Goal: Use online tool/utility: Utilize a website feature to perform a specific function

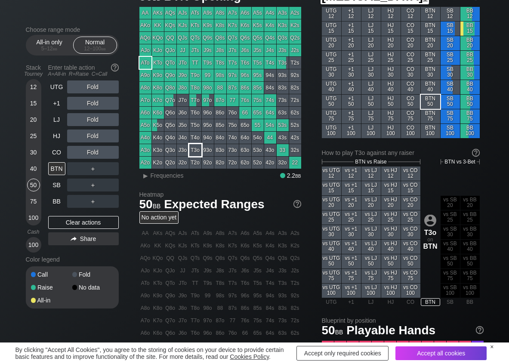
scroll to position [43, 0]
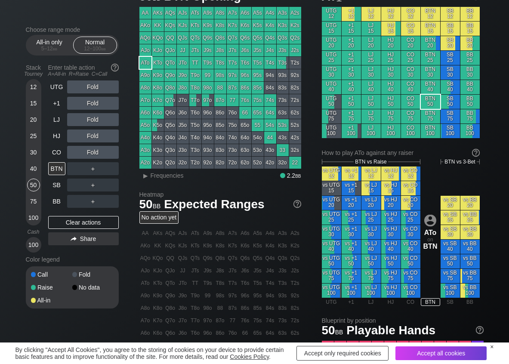
click at [161, 181] on div "Classic view 50 bb BTN Opening AA AKs AQs AJs ATs A9s A8s A7s A6s A5s A4s A3s A…" at bounding box center [312, 253] width 344 height 541
click at [158, 177] on span "Frequencies" at bounding box center [167, 175] width 33 height 7
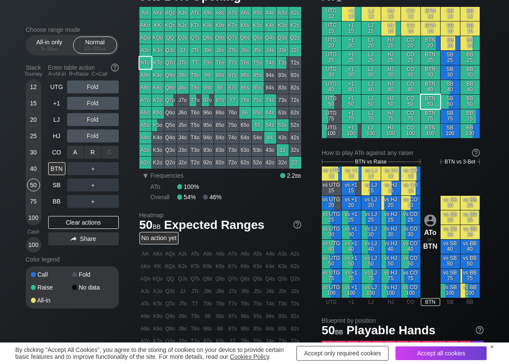
click at [90, 152] on div "R ✕" at bounding box center [92, 152] width 17 height 13
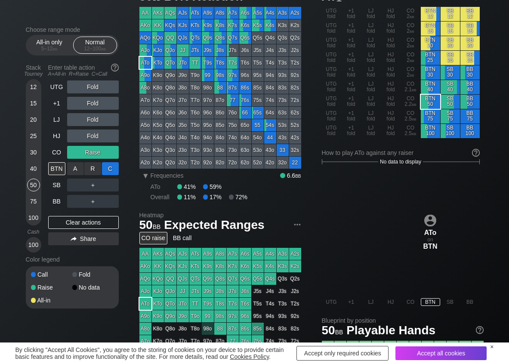
click at [112, 171] on div "C ✕" at bounding box center [110, 168] width 17 height 13
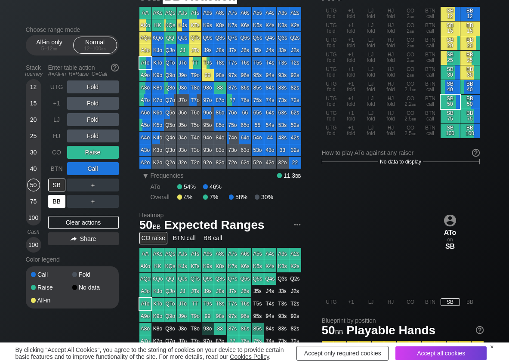
click at [57, 206] on div "BB" at bounding box center [56, 201] width 17 height 13
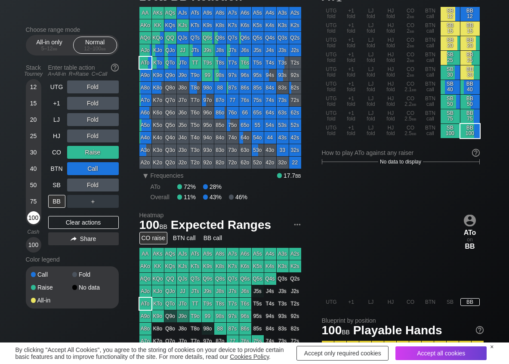
click at [36, 218] on div "100" at bounding box center [33, 217] width 13 height 13
click at [90, 190] on div "R ✕" at bounding box center [92, 185] width 17 height 13
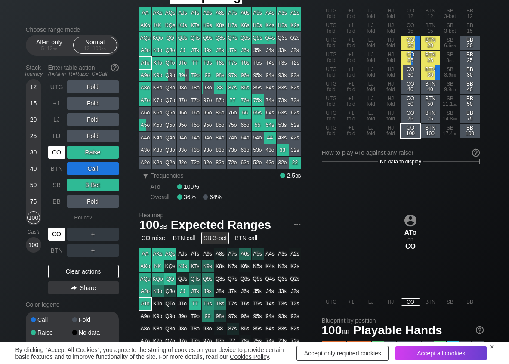
click at [62, 156] on div "CO" at bounding box center [56, 152] width 17 height 13
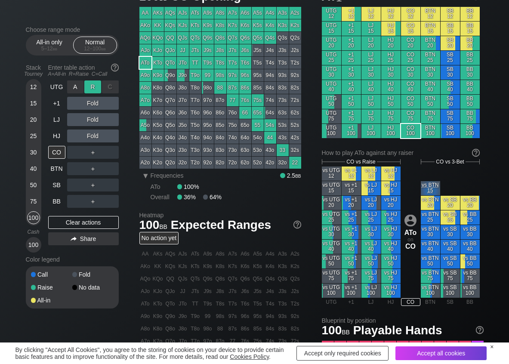
click at [93, 84] on div "R ✕" at bounding box center [92, 87] width 17 height 13
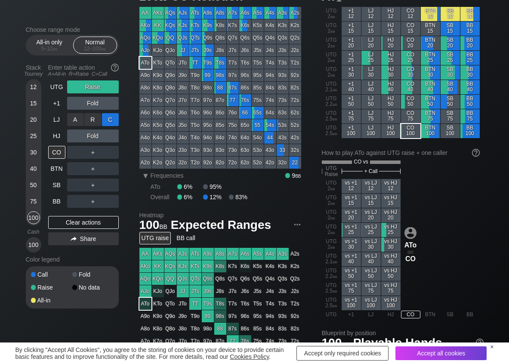
click at [116, 120] on div "C ✕" at bounding box center [110, 119] width 17 height 13
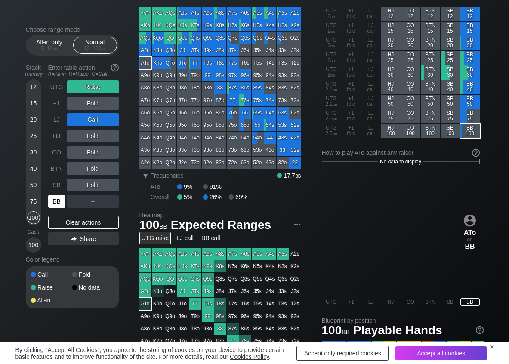
click at [51, 203] on div "BB" at bounding box center [56, 201] width 17 height 13
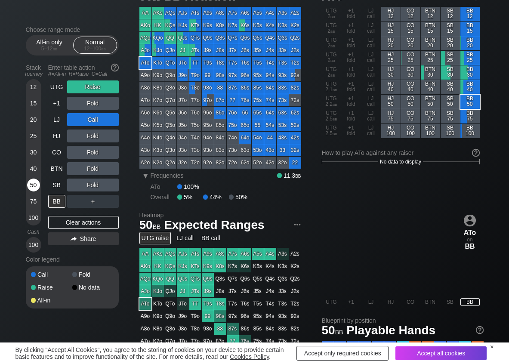
click at [34, 184] on div "50" at bounding box center [33, 185] width 13 height 13
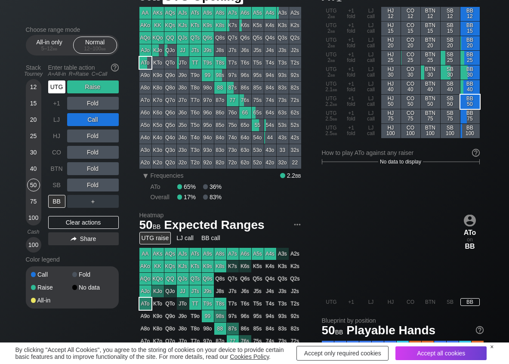
click at [57, 92] on div "UTG" at bounding box center [56, 87] width 17 height 13
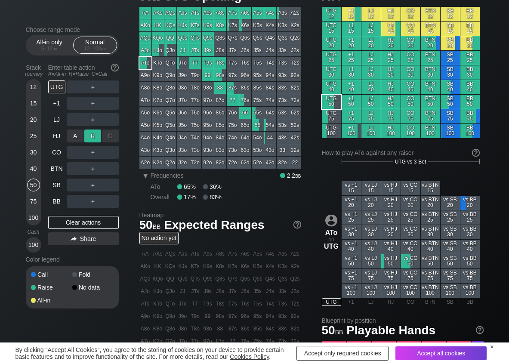
click at [90, 136] on div "R ✕" at bounding box center [92, 136] width 17 height 13
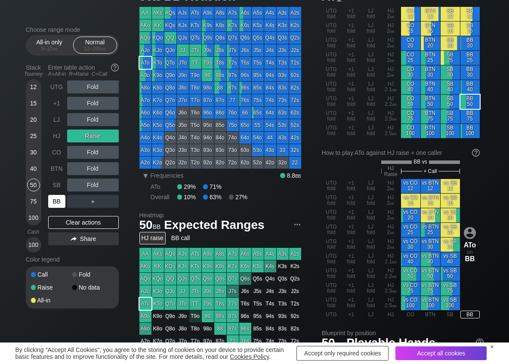
click at [59, 202] on div "BB" at bounding box center [56, 201] width 17 height 13
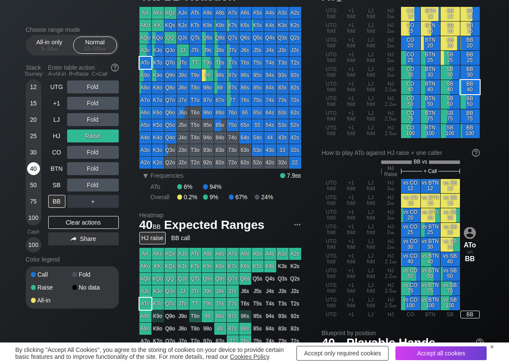
click at [31, 168] on div "40" at bounding box center [33, 168] width 13 height 13
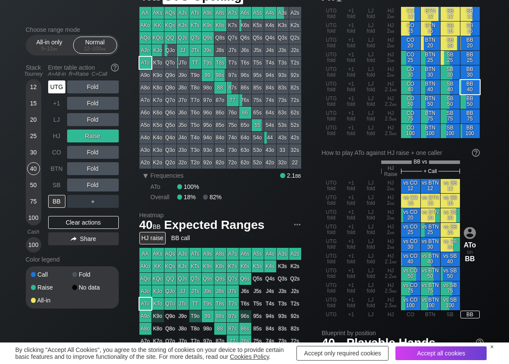
click at [58, 92] on div "UTG" at bounding box center [56, 87] width 17 height 13
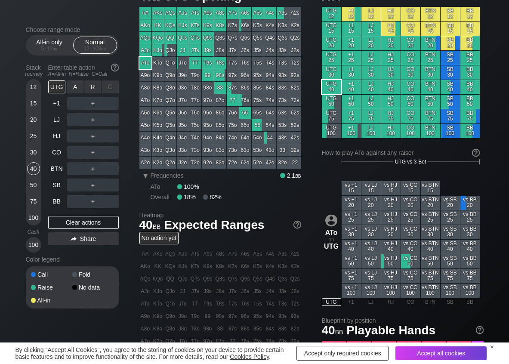
click at [86, 87] on div "R ✕" at bounding box center [92, 87] width 17 height 13
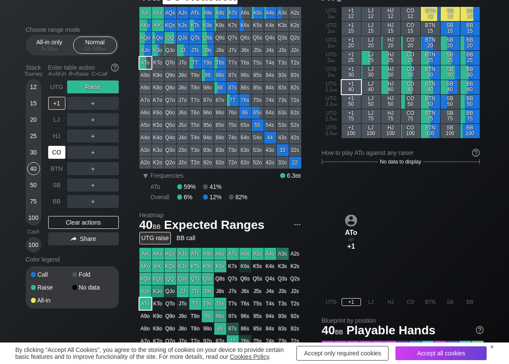
click at [56, 152] on div "CO" at bounding box center [56, 152] width 17 height 13
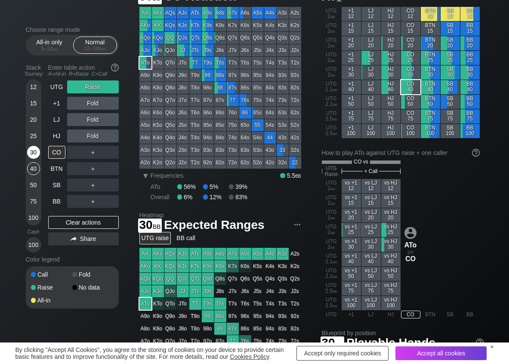
click at [35, 153] on div "30" at bounding box center [33, 152] width 13 height 13
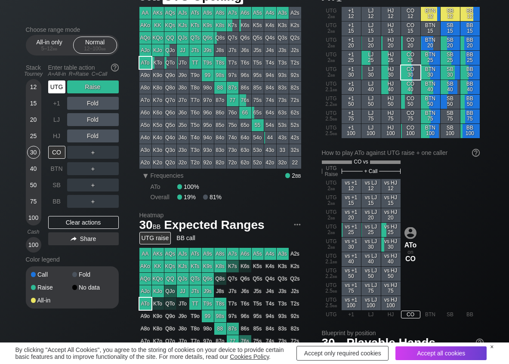
drag, startPoint x: 55, startPoint y: 90, endPoint x: 71, endPoint y: 94, distance: 16.4
click at [57, 90] on div "UTG" at bounding box center [56, 87] width 17 height 13
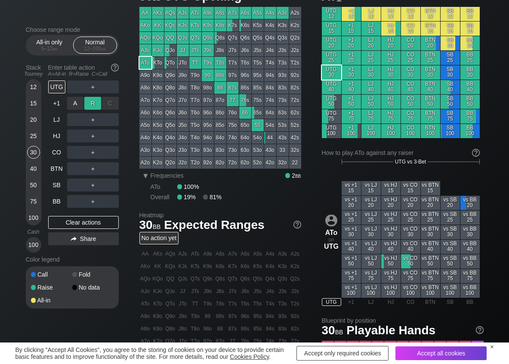
click at [90, 105] on div "R ✕" at bounding box center [92, 103] width 17 height 13
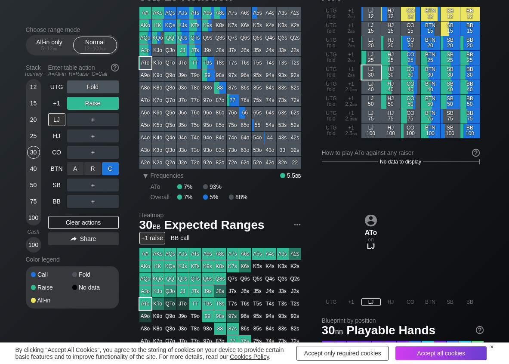
click at [111, 166] on div "C ✕" at bounding box center [110, 168] width 17 height 13
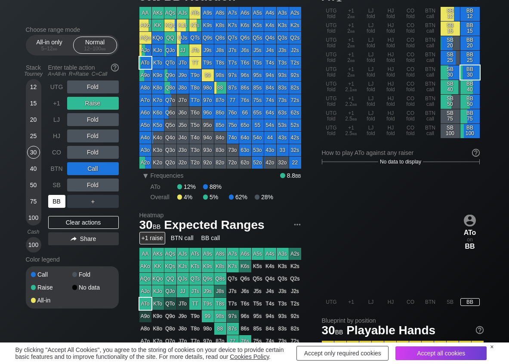
click at [57, 201] on div "BB" at bounding box center [56, 201] width 17 height 13
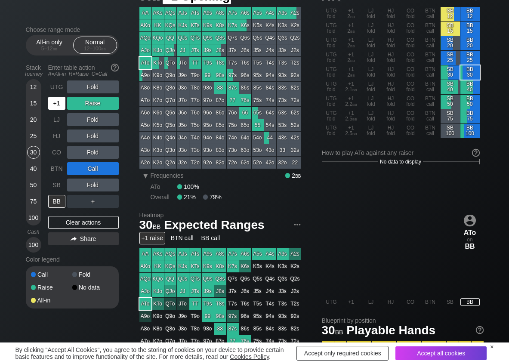
click at [55, 103] on div "+1" at bounding box center [56, 103] width 17 height 13
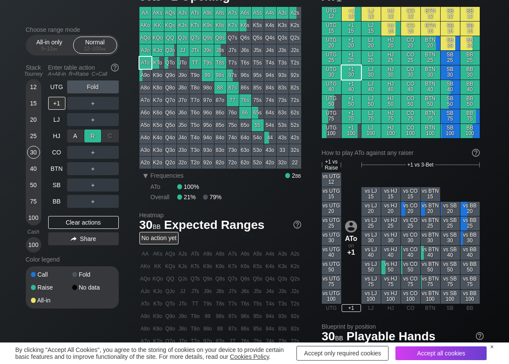
click at [93, 139] on div "R ✕" at bounding box center [92, 136] width 17 height 13
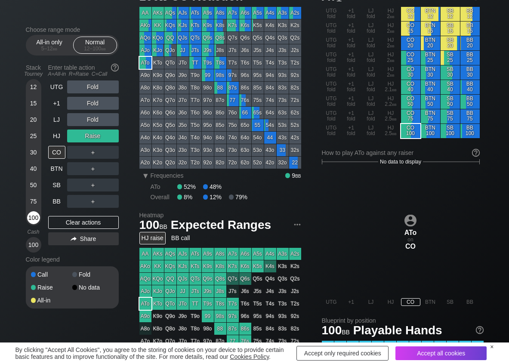
click at [34, 221] on div "100" at bounding box center [33, 217] width 13 height 13
click at [92, 185] on div "R ✕" at bounding box center [92, 185] width 17 height 13
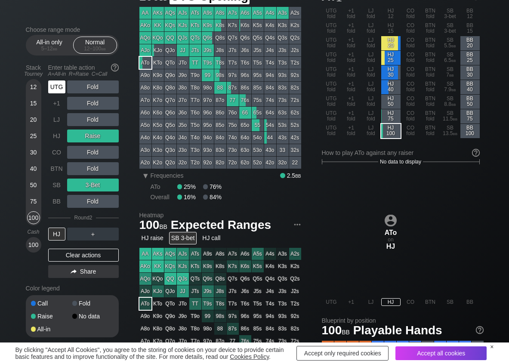
click at [58, 84] on div "UTG" at bounding box center [56, 87] width 17 height 13
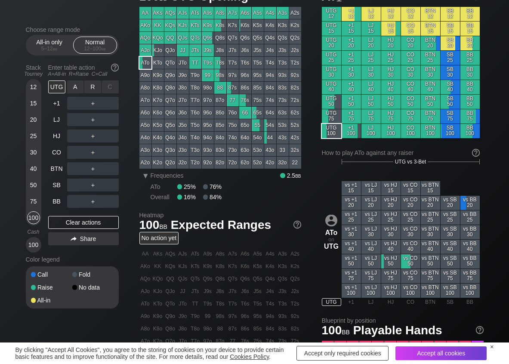
click at [85, 84] on div "R ✕" at bounding box center [92, 87] width 17 height 13
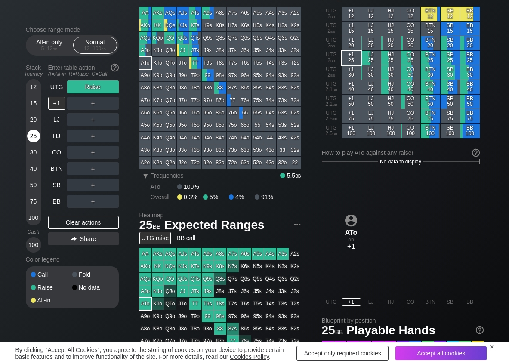
click at [32, 137] on div "25" at bounding box center [33, 136] width 13 height 13
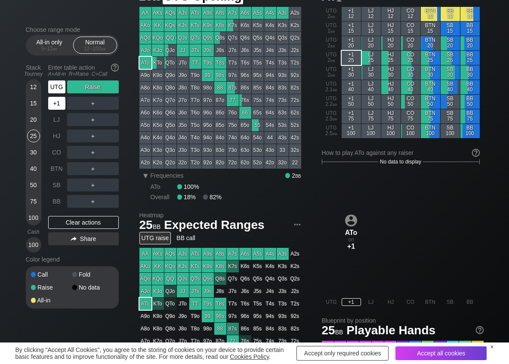
click at [59, 93] on div "UTG" at bounding box center [56, 87] width 17 height 13
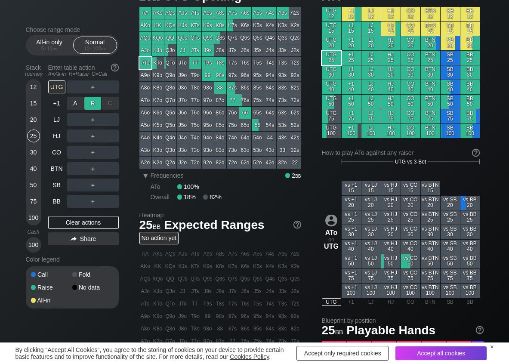
click at [90, 103] on div "R ✕" at bounding box center [92, 103] width 17 height 13
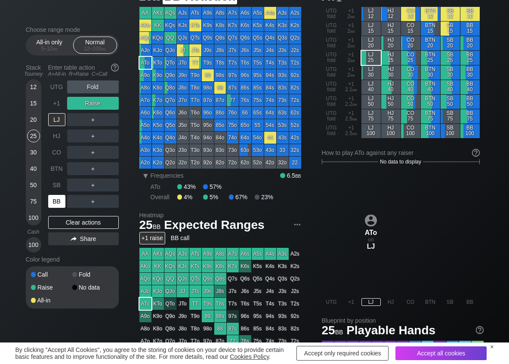
click at [54, 201] on div "BB" at bounding box center [56, 201] width 17 height 13
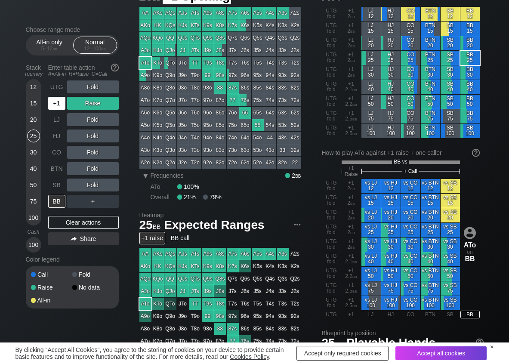
click at [61, 110] on div "+1" at bounding box center [57, 103] width 19 height 16
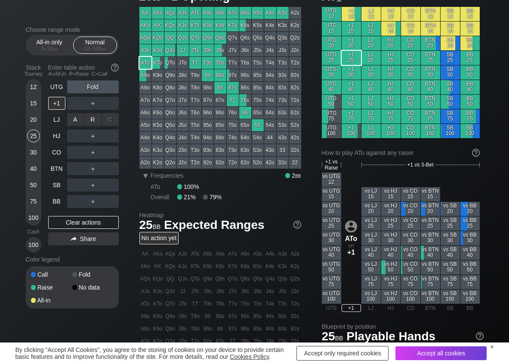
drag, startPoint x: 90, startPoint y: 121, endPoint x: 76, endPoint y: 151, distance: 32.8
click at [89, 124] on div "R ✕" at bounding box center [92, 119] width 17 height 13
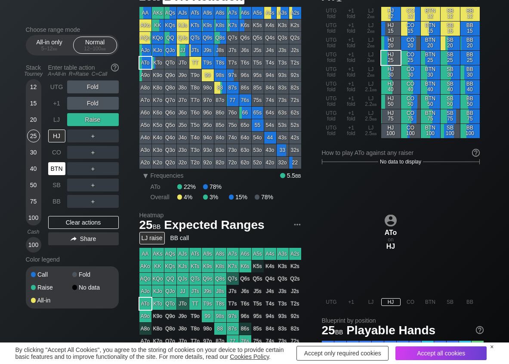
click at [55, 171] on div "BTN" at bounding box center [56, 168] width 17 height 13
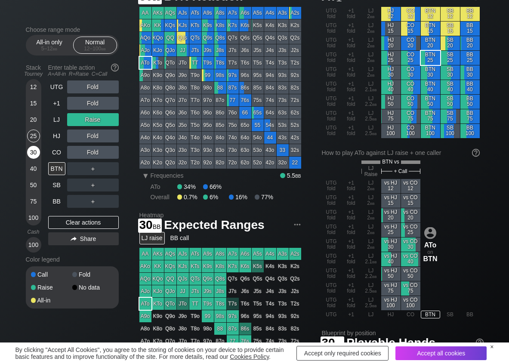
click at [33, 157] on div "30" at bounding box center [33, 152] width 13 height 13
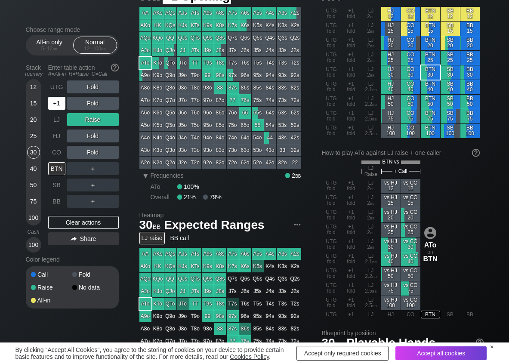
click at [60, 101] on div "+1" at bounding box center [56, 103] width 17 height 13
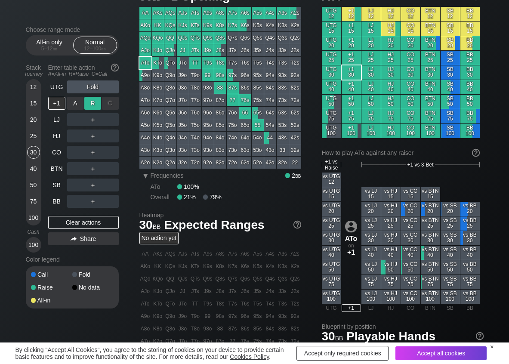
click at [90, 105] on div "R ✕" at bounding box center [92, 103] width 17 height 13
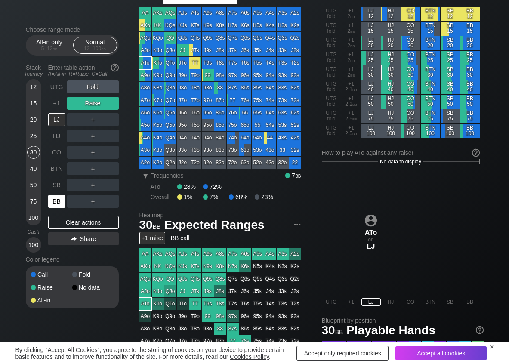
click at [58, 199] on div "BB" at bounding box center [56, 201] width 17 height 13
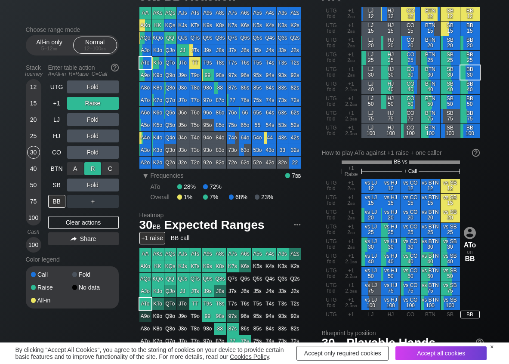
click at [95, 171] on div "R ✕" at bounding box center [92, 168] width 17 height 13
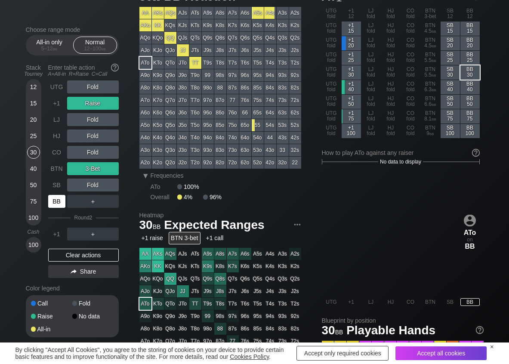
click at [62, 200] on div "BB" at bounding box center [56, 201] width 17 height 13
click at [65, 255] on div "Clear actions" at bounding box center [83, 255] width 71 height 13
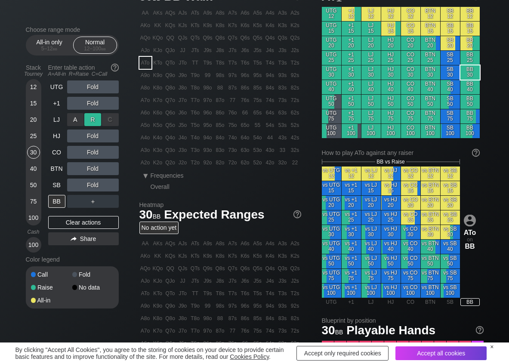
drag, startPoint x: 96, startPoint y: 121, endPoint x: 91, endPoint y: 123, distance: 6.2
click at [95, 121] on div "R ✕" at bounding box center [92, 119] width 17 height 13
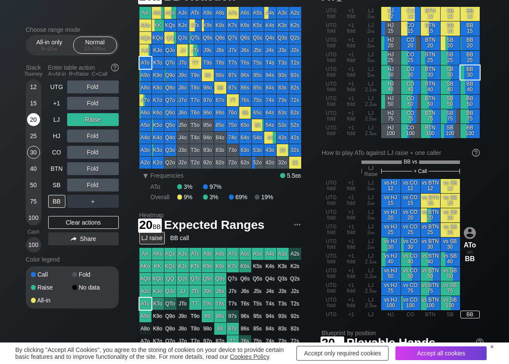
click at [35, 123] on div "20" at bounding box center [33, 119] width 13 height 13
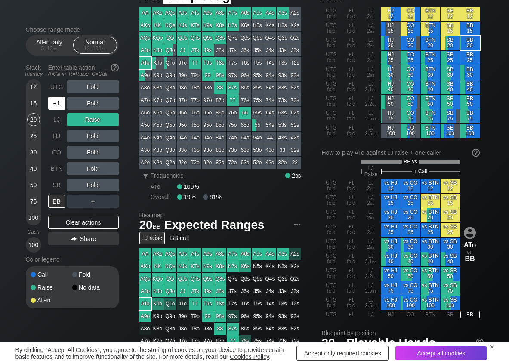
click at [57, 107] on div "+1" at bounding box center [56, 103] width 17 height 13
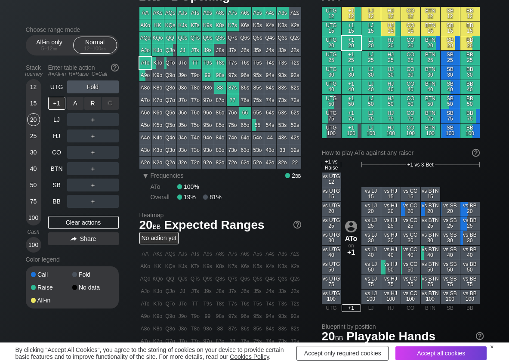
drag, startPoint x: 78, startPoint y: 104, endPoint x: 44, endPoint y: 140, distance: 49.3
click at [78, 105] on div "A ✕" at bounding box center [75, 103] width 17 height 13
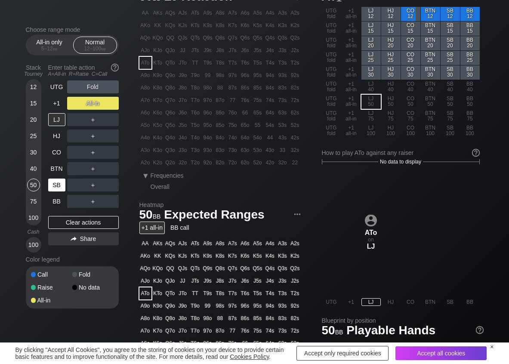
drag, startPoint x: 30, startPoint y: 185, endPoint x: 63, endPoint y: 192, distance: 33.6
click at [31, 186] on div "50" at bounding box center [33, 185] width 13 height 13
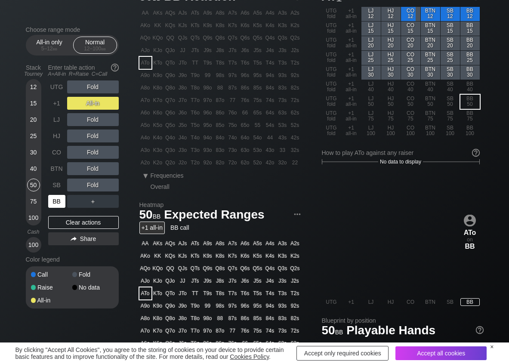
click at [58, 199] on div "BB" at bounding box center [56, 201] width 17 height 13
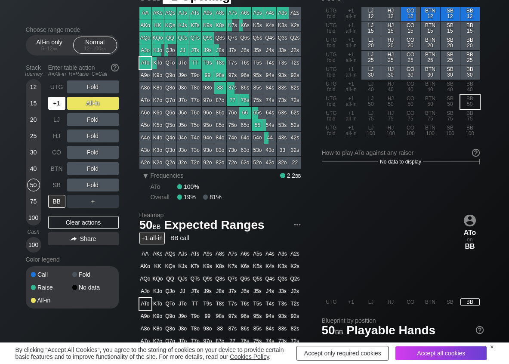
click at [50, 105] on div "+1" at bounding box center [56, 103] width 17 height 13
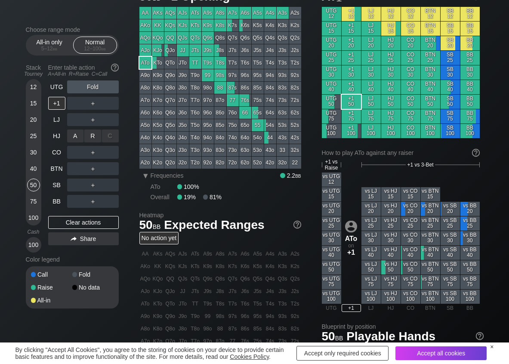
click at [87, 139] on div "R ✕" at bounding box center [92, 136] width 17 height 13
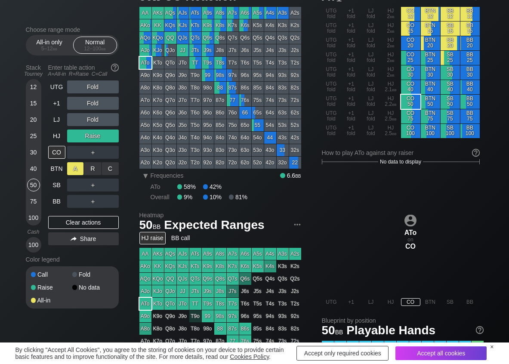
click at [82, 170] on div "A ✕" at bounding box center [75, 168] width 17 height 13
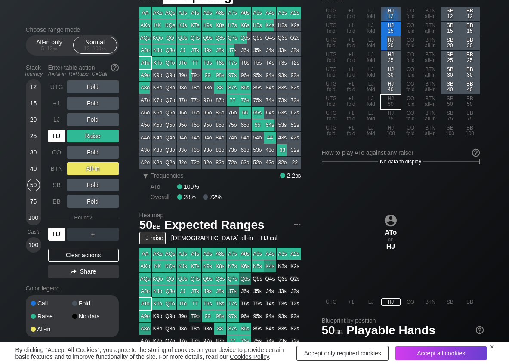
click at [53, 136] on div "HJ" at bounding box center [56, 136] width 17 height 13
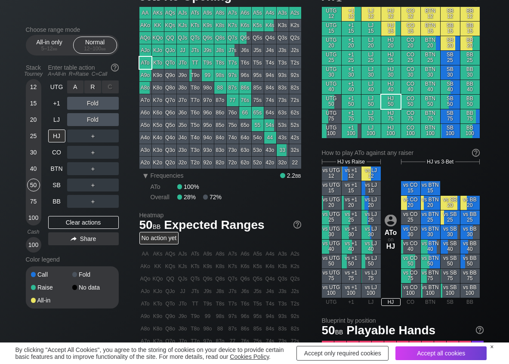
click at [90, 88] on div "R ✕" at bounding box center [92, 87] width 17 height 13
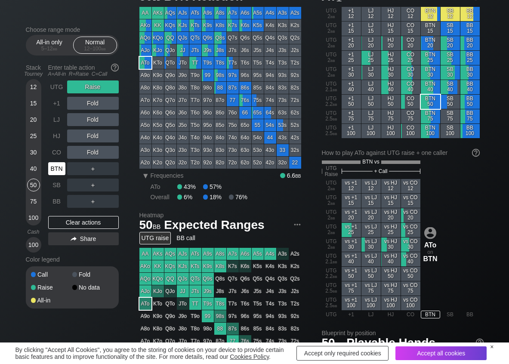
click at [57, 165] on div "BTN" at bounding box center [56, 168] width 17 height 13
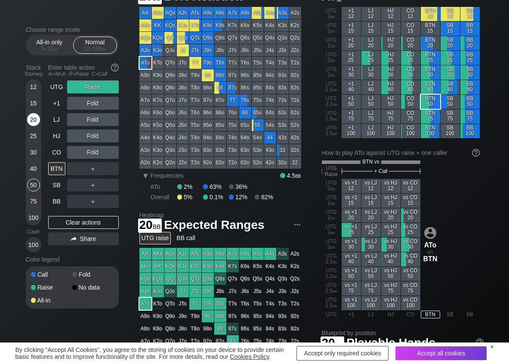
click at [35, 118] on div "20" at bounding box center [33, 119] width 13 height 13
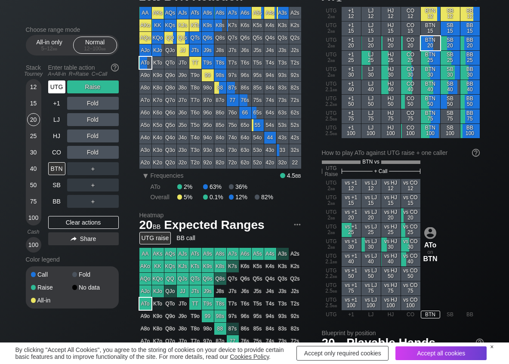
click at [49, 86] on div "UTG" at bounding box center [56, 87] width 17 height 13
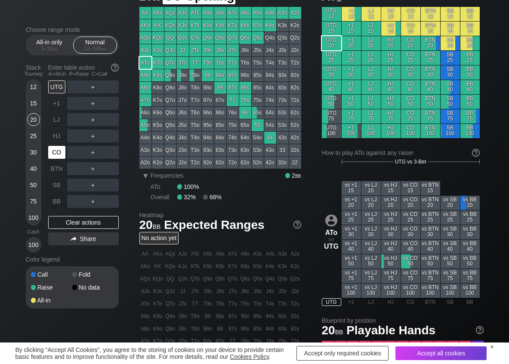
click at [50, 154] on div "CO" at bounding box center [56, 152] width 17 height 13
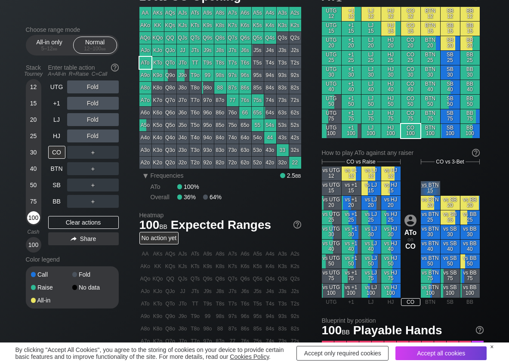
click at [30, 217] on div "100" at bounding box center [33, 217] width 13 height 13
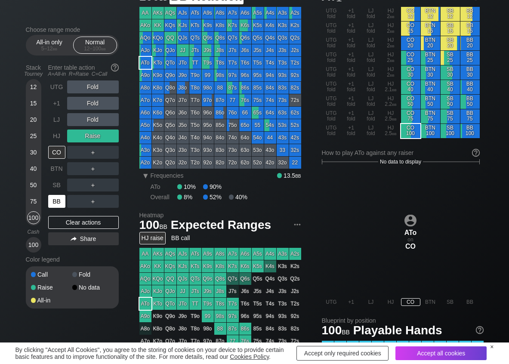
click at [60, 202] on div "BB" at bounding box center [56, 201] width 17 height 13
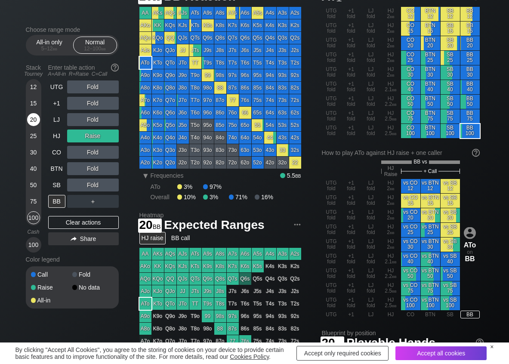
click at [32, 122] on div "20" at bounding box center [33, 119] width 13 height 13
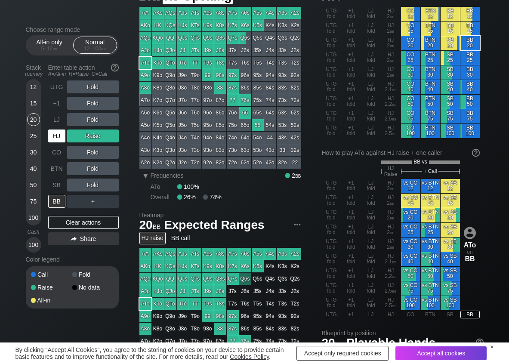
click at [56, 141] on div "HJ" at bounding box center [56, 136] width 17 height 13
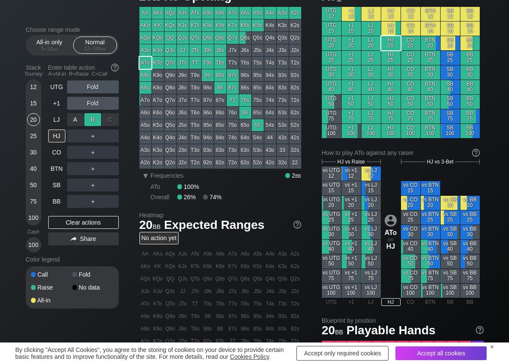
click at [93, 122] on div "R ✕" at bounding box center [92, 119] width 17 height 13
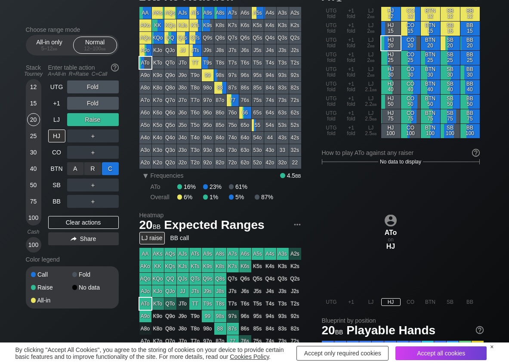
click at [109, 163] on div "C ✕" at bounding box center [110, 168] width 17 height 13
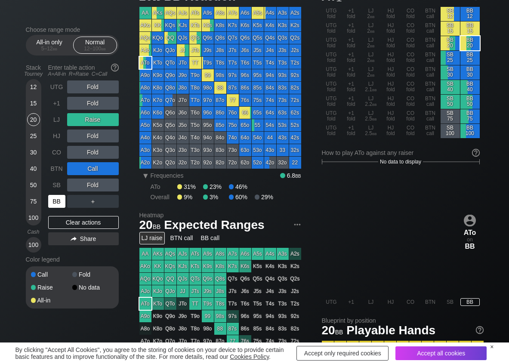
click at [57, 204] on div "BB" at bounding box center [56, 201] width 17 height 13
click at [56, 222] on div "Clear actions" at bounding box center [83, 222] width 71 height 13
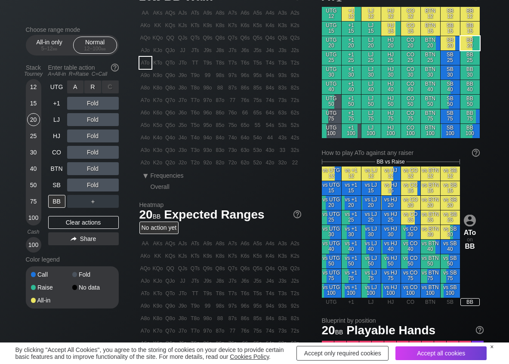
drag, startPoint x: 68, startPoint y: 87, endPoint x: 72, endPoint y: 95, distance: 8.7
click at [84, 88] on div "R ✕" at bounding box center [92, 87] width 17 height 13
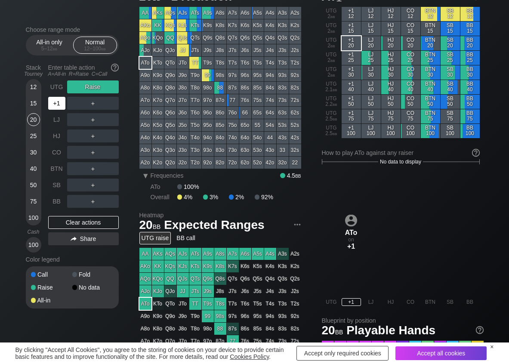
click at [51, 103] on div "+1" at bounding box center [56, 103] width 17 height 13
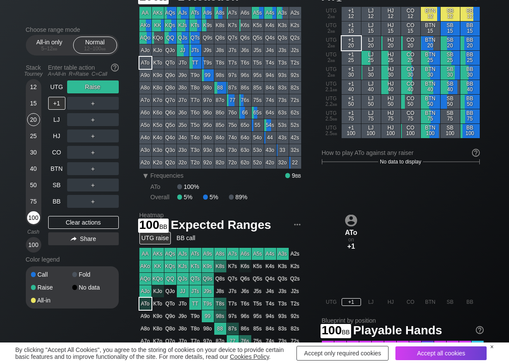
click at [27, 218] on div "100" at bounding box center [33, 217] width 13 height 13
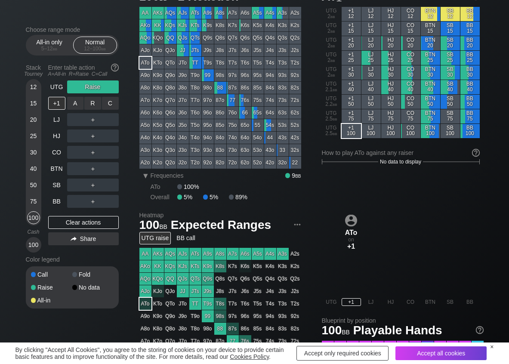
click at [109, 106] on div "C ✕" at bounding box center [110, 103] width 17 height 13
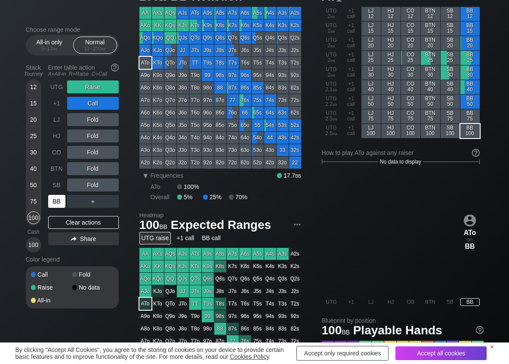
click at [53, 201] on div "BB" at bounding box center [56, 201] width 17 height 13
click at [111, 135] on div "C ✕" at bounding box center [110, 136] width 17 height 13
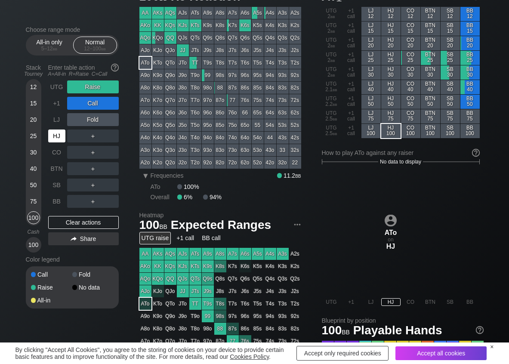
click at [58, 136] on div "HJ" at bounding box center [56, 136] width 17 height 13
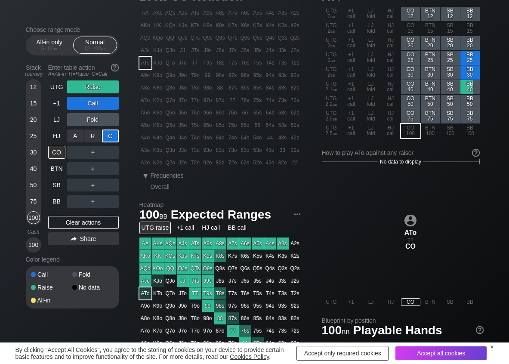
click at [113, 141] on div "C ✕" at bounding box center [110, 136] width 17 height 13
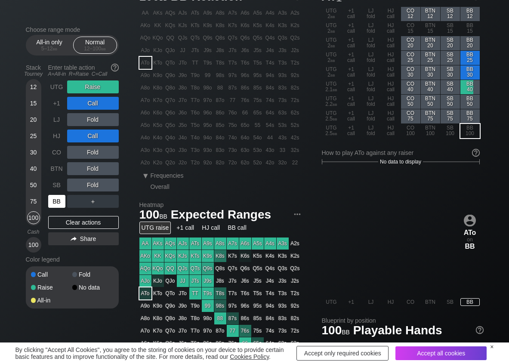
click at [57, 205] on div "BB" at bounding box center [56, 201] width 17 height 13
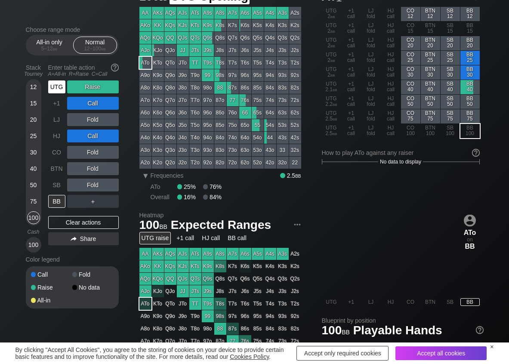
click at [65, 90] on div "UTG" at bounding box center [56, 87] width 17 height 13
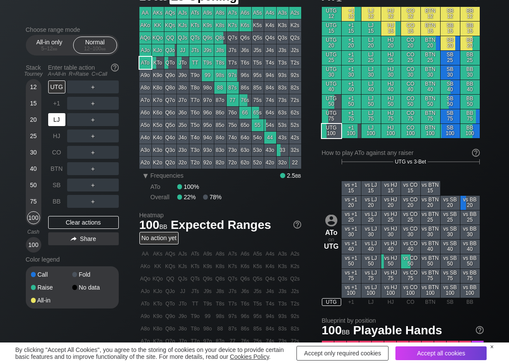
click at [59, 123] on div "LJ" at bounding box center [56, 119] width 17 height 13
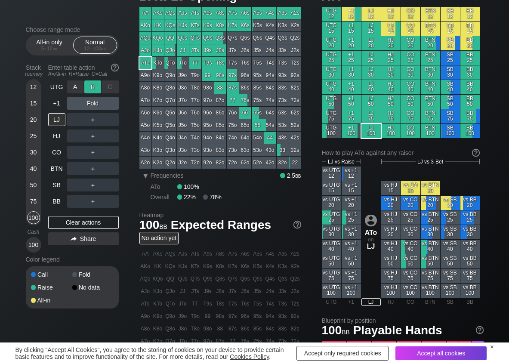
click at [87, 87] on div "R ✕" at bounding box center [92, 87] width 17 height 13
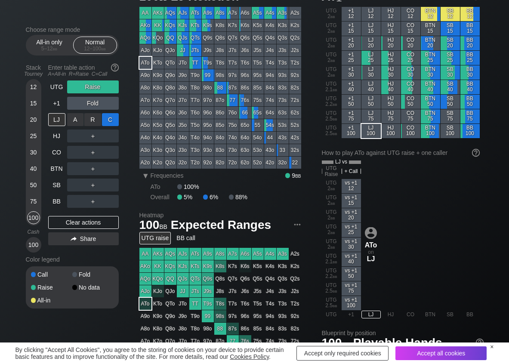
click at [112, 121] on div "C ✕" at bounding box center [110, 119] width 17 height 13
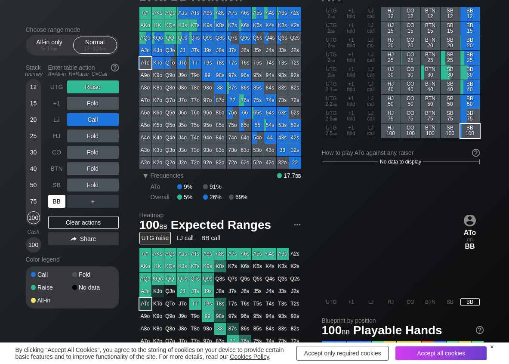
click at [59, 201] on div "BB" at bounding box center [56, 201] width 17 height 13
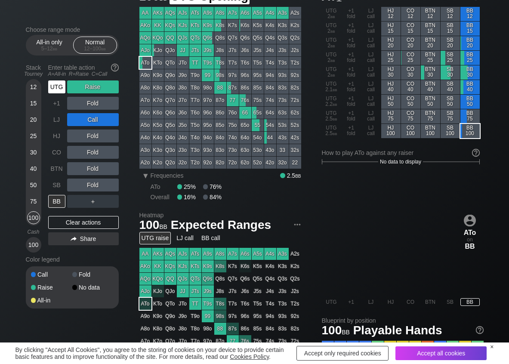
click at [58, 89] on div "UTG" at bounding box center [56, 87] width 17 height 13
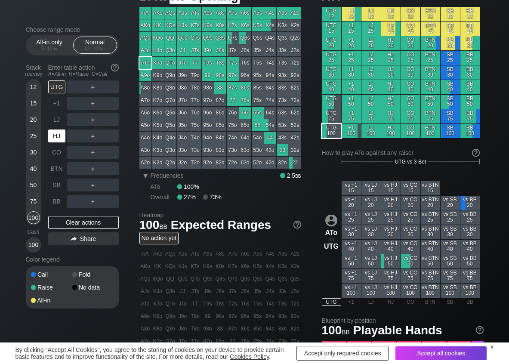
click at [59, 131] on div "HJ" at bounding box center [56, 136] width 17 height 13
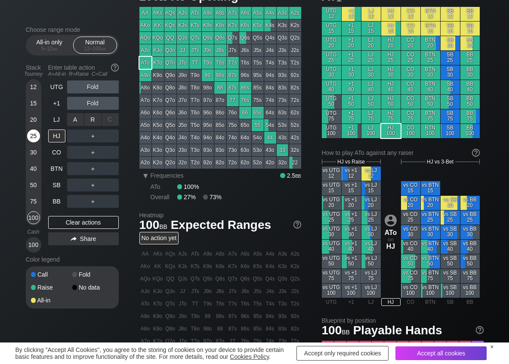
click at [94, 121] on div "R ✕" at bounding box center [92, 119] width 17 height 13
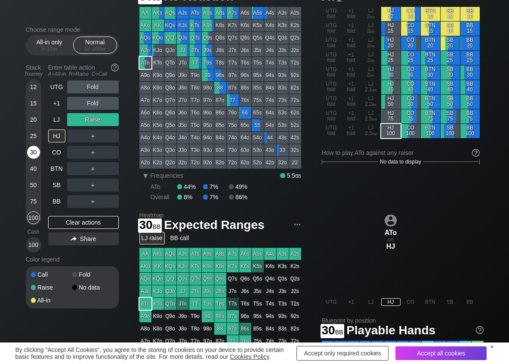
click at [34, 150] on div "30" at bounding box center [33, 152] width 13 height 13
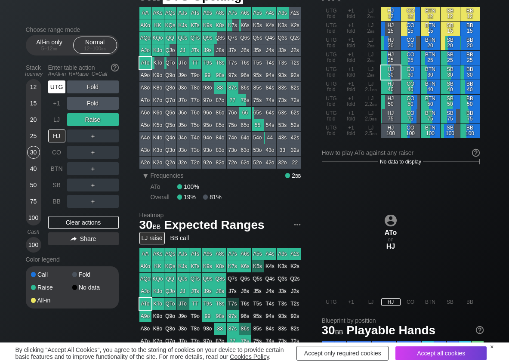
click at [62, 82] on div "UTG" at bounding box center [56, 87] width 17 height 13
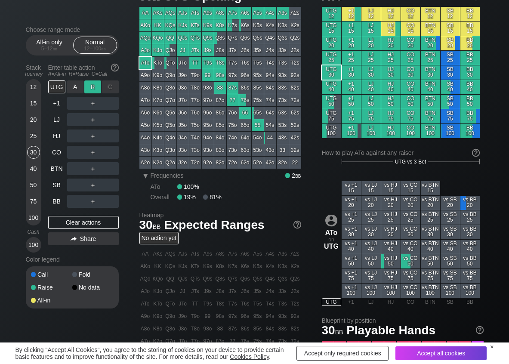
click at [93, 83] on div "R ✕" at bounding box center [92, 87] width 17 height 13
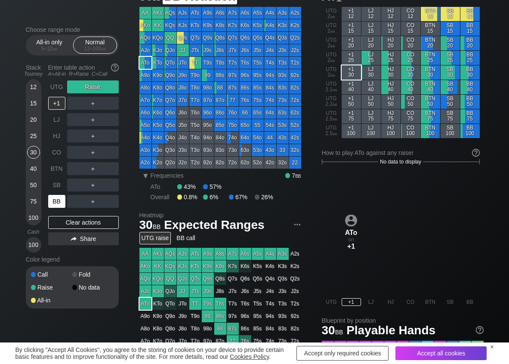
click at [55, 199] on div "BB" at bounding box center [56, 201] width 17 height 13
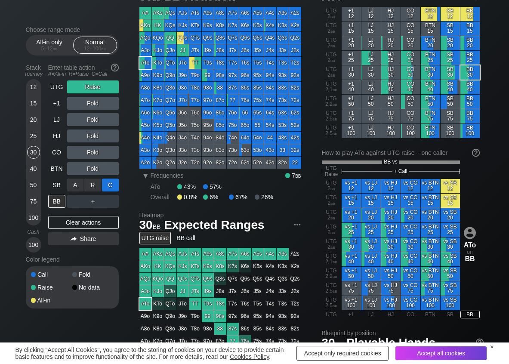
click at [118, 186] on div "C ✕" at bounding box center [110, 185] width 17 height 13
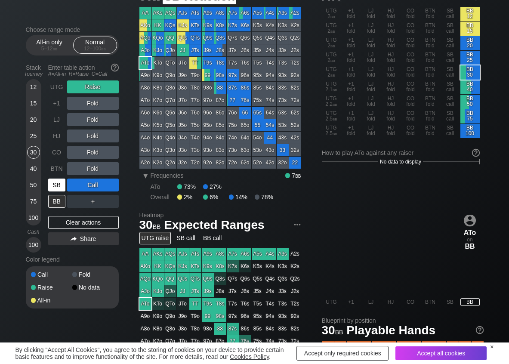
click at [50, 189] on div "SB" at bounding box center [56, 185] width 17 height 13
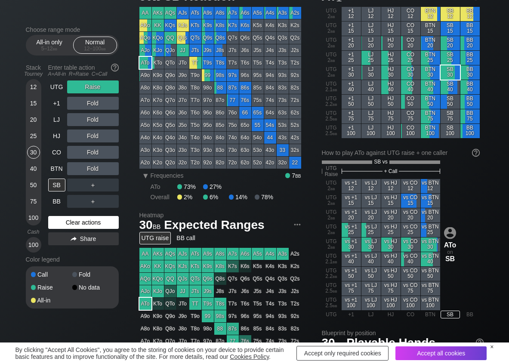
click at [55, 228] on div "Clear actions" at bounding box center [83, 222] width 71 height 13
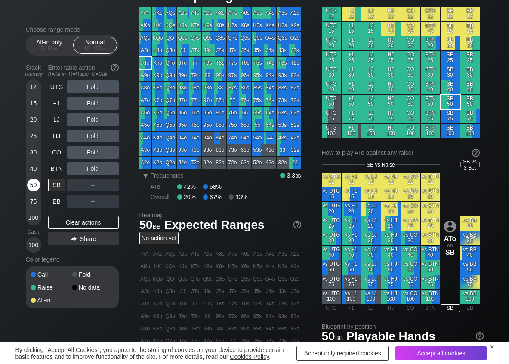
click at [35, 184] on div "50" at bounding box center [33, 185] width 13 height 13
click at [89, 93] on div "R ✕" at bounding box center [92, 87] width 17 height 13
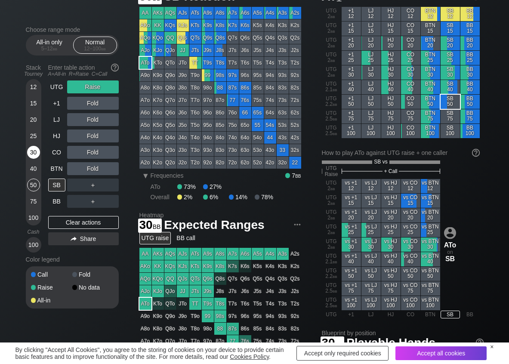
click at [33, 151] on div "30" at bounding box center [33, 152] width 13 height 13
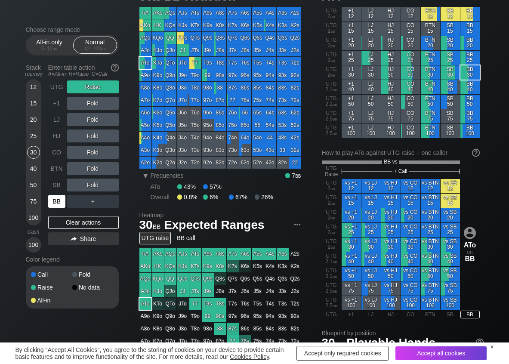
click at [54, 201] on div "BB" at bounding box center [56, 201] width 17 height 13
click at [108, 154] on div "C ✕" at bounding box center [110, 152] width 17 height 13
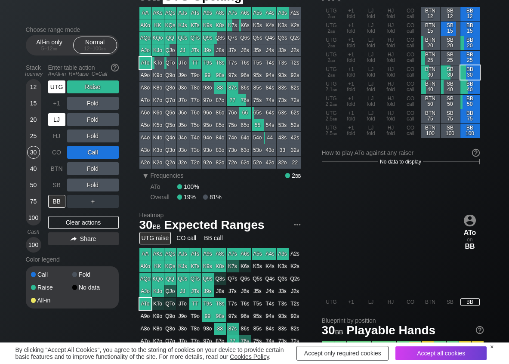
drag, startPoint x: 49, startPoint y: 84, endPoint x: 62, endPoint y: 123, distance: 41.3
click at [49, 84] on div "UTG" at bounding box center [56, 87] width 17 height 13
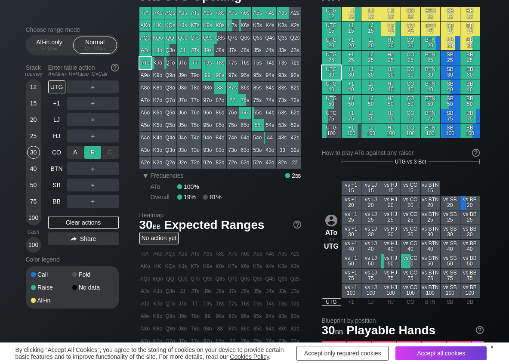
click at [93, 149] on div "R ✕" at bounding box center [92, 152] width 17 height 13
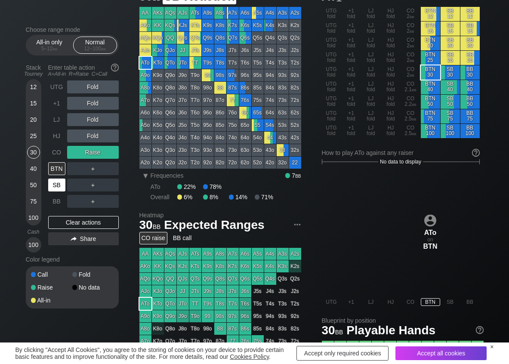
click at [58, 186] on div "SB" at bounding box center [56, 185] width 17 height 13
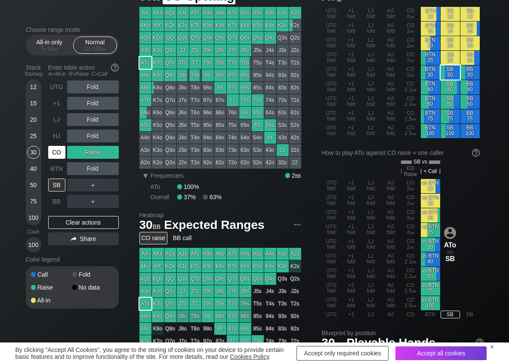
click at [61, 157] on div "CO" at bounding box center [56, 152] width 17 height 13
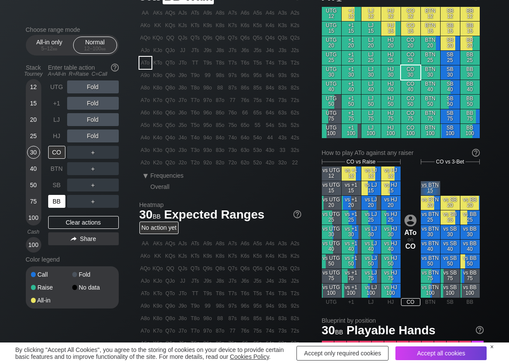
click at [57, 196] on div "BB" at bounding box center [56, 201] width 17 height 13
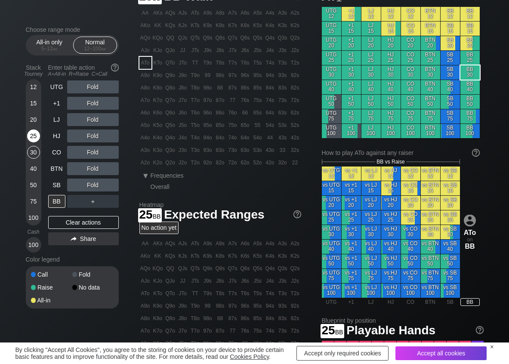
click at [37, 133] on div "25" at bounding box center [33, 136] width 13 height 13
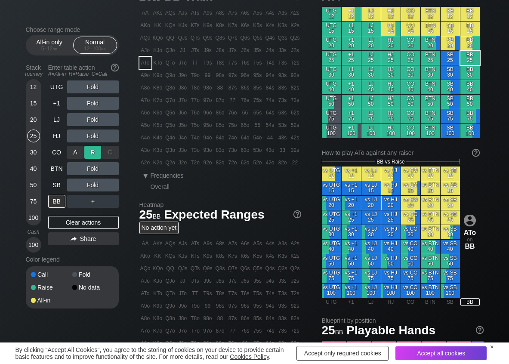
click at [86, 156] on div "R ✕" at bounding box center [92, 152] width 17 height 13
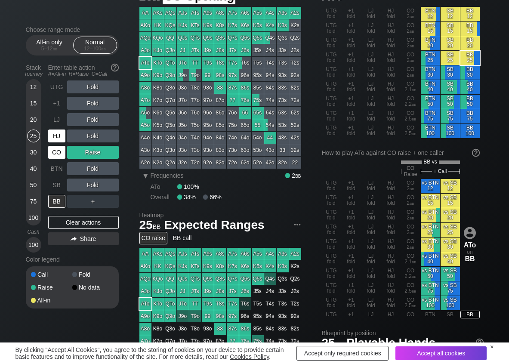
click at [59, 154] on div "CO" at bounding box center [56, 152] width 17 height 13
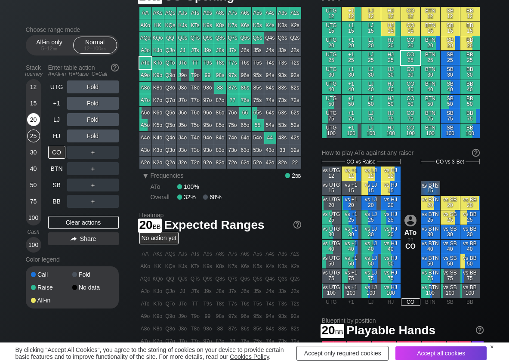
click at [34, 115] on div "20" at bounding box center [33, 119] width 13 height 13
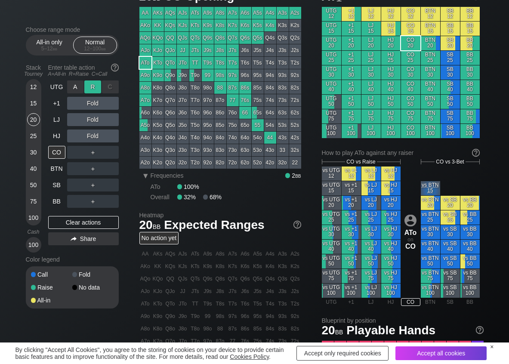
click at [93, 84] on div "R ✕" at bounding box center [92, 87] width 17 height 13
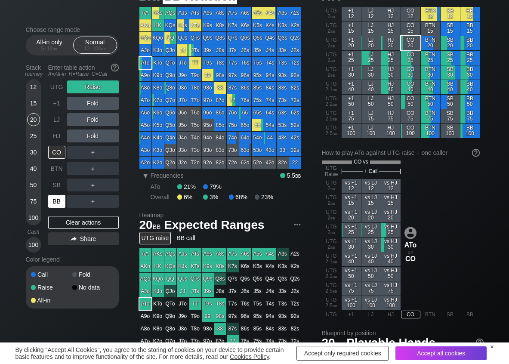
click at [59, 199] on div "BB" at bounding box center [56, 201] width 17 height 13
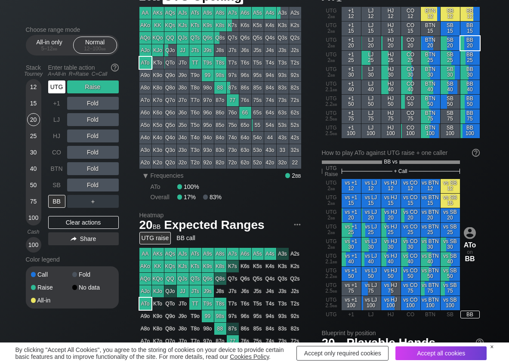
click at [56, 90] on div "UTG" at bounding box center [56, 87] width 17 height 13
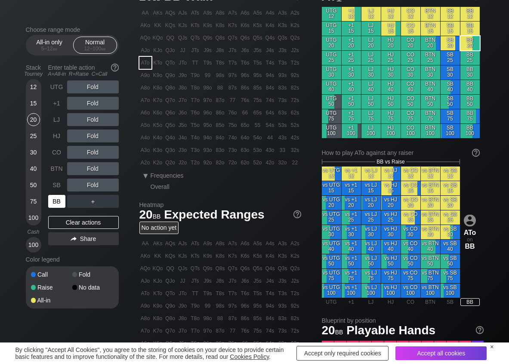
click at [57, 197] on div "BB" at bounding box center [56, 201] width 17 height 13
click at [93, 150] on div "R ✕" at bounding box center [92, 152] width 17 height 13
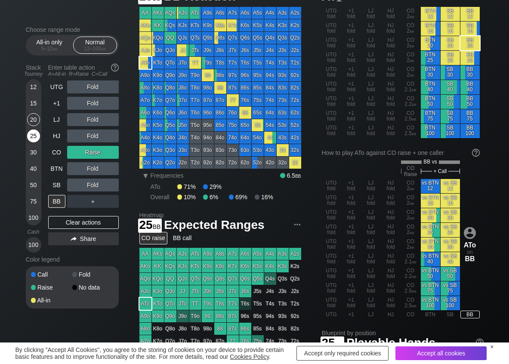
click at [39, 135] on div "25" at bounding box center [33, 136] width 13 height 13
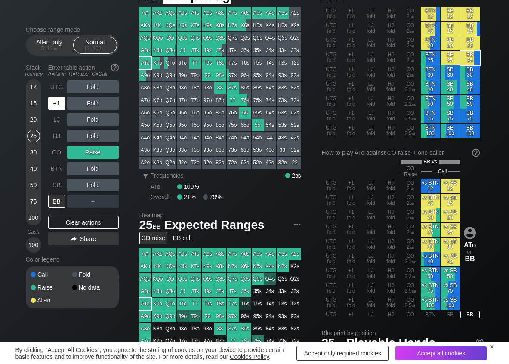
click at [58, 108] on div "+1" at bounding box center [56, 103] width 17 height 13
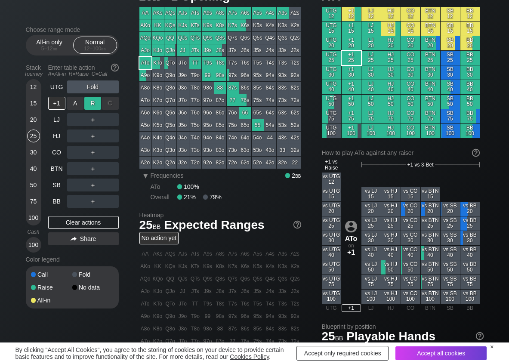
click at [93, 106] on div "R ✕" at bounding box center [92, 103] width 17 height 13
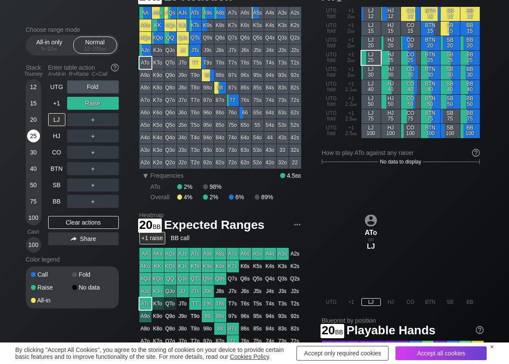
drag, startPoint x: 37, startPoint y: 119, endPoint x: 36, endPoint y: 131, distance: 12.1
click at [36, 119] on div "20" at bounding box center [33, 119] width 13 height 13
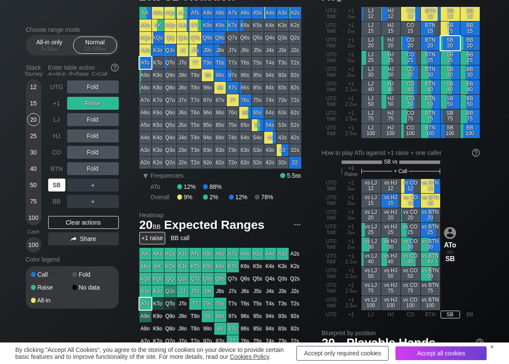
click at [56, 185] on div "SB" at bounding box center [56, 185] width 17 height 13
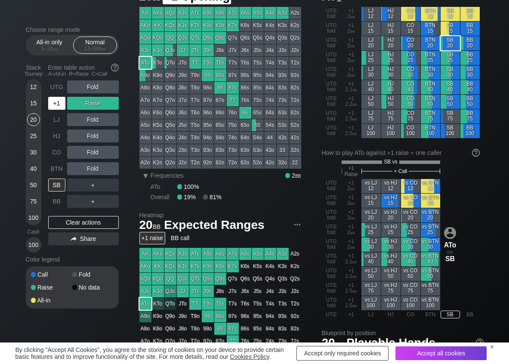
click at [61, 99] on div "+1" at bounding box center [56, 103] width 17 height 13
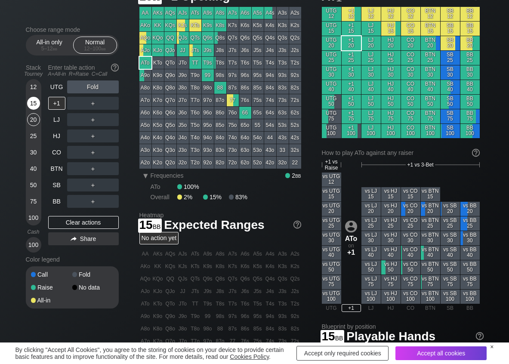
click at [34, 101] on div "15" at bounding box center [33, 103] width 13 height 13
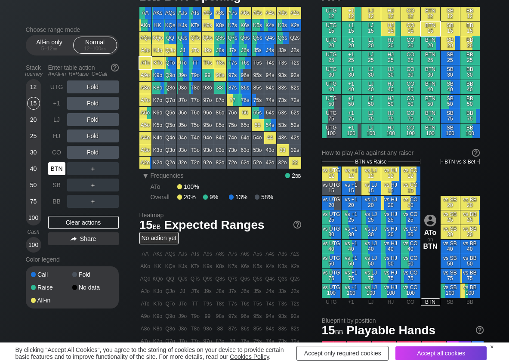
click at [53, 166] on div "BTN" at bounding box center [56, 168] width 17 height 13
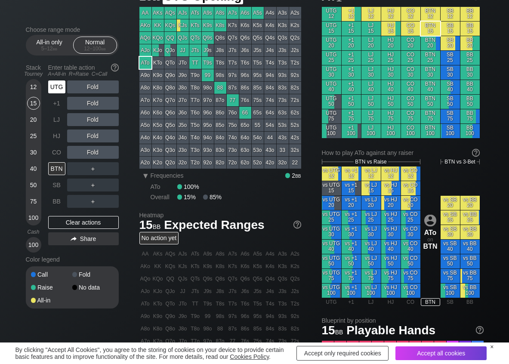
click at [64, 87] on div "UTG" at bounding box center [56, 87] width 17 height 13
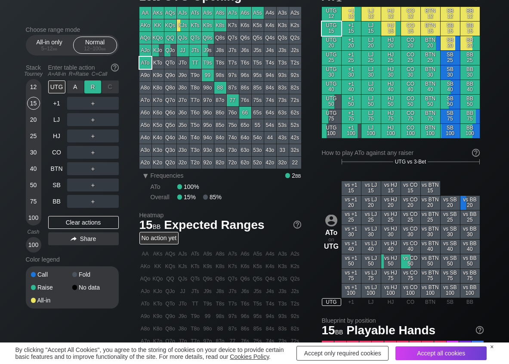
click at [93, 88] on div "R ✕" at bounding box center [92, 87] width 17 height 13
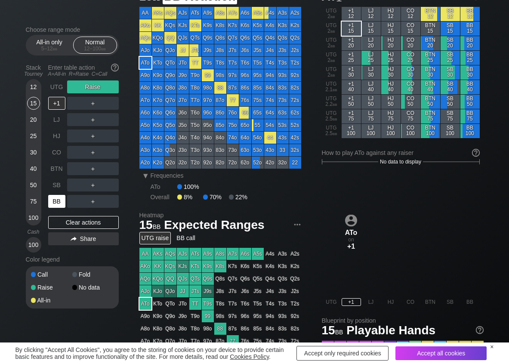
click at [64, 201] on div "BB" at bounding box center [56, 201] width 17 height 13
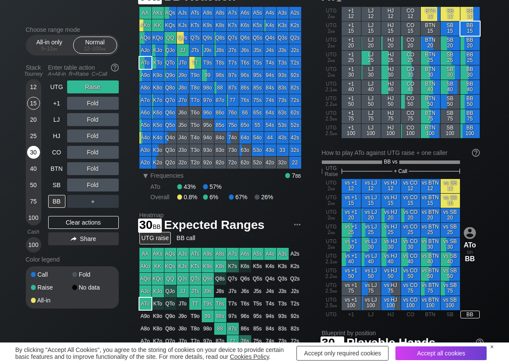
click at [38, 155] on div "30" at bounding box center [33, 152] width 13 height 13
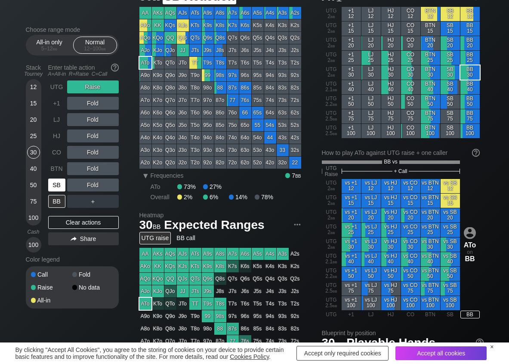
click at [55, 181] on div "SB" at bounding box center [56, 185] width 17 height 13
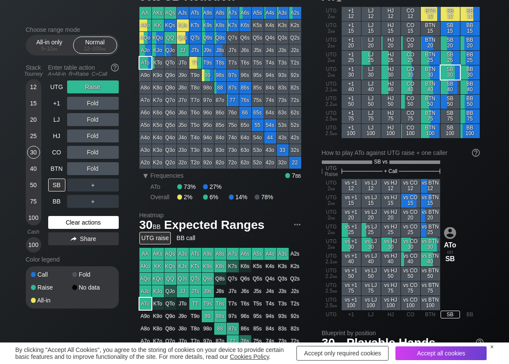
click at [65, 219] on div "Clear actions" at bounding box center [83, 222] width 71 height 13
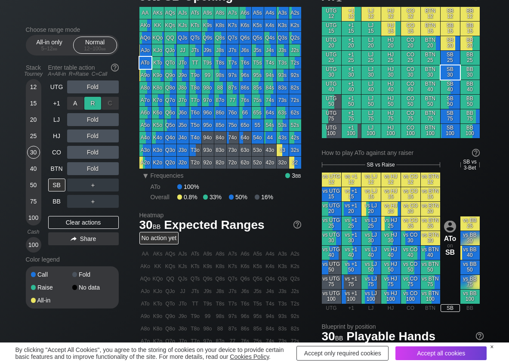
click at [96, 108] on div "R ✕" at bounding box center [92, 103] width 17 height 13
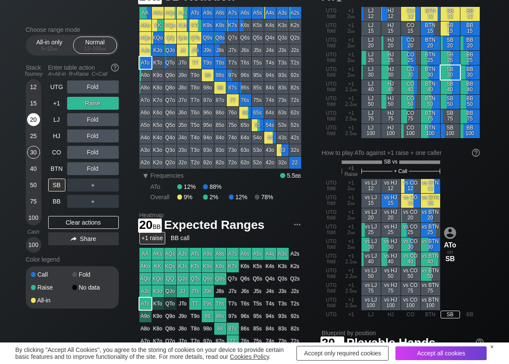
click at [31, 123] on div "20" at bounding box center [33, 119] width 13 height 13
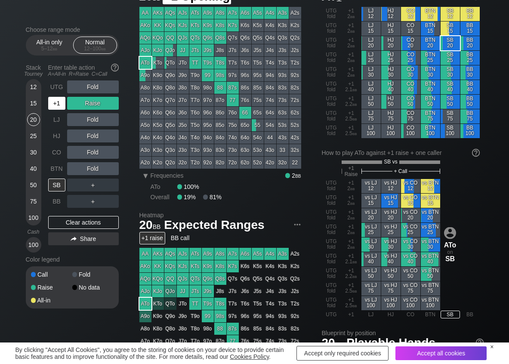
click at [60, 103] on div "+1" at bounding box center [56, 103] width 17 height 13
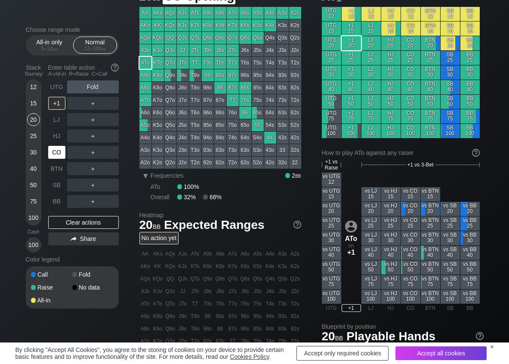
click at [58, 146] on div "CO" at bounding box center [56, 152] width 17 height 13
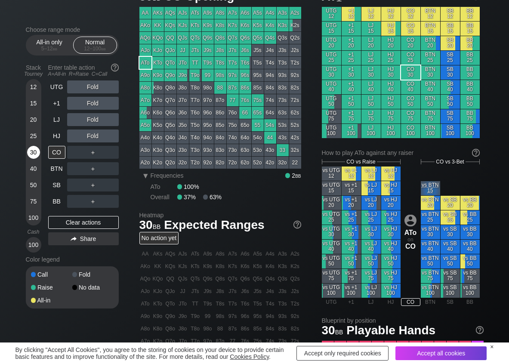
click at [34, 152] on div "30" at bounding box center [33, 152] width 13 height 13
click at [92, 119] on div "R ✕" at bounding box center [92, 119] width 17 height 13
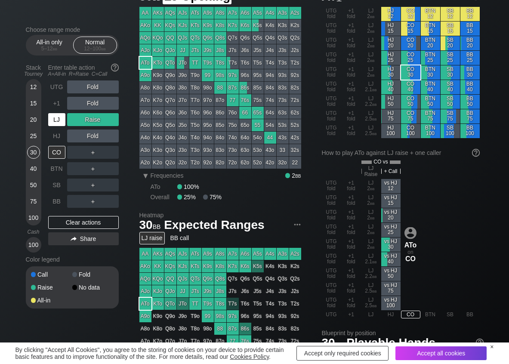
click at [56, 116] on div "LJ" at bounding box center [56, 119] width 17 height 13
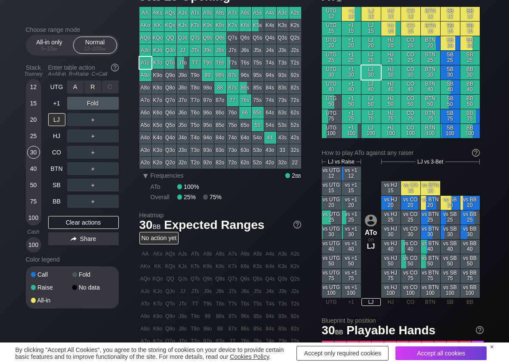
click at [93, 87] on div "R ✕" at bounding box center [92, 87] width 17 height 13
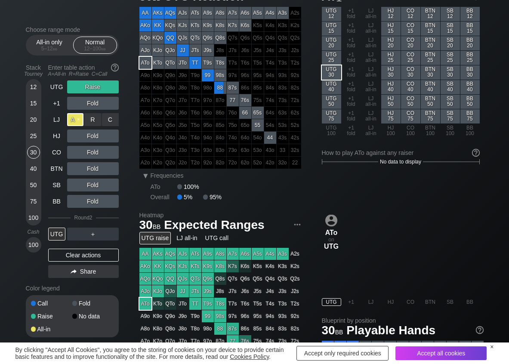
click at [80, 120] on div "A ✕" at bounding box center [75, 119] width 17 height 13
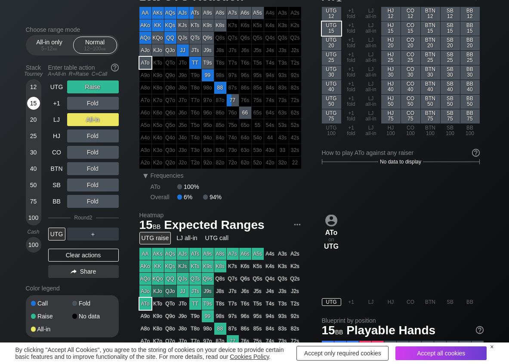
click at [36, 99] on div "15" at bounding box center [33, 103] width 13 height 13
click at [108, 136] on div "C ✕" at bounding box center [110, 136] width 17 height 13
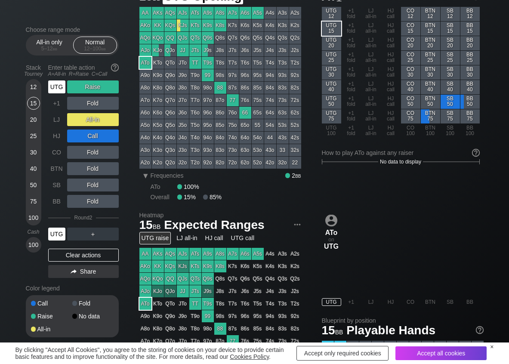
click at [52, 89] on div "UTG" at bounding box center [56, 87] width 17 height 13
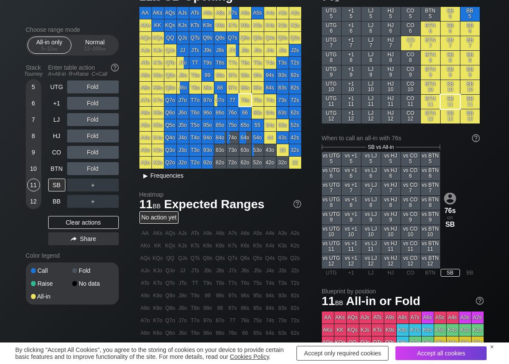
scroll to position [43, 0]
drag, startPoint x: 152, startPoint y: 173, endPoint x: 180, endPoint y: 193, distance: 34.2
click at [152, 174] on span "Frequencies" at bounding box center [167, 175] width 33 height 7
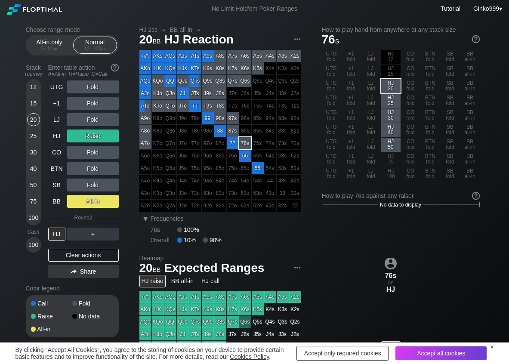
scroll to position [43, 0]
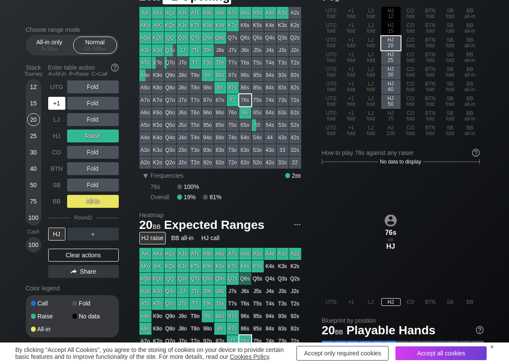
click at [60, 103] on div "+1" at bounding box center [56, 103] width 17 height 13
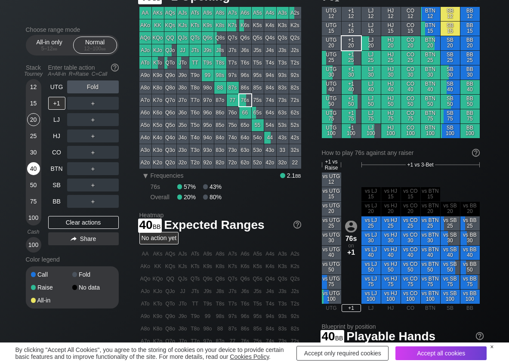
click at [35, 167] on div "40" at bounding box center [33, 168] width 13 height 13
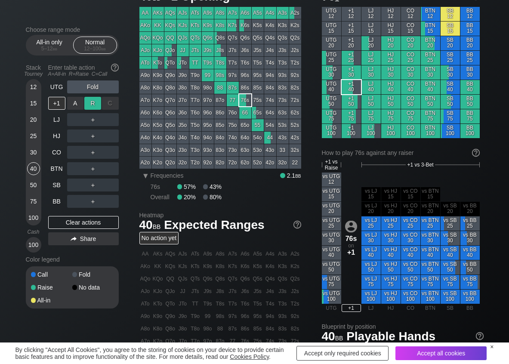
click at [87, 105] on div "R ✕" at bounding box center [92, 103] width 17 height 13
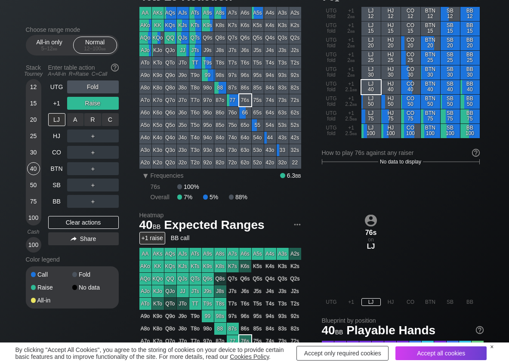
drag, startPoint x: 110, startPoint y: 123, endPoint x: 108, endPoint y: 128, distance: 6.0
click at [110, 124] on div "C ✕" at bounding box center [110, 119] width 17 height 13
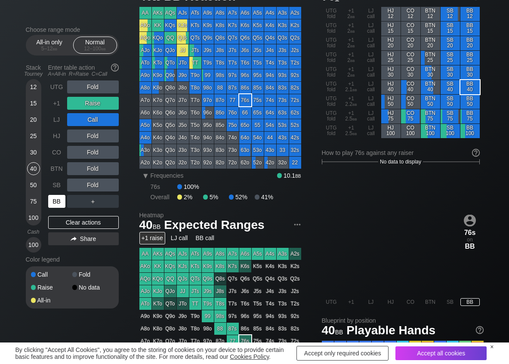
click at [59, 201] on div "BB" at bounding box center [56, 201] width 17 height 13
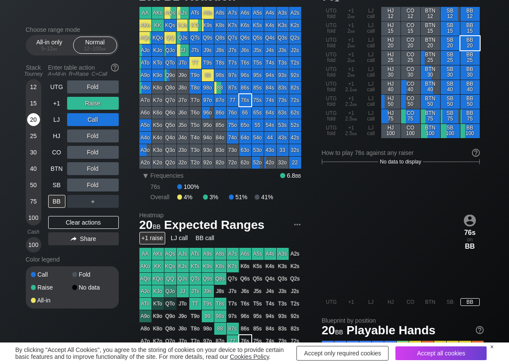
click at [35, 120] on div "20" at bounding box center [33, 119] width 13 height 13
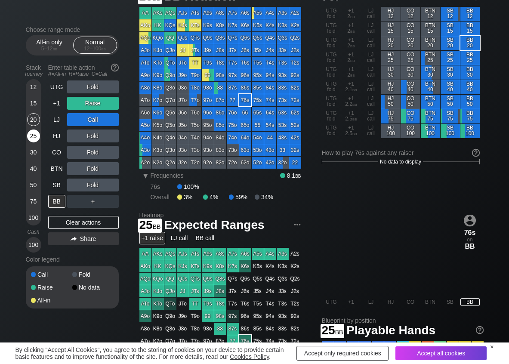
click at [37, 135] on div "25" at bounding box center [33, 136] width 13 height 13
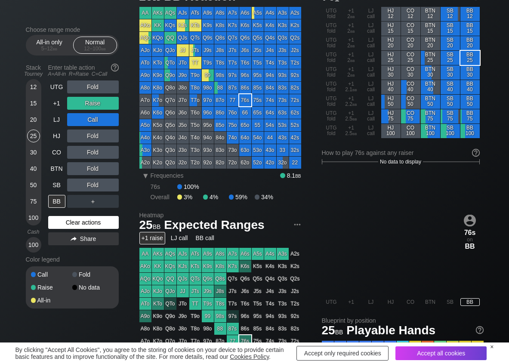
click at [59, 222] on div "Clear actions" at bounding box center [83, 222] width 71 height 13
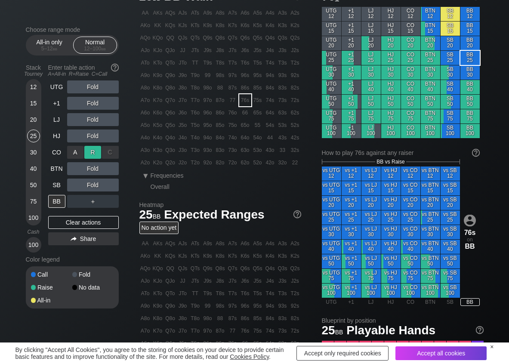
click at [89, 154] on div "R ✕" at bounding box center [92, 152] width 17 height 13
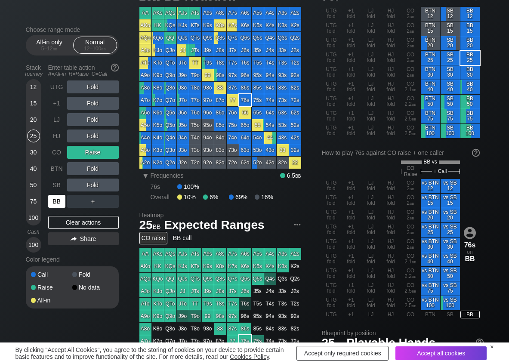
click at [57, 202] on div "BB" at bounding box center [56, 201] width 17 height 13
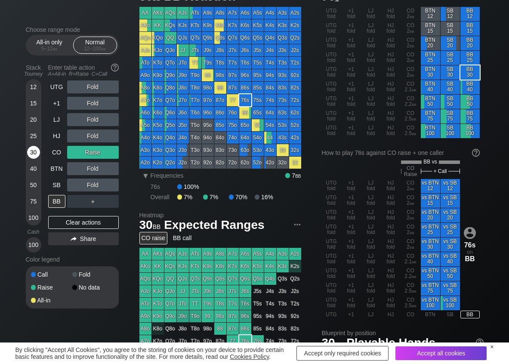
click at [37, 155] on div "30" at bounding box center [33, 152] width 13 height 13
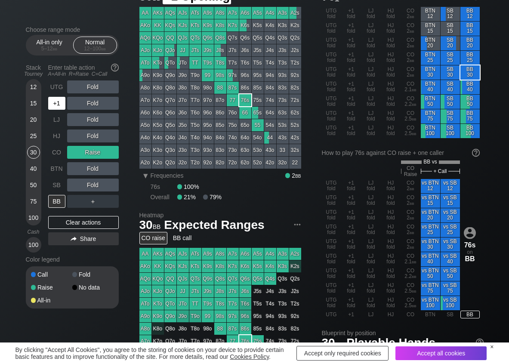
drag, startPoint x: 61, startPoint y: 97, endPoint x: 54, endPoint y: 102, distance: 9.2
click at [61, 97] on div "+1" at bounding box center [56, 103] width 17 height 13
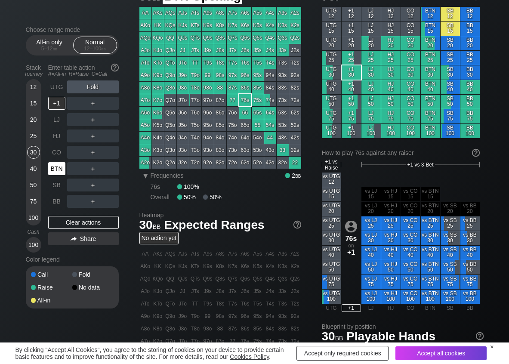
click at [57, 166] on div "BTN" at bounding box center [56, 168] width 17 height 13
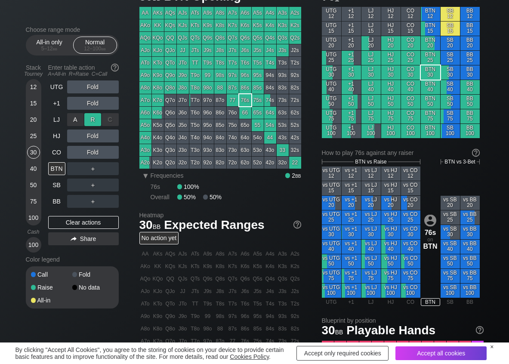
click at [97, 118] on div "R ✕" at bounding box center [92, 119] width 17 height 13
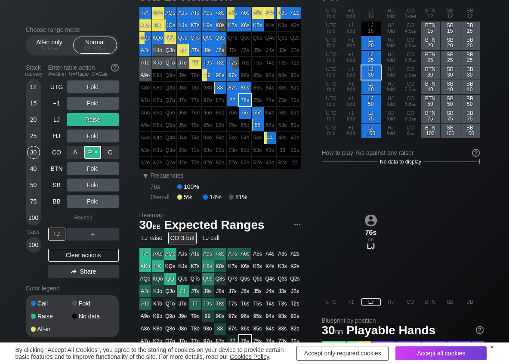
click at [96, 153] on div "R ✕" at bounding box center [92, 152] width 17 height 13
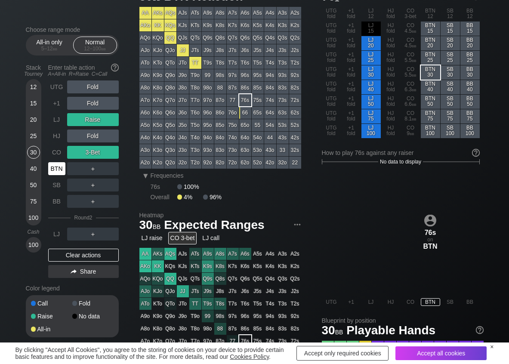
click at [60, 168] on div "BTN" at bounding box center [56, 168] width 17 height 13
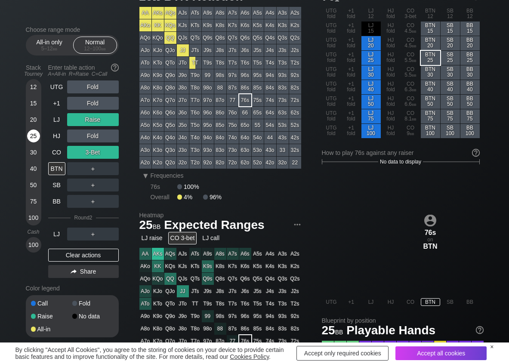
click at [31, 137] on div "25" at bounding box center [33, 136] width 13 height 13
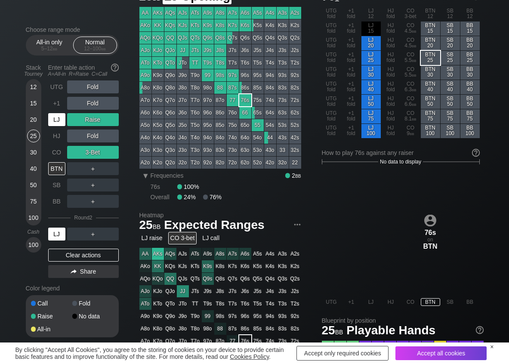
click at [58, 118] on div "LJ" at bounding box center [56, 119] width 17 height 13
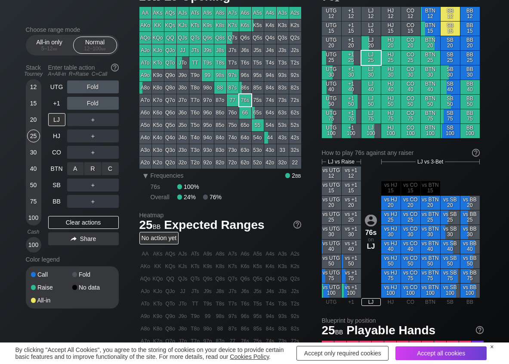
click at [96, 168] on div "R ✕" at bounding box center [92, 168] width 17 height 13
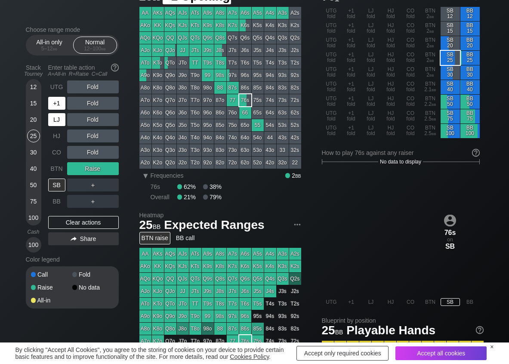
click at [60, 108] on div "+1" at bounding box center [56, 103] width 17 height 13
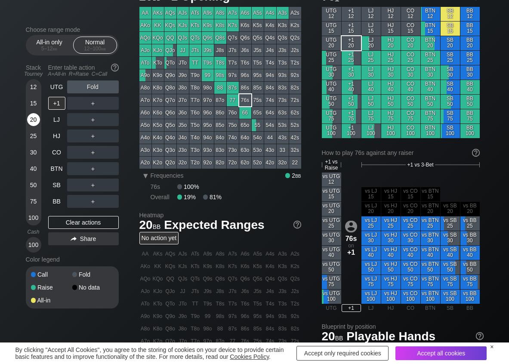
click at [37, 121] on div "20" at bounding box center [33, 119] width 13 height 13
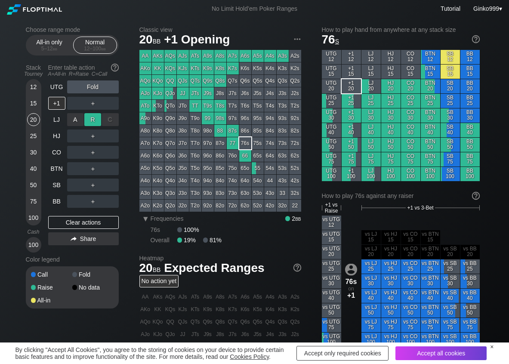
click at [89, 120] on div "R ✕" at bounding box center [92, 119] width 17 height 13
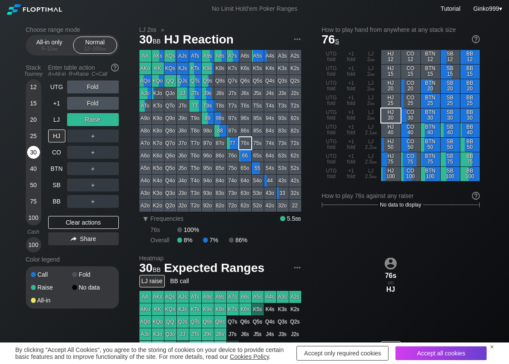
click at [32, 152] on div "30" at bounding box center [33, 152] width 13 height 13
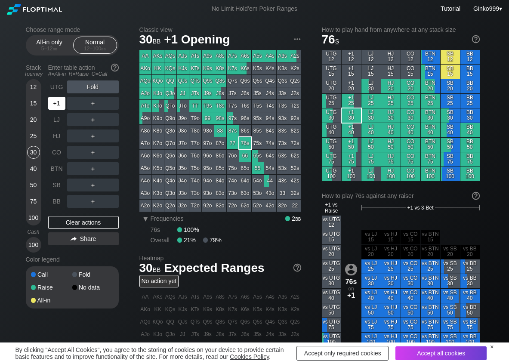
click at [57, 106] on div "+1" at bounding box center [56, 103] width 17 height 13
click at [97, 108] on div "R ✕" at bounding box center [92, 103] width 17 height 13
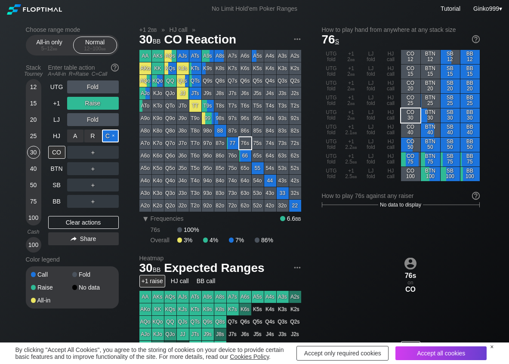
click at [106, 135] on div "C ✕" at bounding box center [110, 136] width 17 height 13
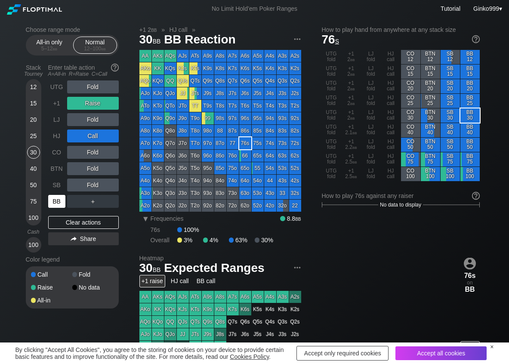
click at [55, 195] on div "BB" at bounding box center [57, 201] width 19 height 16
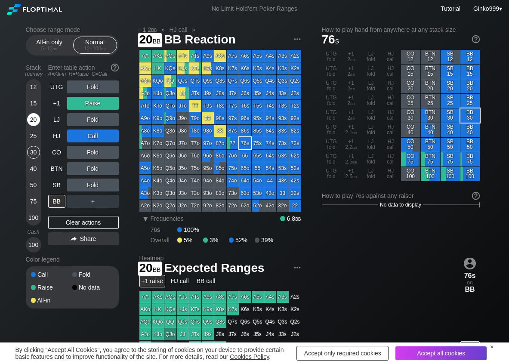
click at [31, 121] on div "20" at bounding box center [33, 119] width 13 height 13
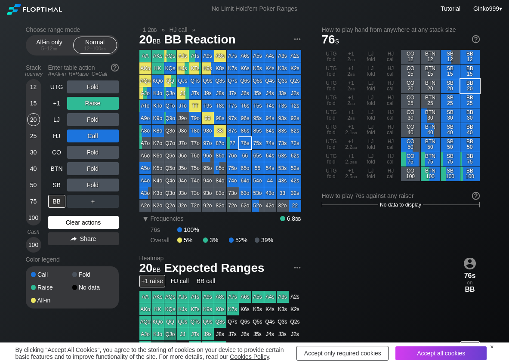
click at [69, 219] on div "Clear actions" at bounding box center [83, 222] width 71 height 13
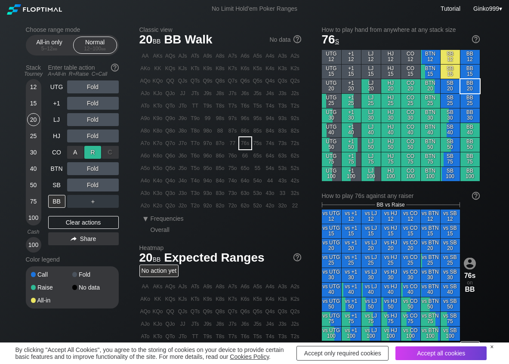
click at [93, 147] on div "R ✕" at bounding box center [92, 152] width 17 height 13
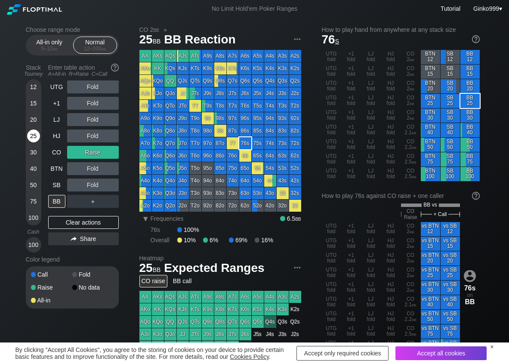
click at [31, 135] on div "25" at bounding box center [33, 136] width 13 height 13
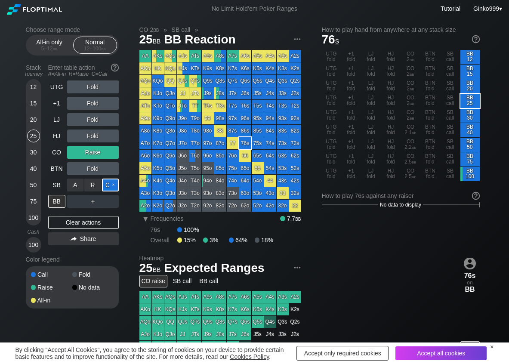
click at [108, 181] on div "C ✕" at bounding box center [110, 185] width 17 height 13
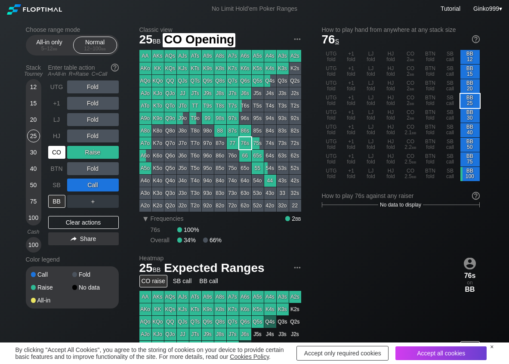
click at [59, 152] on div "CO" at bounding box center [56, 152] width 17 height 13
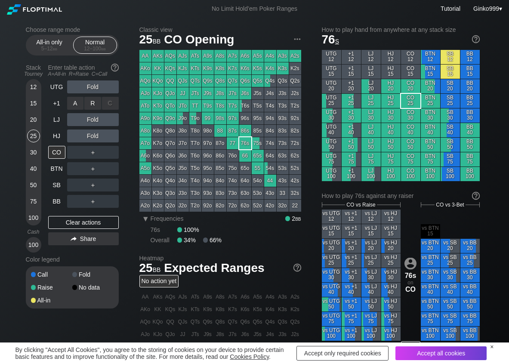
click at [96, 103] on div "R ✕" at bounding box center [92, 103] width 17 height 13
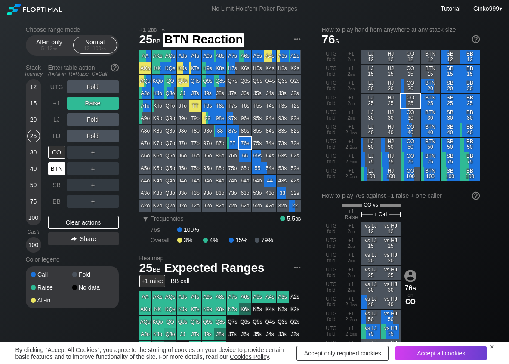
click at [53, 168] on div "BTN" at bounding box center [56, 168] width 17 height 13
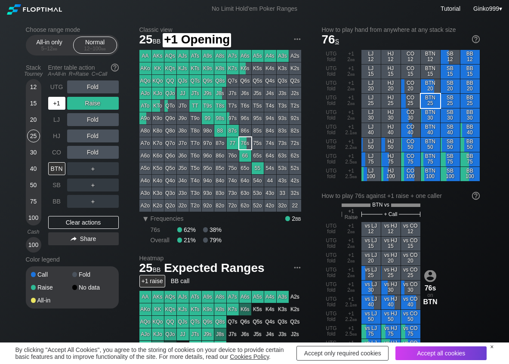
click at [59, 104] on div "+1" at bounding box center [56, 103] width 17 height 13
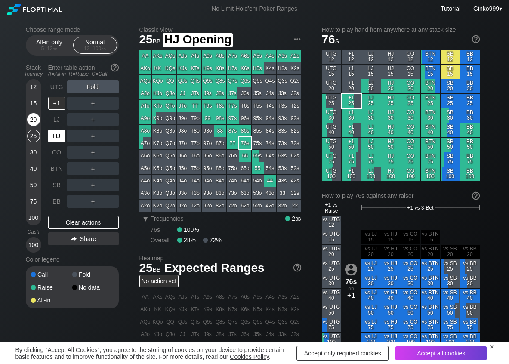
drag, startPoint x: 57, startPoint y: 136, endPoint x: 31, endPoint y: 119, distance: 30.8
click at [56, 135] on div "HJ" at bounding box center [56, 136] width 17 height 13
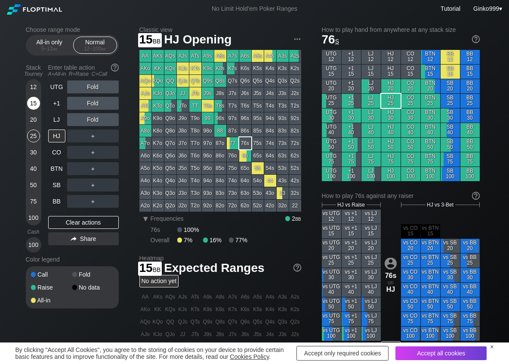
click at [35, 105] on div "15" at bounding box center [33, 103] width 13 height 13
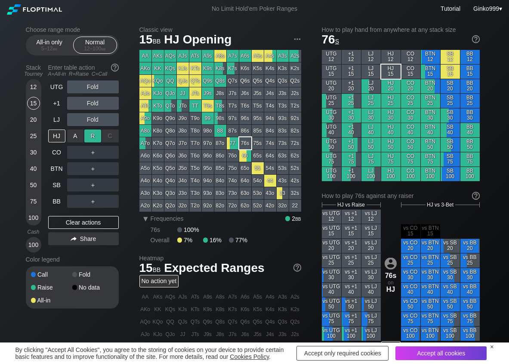
click at [90, 132] on div "R ✕" at bounding box center [92, 136] width 17 height 13
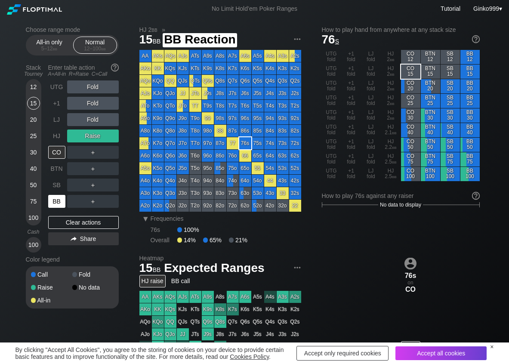
click at [61, 204] on div "BB" at bounding box center [56, 201] width 17 height 13
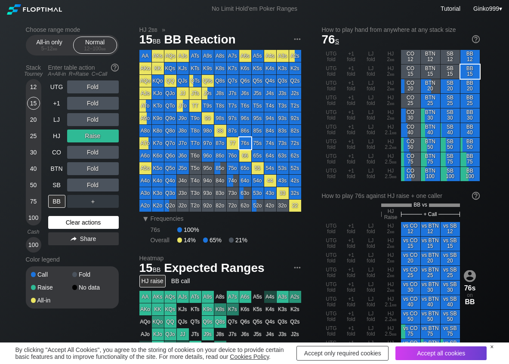
click at [61, 222] on div "Clear actions" at bounding box center [83, 222] width 71 height 13
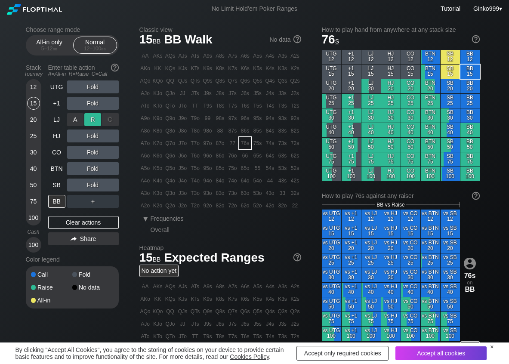
click at [88, 119] on div "R ✕" at bounding box center [92, 119] width 17 height 13
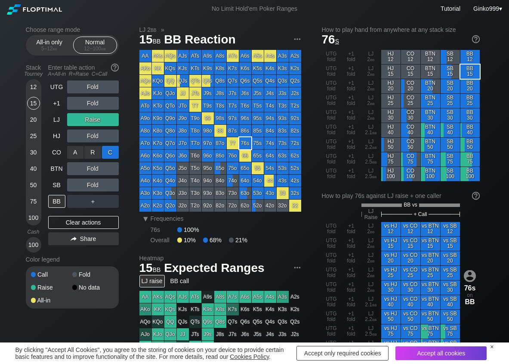
click at [114, 149] on div "C ✕" at bounding box center [110, 152] width 17 height 13
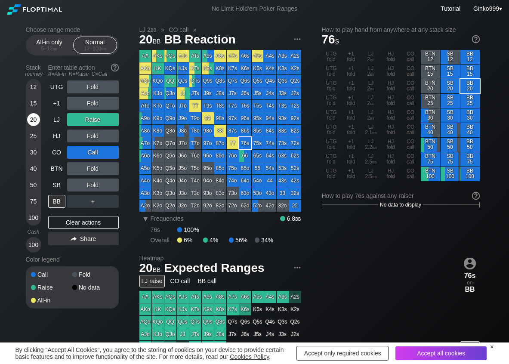
click at [33, 122] on div "20" at bounding box center [33, 119] width 13 height 13
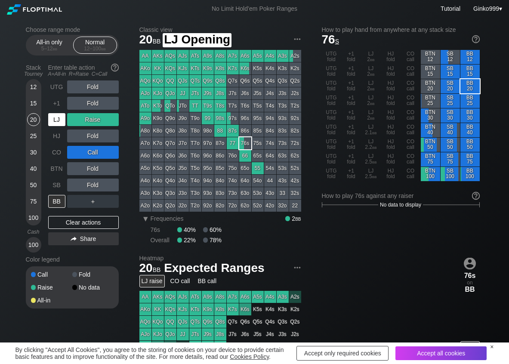
click at [61, 123] on div "LJ" at bounding box center [56, 119] width 17 height 13
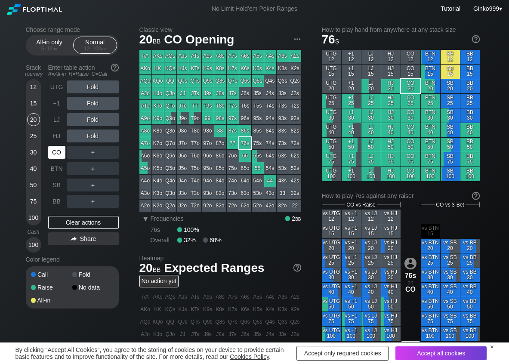
click at [60, 158] on div "CO" at bounding box center [56, 152] width 17 height 13
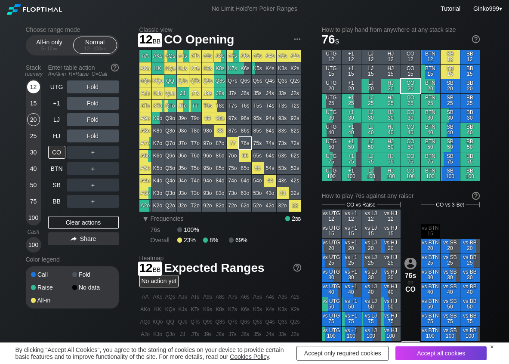
click at [31, 84] on div "12" at bounding box center [33, 87] width 13 height 13
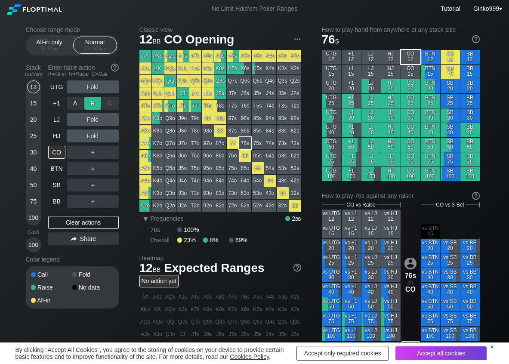
click at [91, 103] on div "R ✕" at bounding box center [92, 103] width 17 height 13
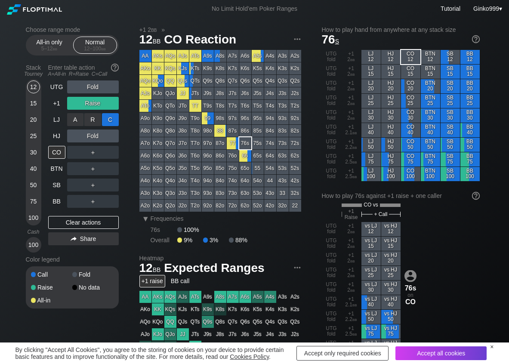
click at [112, 118] on div "C ✕" at bounding box center [110, 119] width 17 height 13
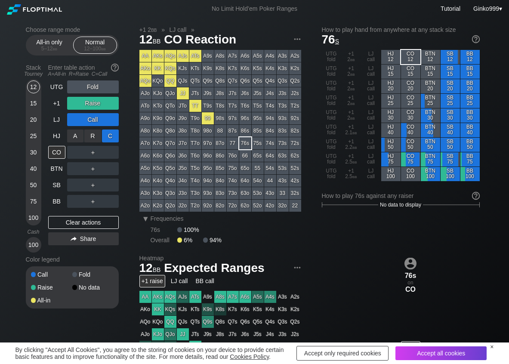
click at [108, 131] on div "C ✕" at bounding box center [110, 136] width 17 height 13
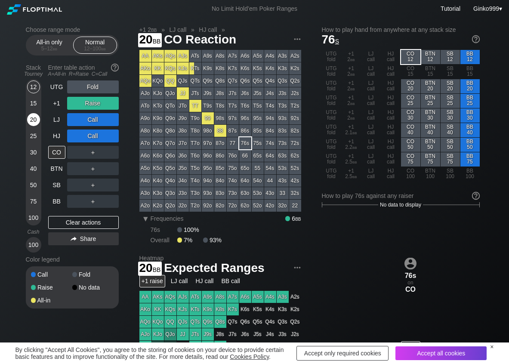
click at [37, 118] on div "20" at bounding box center [33, 119] width 13 height 13
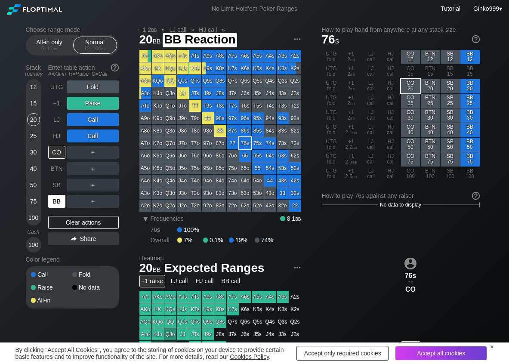
click at [56, 201] on div "BB" at bounding box center [56, 201] width 17 height 13
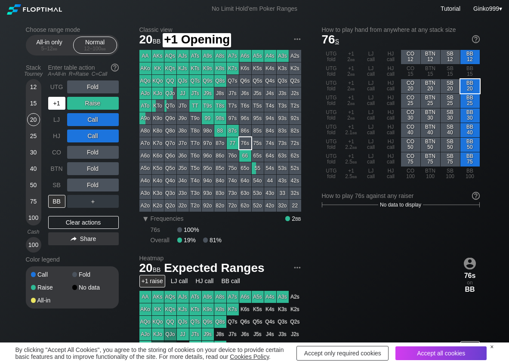
click at [51, 101] on div "+1" at bounding box center [56, 103] width 17 height 13
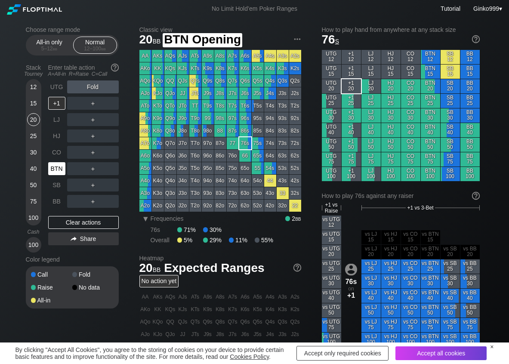
click at [54, 172] on div "BTN" at bounding box center [56, 168] width 17 height 13
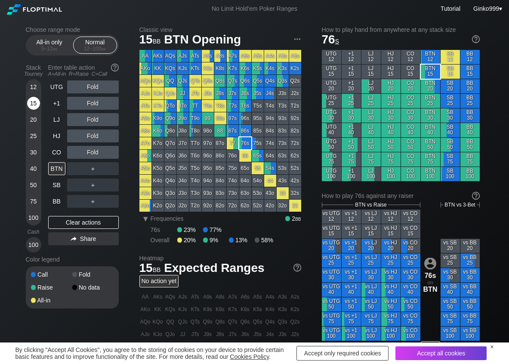
click at [36, 103] on div "15" at bounding box center [33, 103] width 13 height 13
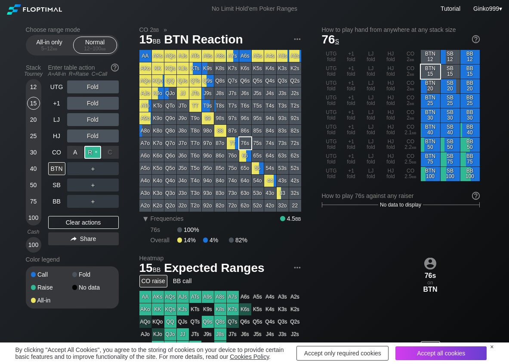
click at [89, 151] on div "R ✕" at bounding box center [92, 152] width 17 height 13
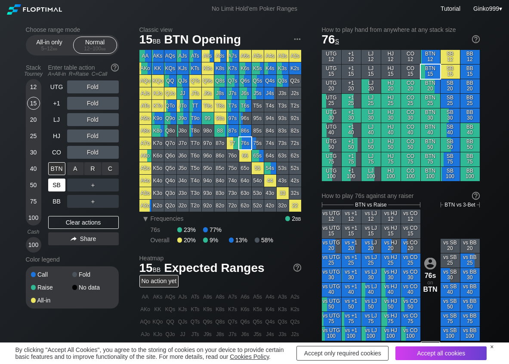
drag, startPoint x: 90, startPoint y: 168, endPoint x: 66, endPoint y: 184, distance: 29.0
click at [90, 169] on div "R ✕" at bounding box center [92, 168] width 17 height 13
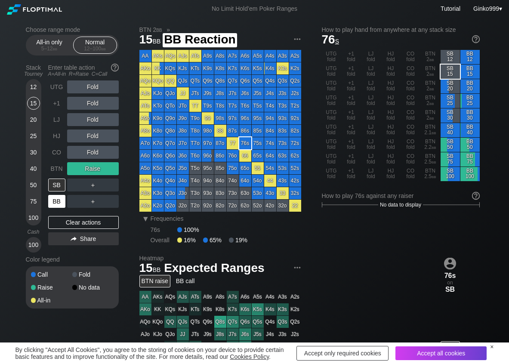
click at [62, 201] on div "BB" at bounding box center [56, 201] width 17 height 13
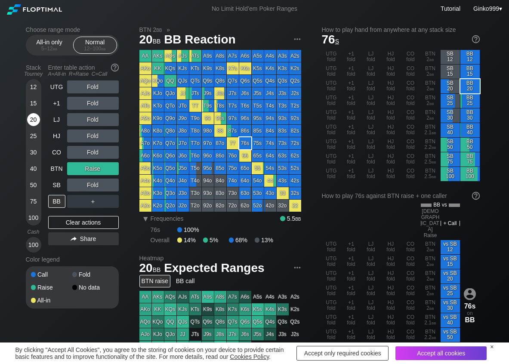
click at [34, 117] on div "20" at bounding box center [33, 119] width 13 height 13
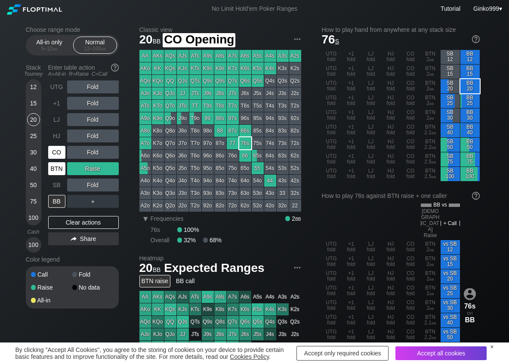
click at [56, 164] on div "BTN" at bounding box center [56, 168] width 17 height 13
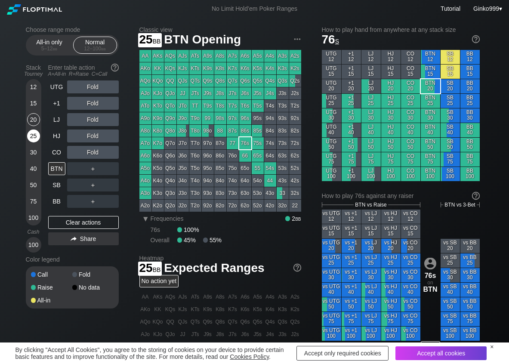
click at [40, 140] on div "25" at bounding box center [33, 138] width 13 height 16
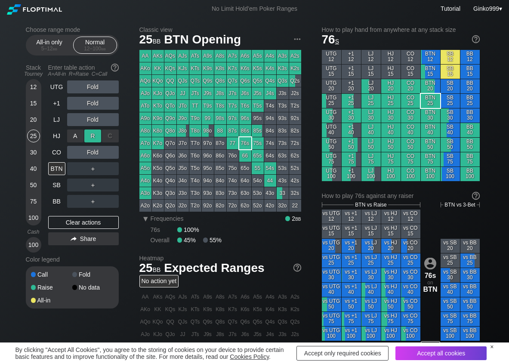
click at [91, 135] on div "R ✕" at bounding box center [92, 136] width 17 height 13
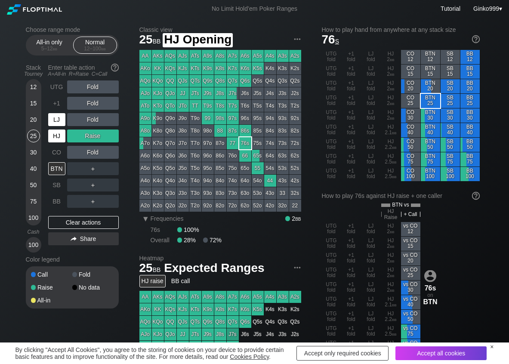
click at [58, 125] on div "LJ" at bounding box center [56, 119] width 17 height 13
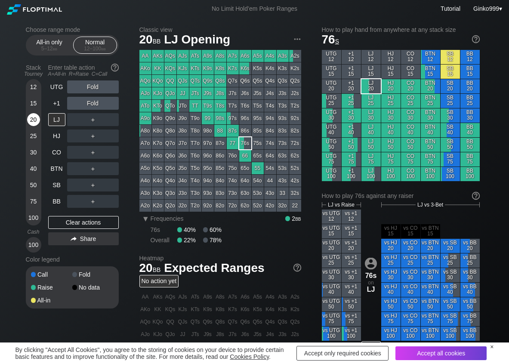
click at [31, 119] on div "20" at bounding box center [33, 119] width 13 height 13
click at [95, 168] on div "R ✕" at bounding box center [92, 168] width 17 height 13
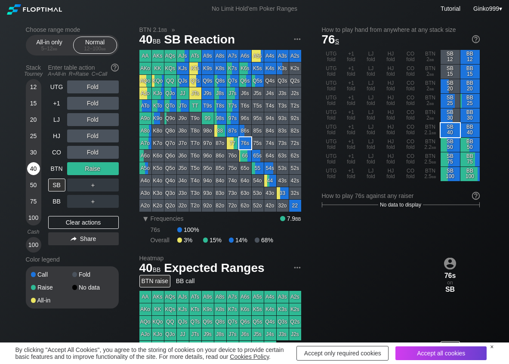
click at [37, 171] on div "40" at bounding box center [33, 168] width 13 height 13
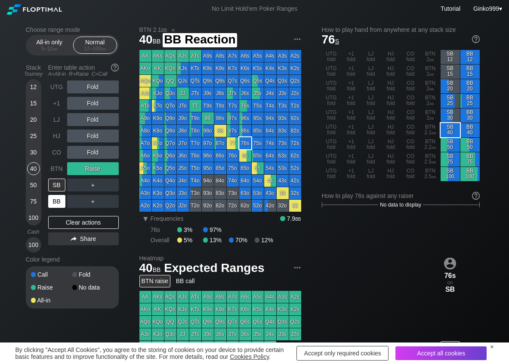
click at [51, 203] on div "BB" at bounding box center [56, 201] width 17 height 13
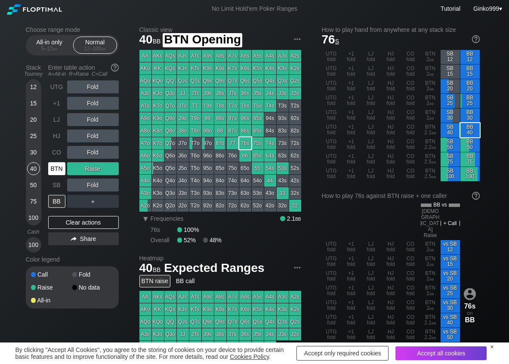
click at [57, 172] on div "BTN" at bounding box center [56, 168] width 17 height 13
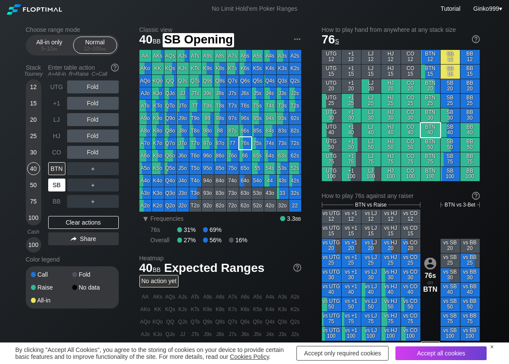
click at [57, 188] on div "SB" at bounding box center [56, 185] width 17 height 13
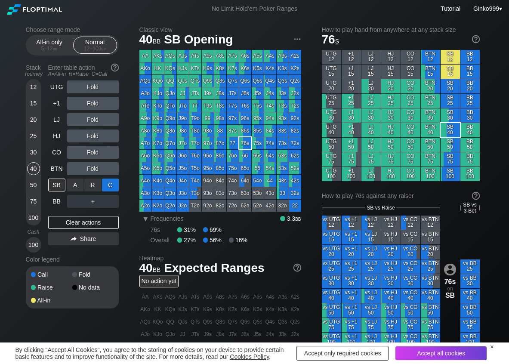
click at [112, 189] on div "C ✕" at bounding box center [110, 185] width 17 height 13
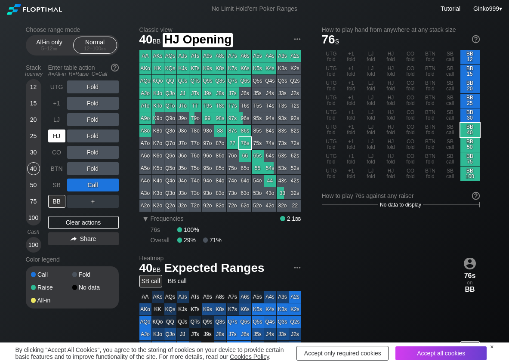
click at [51, 134] on div "HJ" at bounding box center [56, 136] width 17 height 13
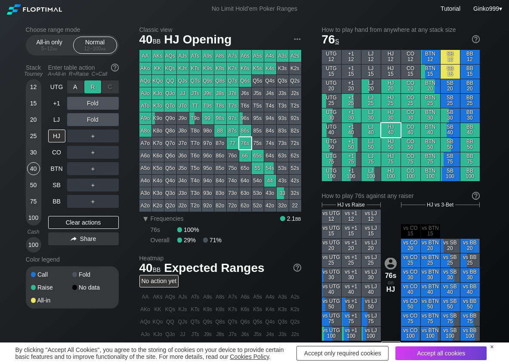
click at [91, 89] on div "R ✕" at bounding box center [92, 87] width 17 height 13
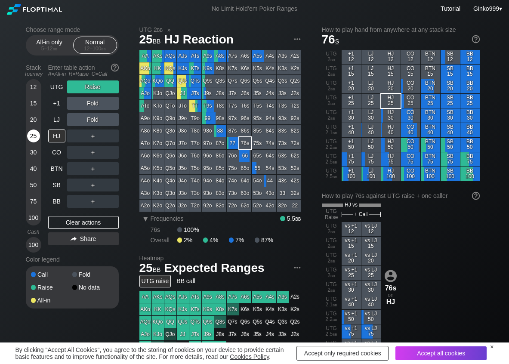
click at [38, 138] on div "25" at bounding box center [33, 136] width 13 height 13
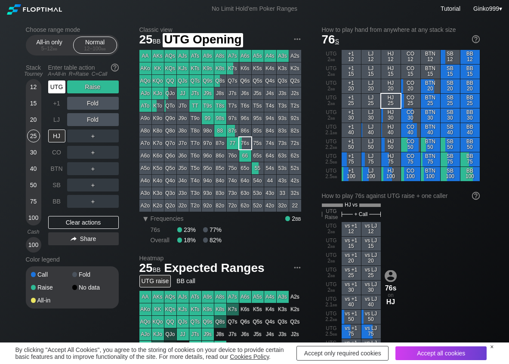
click at [50, 85] on div "UTG" at bounding box center [56, 87] width 17 height 13
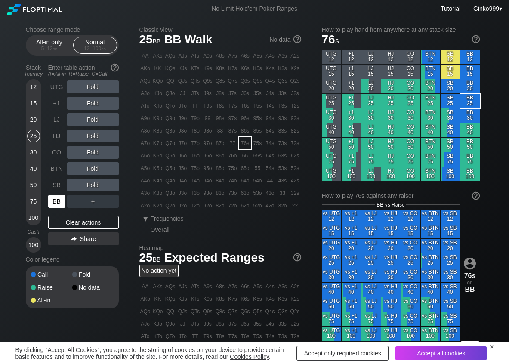
click at [54, 199] on div "BB" at bounding box center [56, 201] width 17 height 13
drag, startPoint x: 116, startPoint y: 186, endPoint x: 107, endPoint y: 181, distance: 10.0
click at [116, 185] on div "C ✕" at bounding box center [110, 185] width 17 height 13
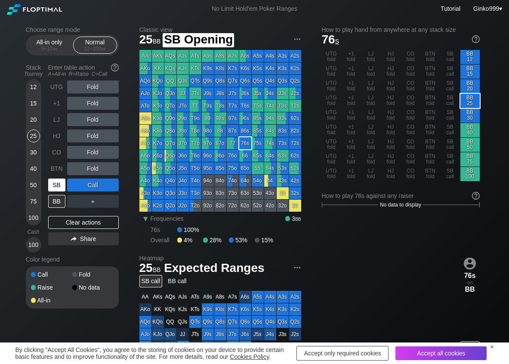
click at [55, 187] on div "SB" at bounding box center [56, 185] width 17 height 13
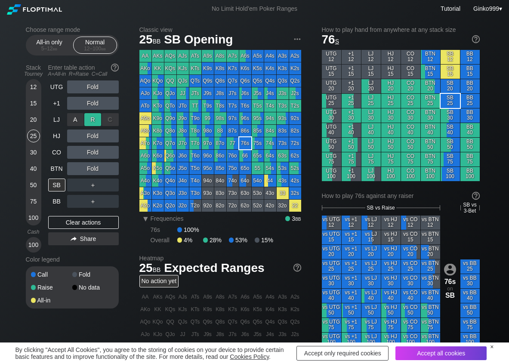
click at [97, 118] on div "R ✕" at bounding box center [92, 119] width 17 height 13
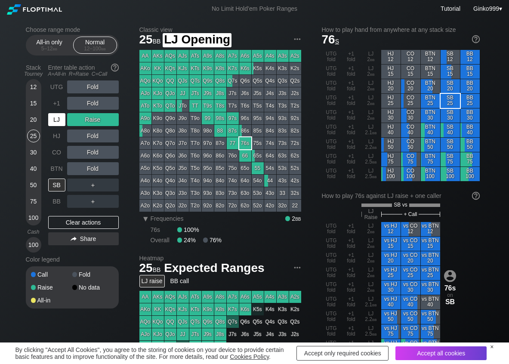
click at [56, 121] on div "LJ" at bounding box center [56, 119] width 17 height 13
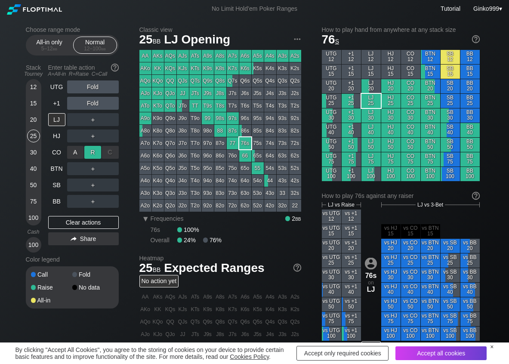
click at [97, 155] on div "R ✕" at bounding box center [92, 152] width 17 height 13
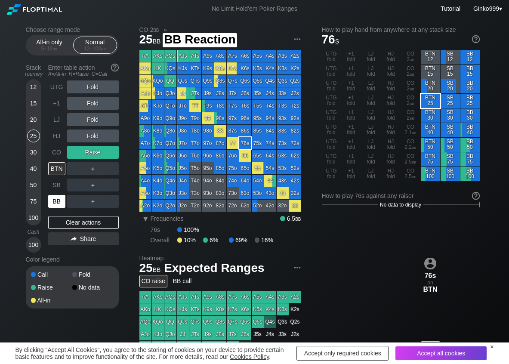
click at [60, 203] on div "BB" at bounding box center [56, 201] width 17 height 13
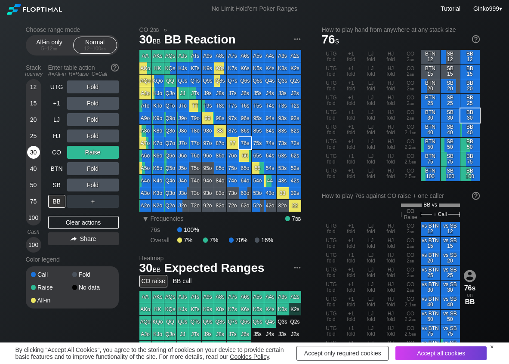
click at [32, 155] on div "30" at bounding box center [33, 152] width 13 height 13
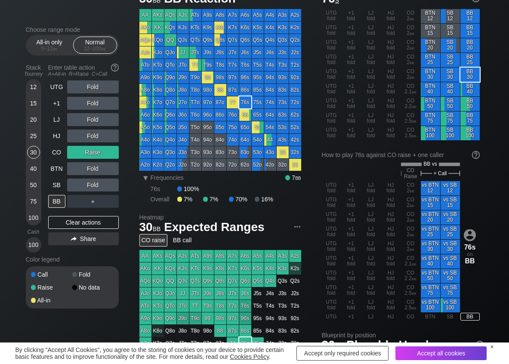
scroll to position [43, 0]
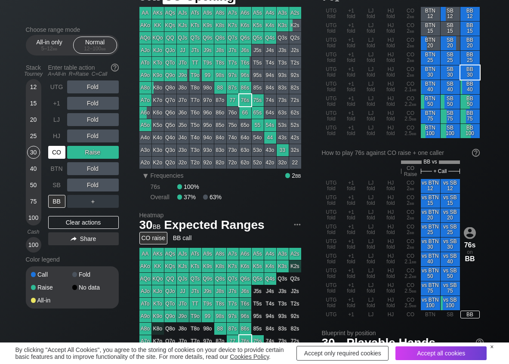
click at [51, 152] on div "CO" at bounding box center [56, 152] width 17 height 13
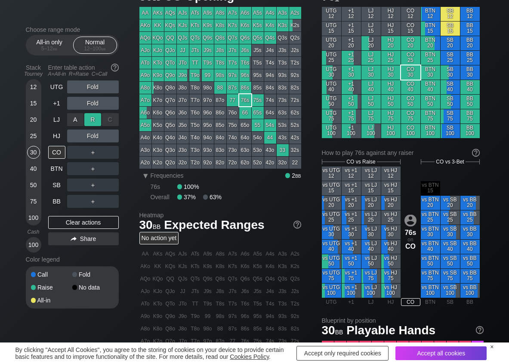
click at [92, 120] on div "R ✕" at bounding box center [92, 119] width 17 height 13
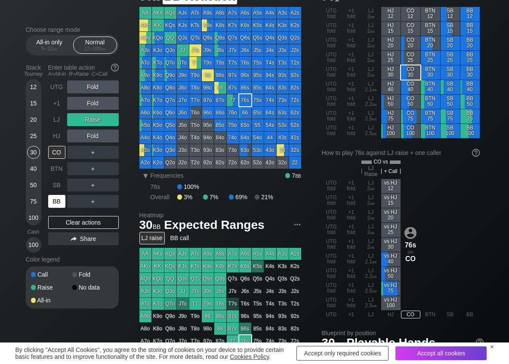
click at [61, 203] on div "BB" at bounding box center [56, 201] width 17 height 13
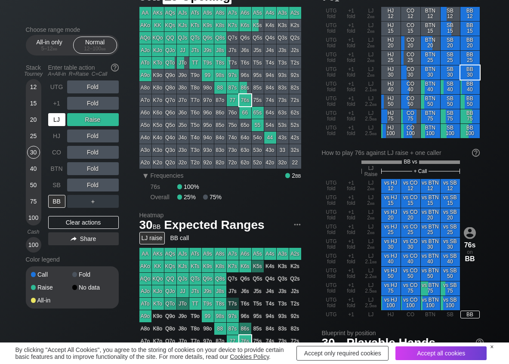
click at [60, 118] on div "LJ" at bounding box center [56, 119] width 17 height 13
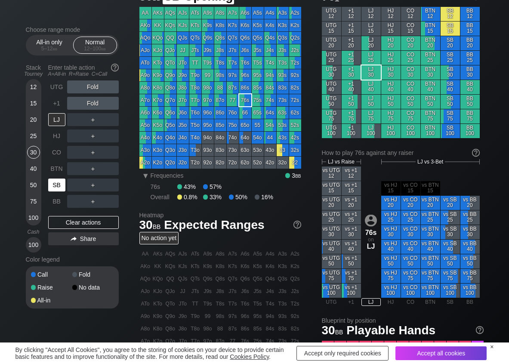
click at [56, 186] on div "SB" at bounding box center [56, 185] width 17 height 13
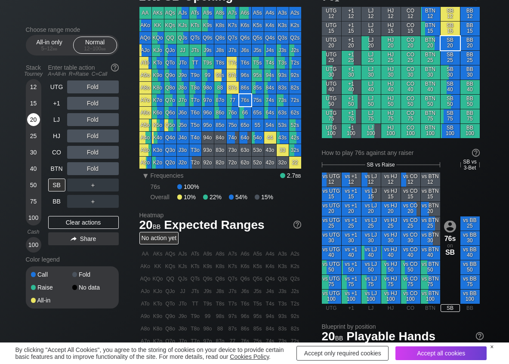
click at [31, 119] on div "20" at bounding box center [33, 119] width 13 height 13
click at [89, 118] on div "R ✕" at bounding box center [92, 119] width 17 height 13
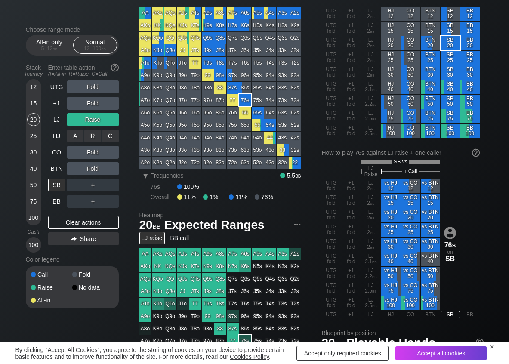
click at [108, 141] on div "C ✕" at bounding box center [110, 136] width 17 height 13
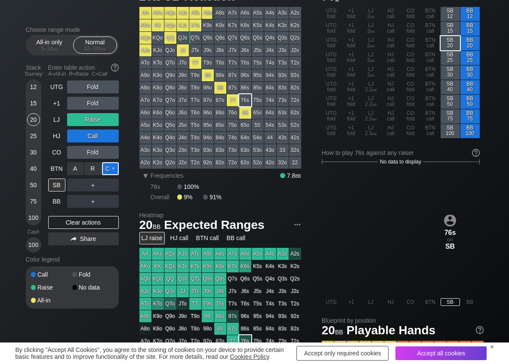
click at [103, 170] on div "C ✕" at bounding box center [110, 168] width 17 height 13
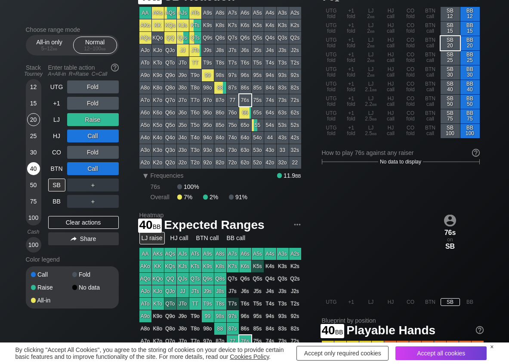
click at [36, 168] on div "40" at bounding box center [33, 168] width 13 height 13
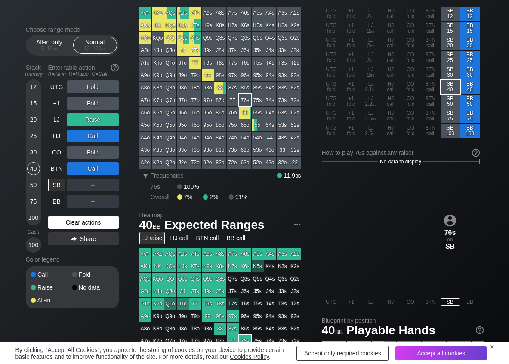
click at [61, 222] on div "Clear actions" at bounding box center [83, 222] width 71 height 13
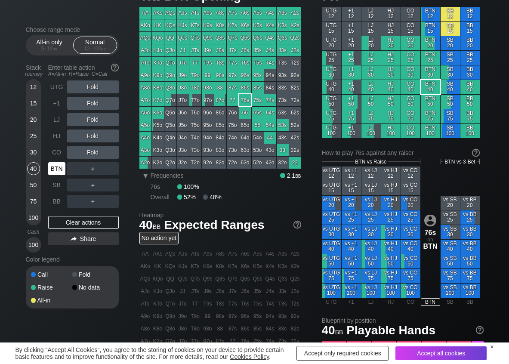
click at [57, 174] on div "BTN" at bounding box center [56, 168] width 17 height 13
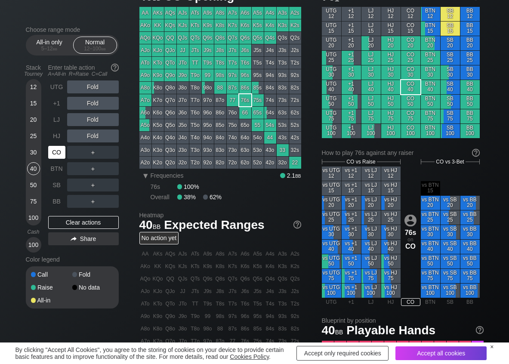
click at [62, 153] on div "CO" at bounding box center [56, 152] width 17 height 13
click at [96, 90] on div "R ✕" at bounding box center [92, 87] width 17 height 13
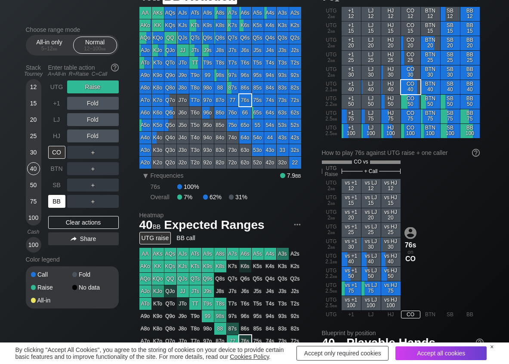
click at [55, 203] on div "BB" at bounding box center [56, 201] width 17 height 13
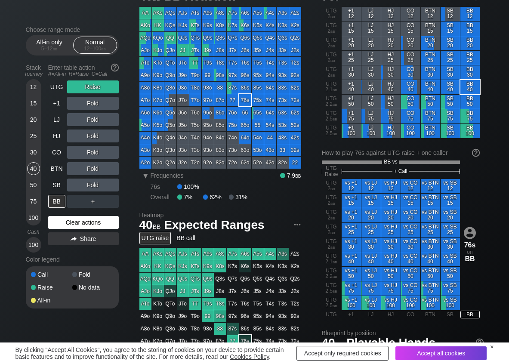
click at [60, 222] on div "Clear actions" at bounding box center [83, 222] width 71 height 13
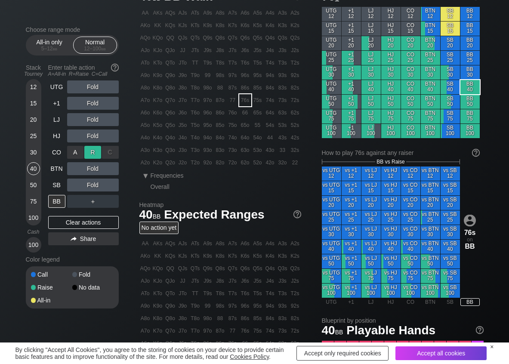
click at [96, 152] on div "R ✕" at bounding box center [92, 152] width 17 height 13
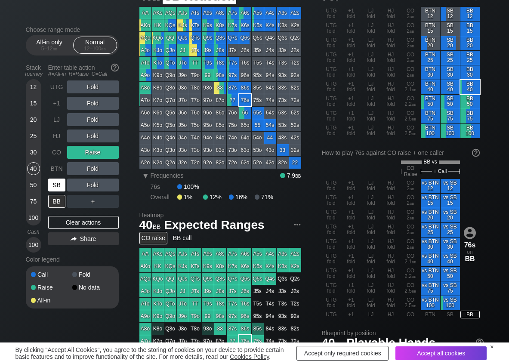
click at [61, 188] on div "SB" at bounding box center [56, 185] width 17 height 13
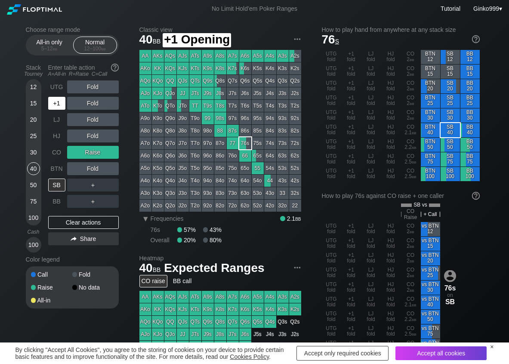
click at [50, 103] on div "+1" at bounding box center [56, 103] width 17 height 13
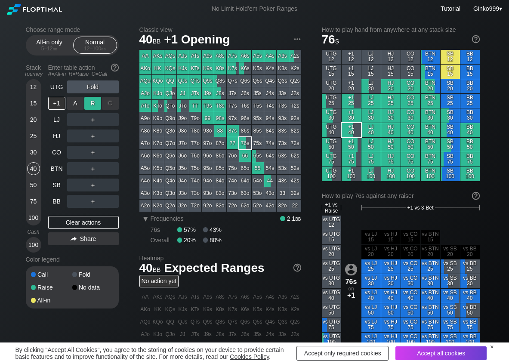
click at [88, 103] on div "R ✕" at bounding box center [92, 103] width 17 height 13
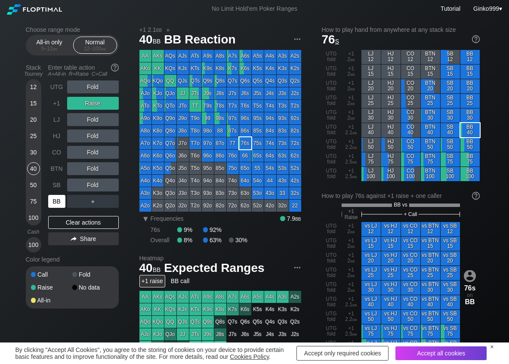
click at [53, 201] on div "BB" at bounding box center [56, 201] width 17 height 13
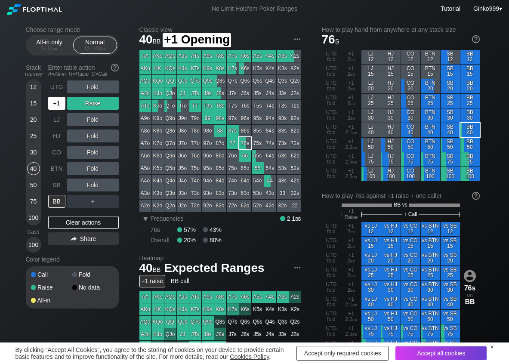
click at [53, 104] on div "+1" at bounding box center [56, 103] width 17 height 13
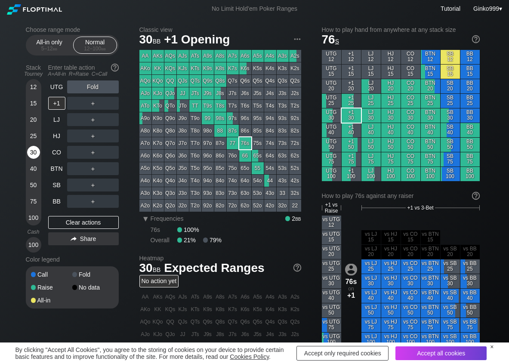
click at [34, 158] on div "30" at bounding box center [33, 152] width 13 height 13
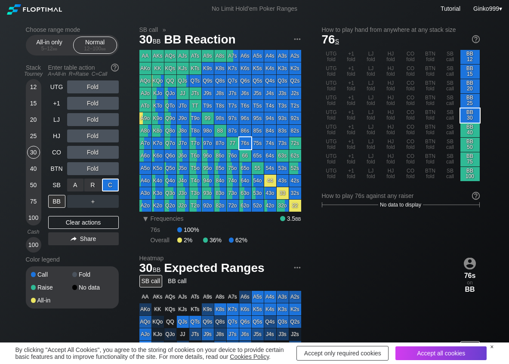
click at [114, 183] on div "C ✕" at bounding box center [110, 185] width 17 height 13
click at [94, 201] on div "R ✕" at bounding box center [92, 201] width 17 height 13
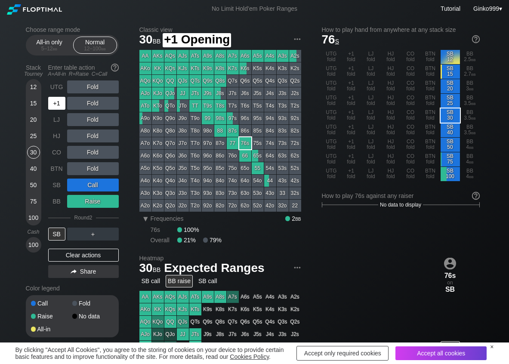
click at [53, 102] on div "+1" at bounding box center [56, 103] width 17 height 13
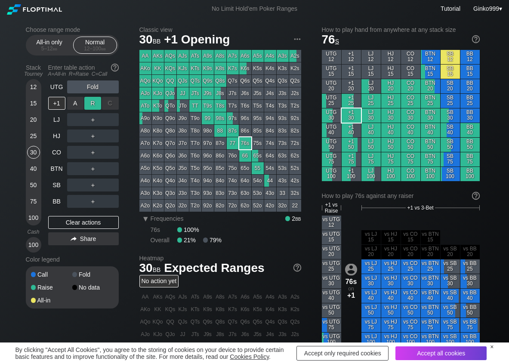
click at [93, 105] on div "R ✕" at bounding box center [92, 103] width 17 height 13
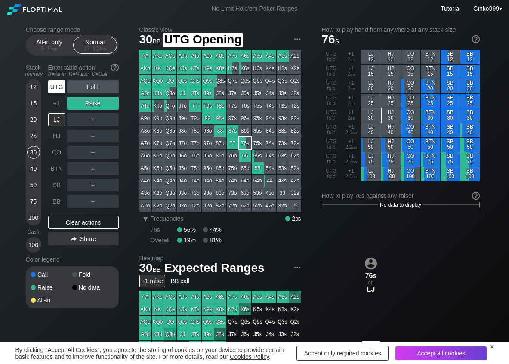
click at [63, 90] on div "UTG" at bounding box center [56, 87] width 17 height 13
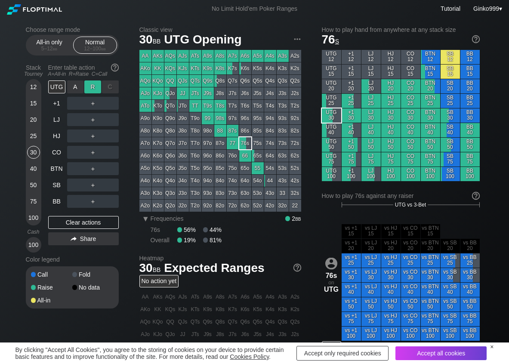
click at [92, 85] on div "R ✕" at bounding box center [92, 87] width 17 height 13
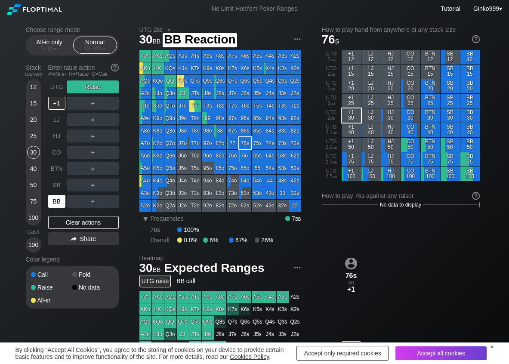
click at [54, 202] on div "BB" at bounding box center [56, 201] width 17 height 13
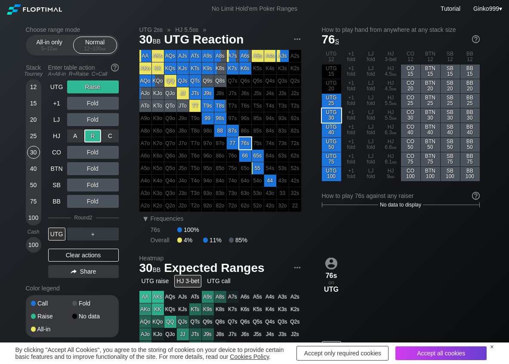
click at [94, 137] on div "R ✕" at bounding box center [92, 136] width 17 height 13
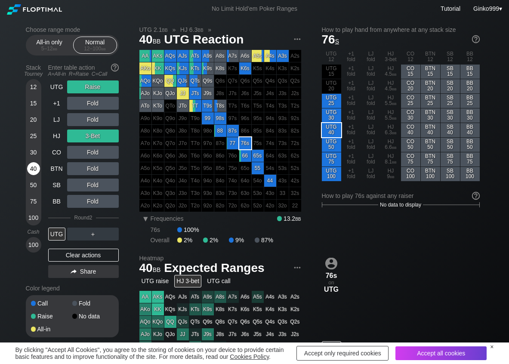
click at [34, 164] on div "40" at bounding box center [33, 168] width 13 height 13
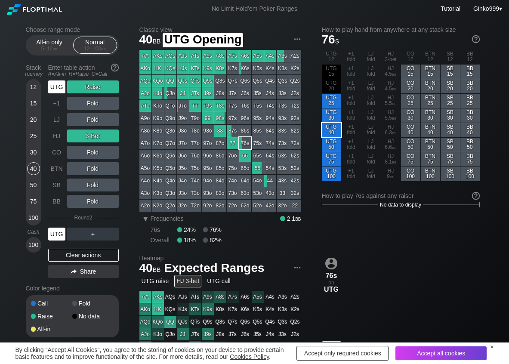
click at [53, 88] on div "UTG" at bounding box center [56, 87] width 17 height 13
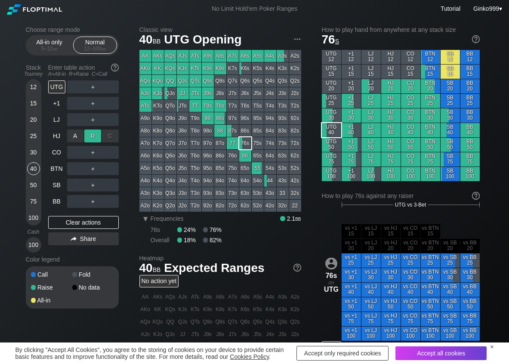
click at [96, 136] on div "R ✕" at bounding box center [92, 136] width 17 height 13
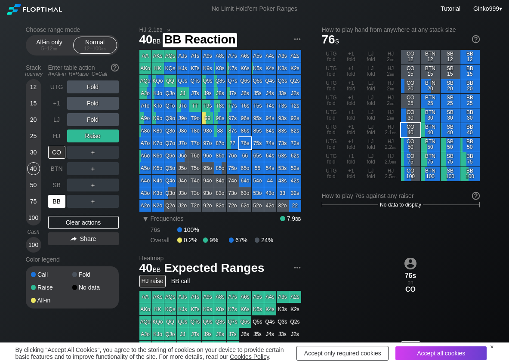
click at [61, 199] on div "BB" at bounding box center [56, 201] width 17 height 13
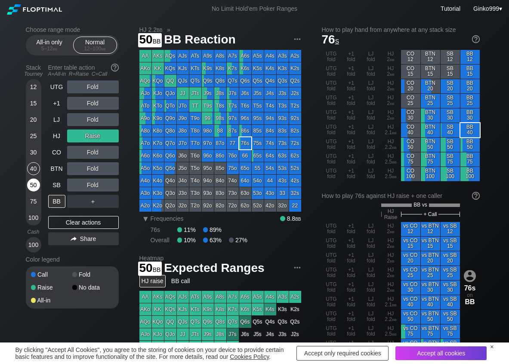
click at [37, 185] on div "50" at bounding box center [33, 185] width 13 height 13
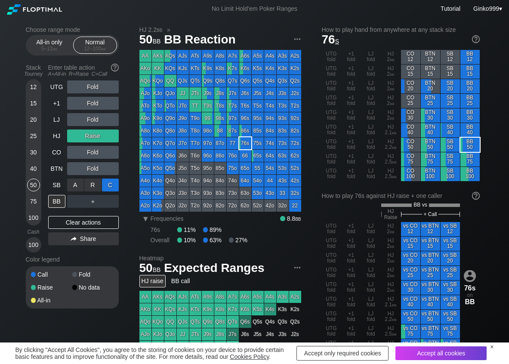
click at [112, 189] on div "C ✕" at bounding box center [110, 185] width 17 height 13
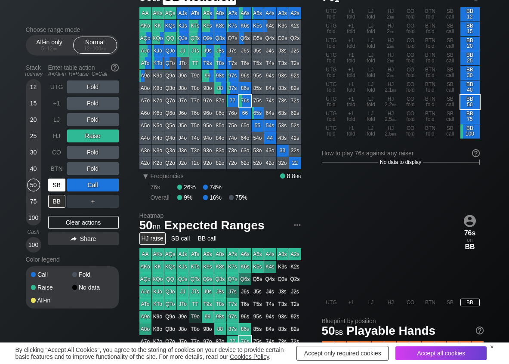
scroll to position [43, 0]
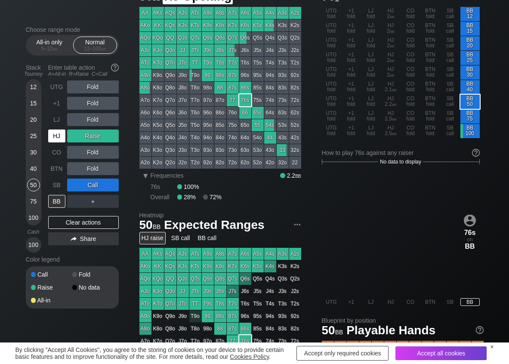
click at [50, 131] on div "HJ" at bounding box center [56, 136] width 17 height 13
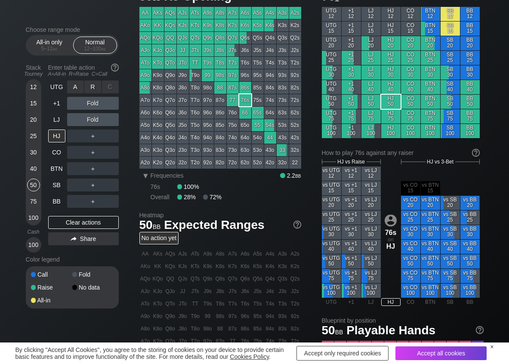
click at [93, 84] on div "R ✕" at bounding box center [92, 87] width 17 height 13
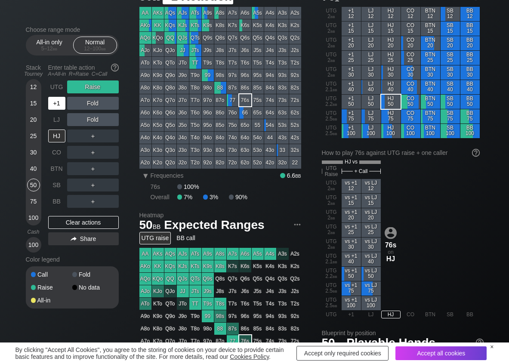
click at [61, 105] on div "+1" at bounding box center [56, 103] width 17 height 13
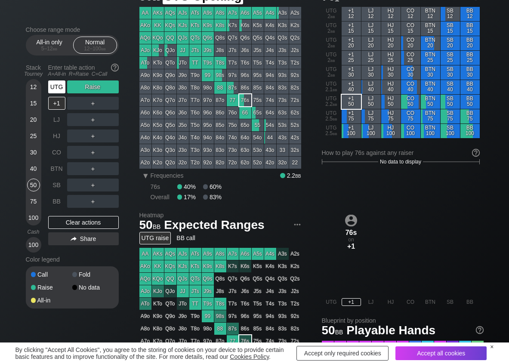
click at [59, 84] on div "UTG" at bounding box center [56, 87] width 17 height 13
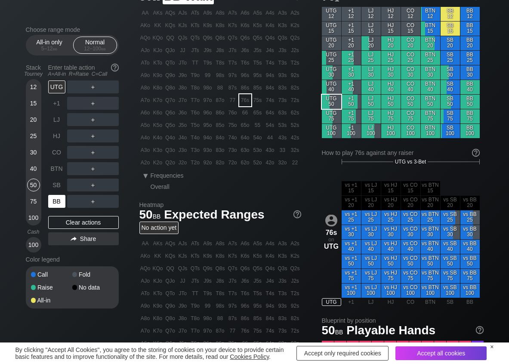
click at [61, 200] on div "BB" at bounding box center [56, 201] width 17 height 13
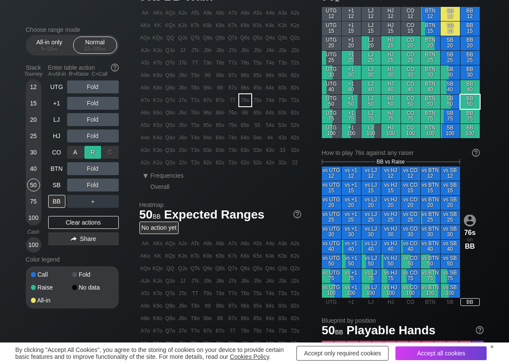
click at [92, 151] on div "R ✕" at bounding box center [92, 152] width 17 height 13
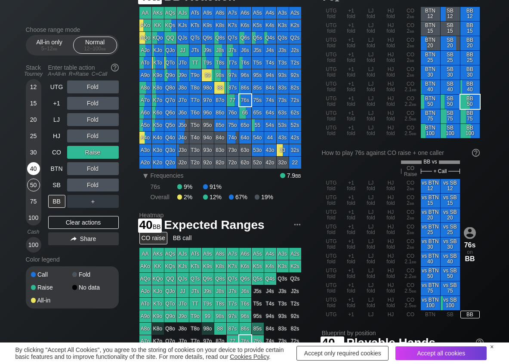
click at [34, 168] on div "40" at bounding box center [33, 168] width 13 height 13
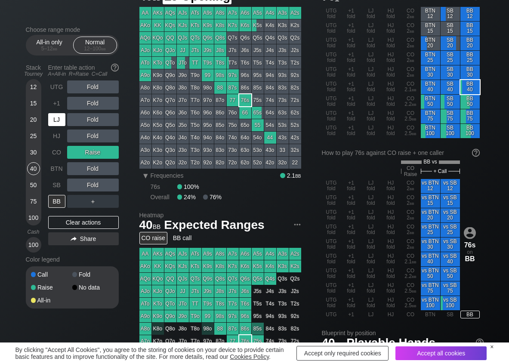
click at [57, 125] on div "LJ" at bounding box center [56, 119] width 17 height 13
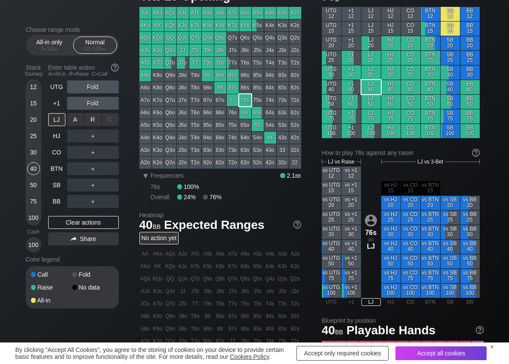
click at [97, 121] on div "R ✕" at bounding box center [92, 119] width 17 height 13
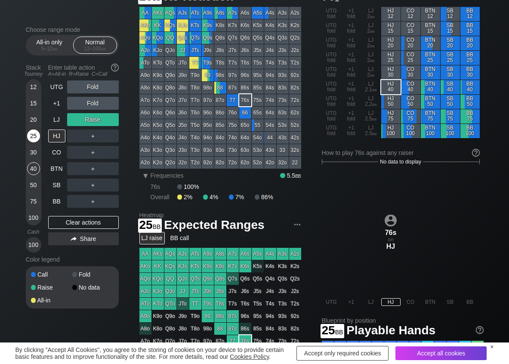
click at [29, 134] on div "25" at bounding box center [33, 136] width 13 height 13
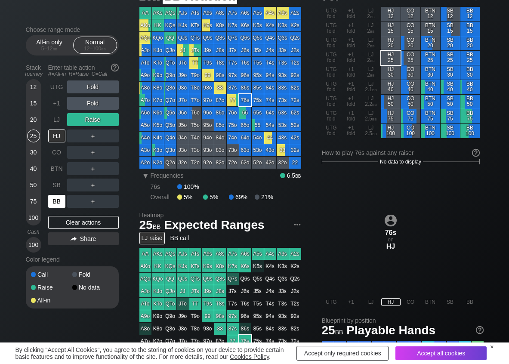
click at [53, 203] on div "BB" at bounding box center [56, 201] width 17 height 13
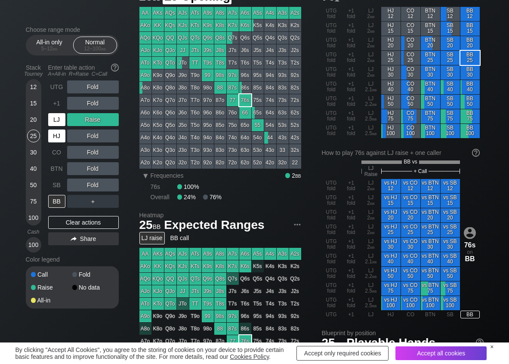
click at [52, 118] on div "LJ" at bounding box center [56, 119] width 17 height 13
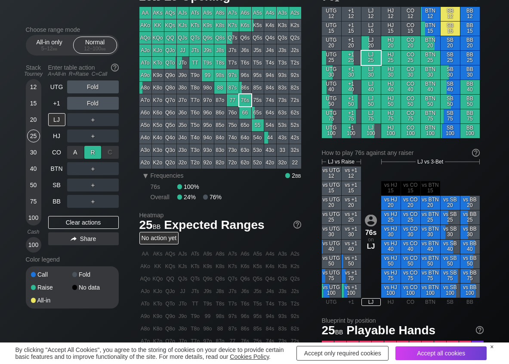
click at [89, 154] on div "R ✕" at bounding box center [92, 152] width 17 height 13
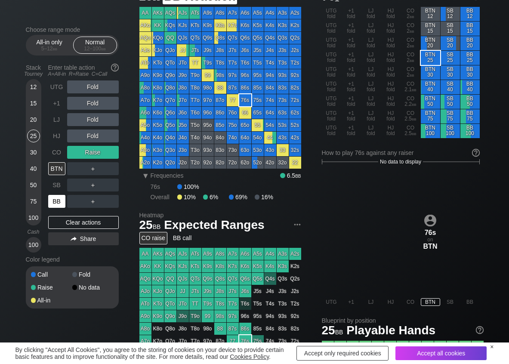
click at [55, 202] on div "BB" at bounding box center [56, 201] width 17 height 13
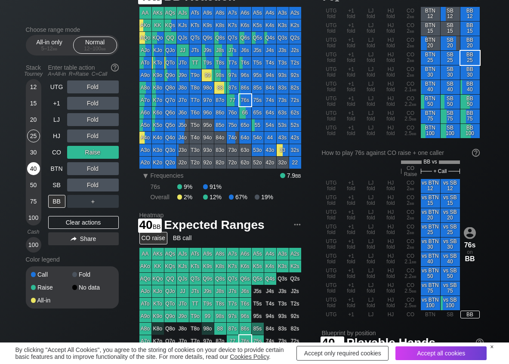
click at [31, 170] on div "40" at bounding box center [33, 168] width 13 height 13
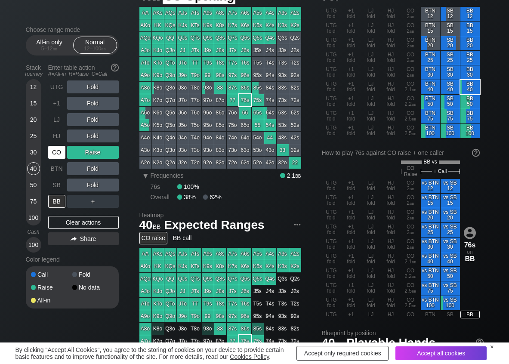
click at [56, 145] on div "CO" at bounding box center [57, 152] width 19 height 16
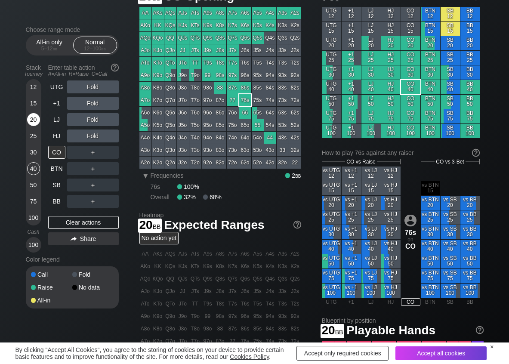
click at [30, 116] on div "20" at bounding box center [33, 119] width 13 height 13
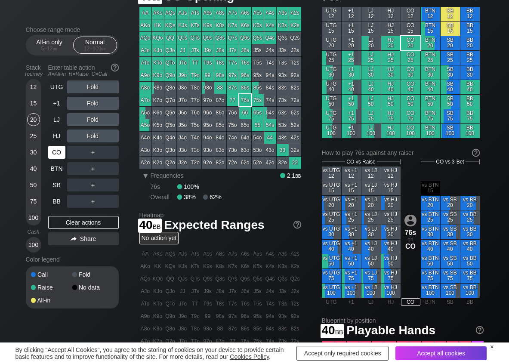
drag, startPoint x: 33, startPoint y: 164, endPoint x: 48, endPoint y: 146, distance: 24.2
click at [36, 164] on div "40" at bounding box center [33, 168] width 13 height 13
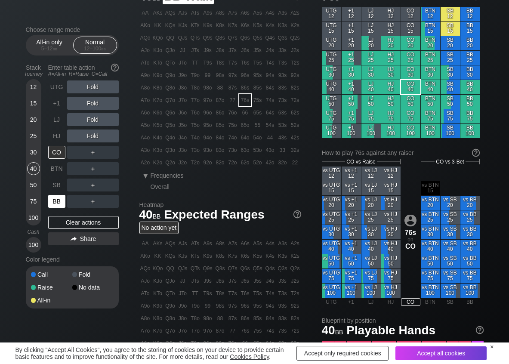
click at [58, 200] on div "BB" at bounding box center [56, 201] width 17 height 13
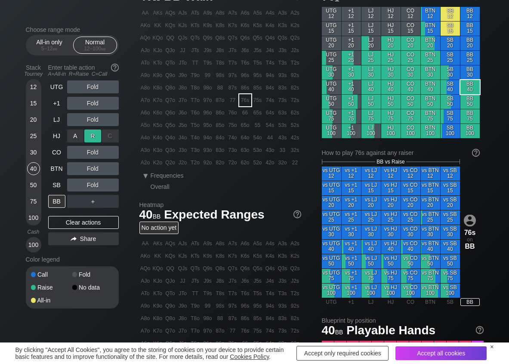
click at [86, 137] on div "R ✕" at bounding box center [92, 136] width 17 height 13
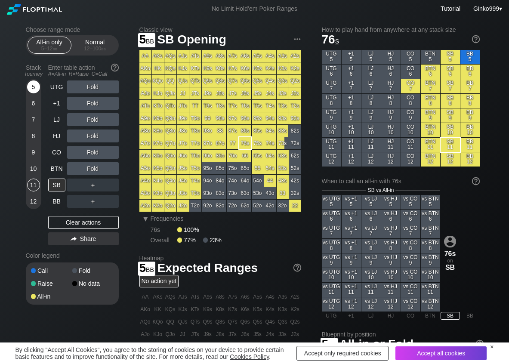
scroll to position [43, 0]
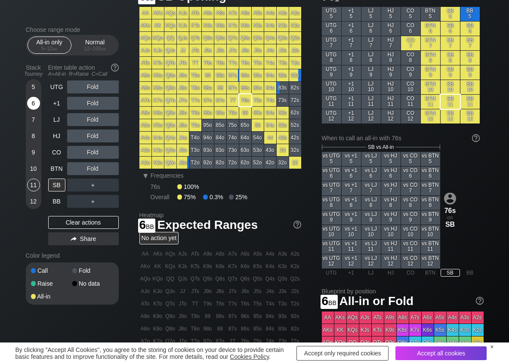
click at [34, 101] on div "6" at bounding box center [33, 103] width 13 height 13
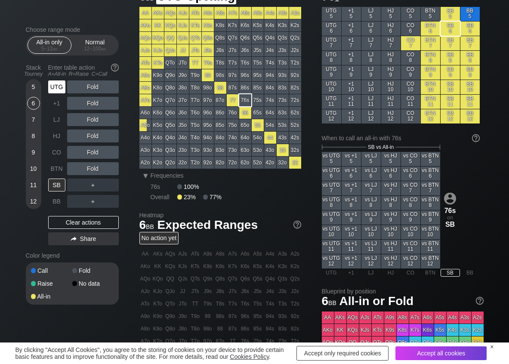
click at [51, 88] on div "UTG" at bounding box center [56, 87] width 17 height 13
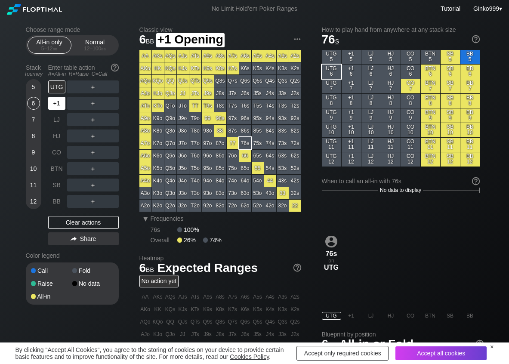
scroll to position [43, 0]
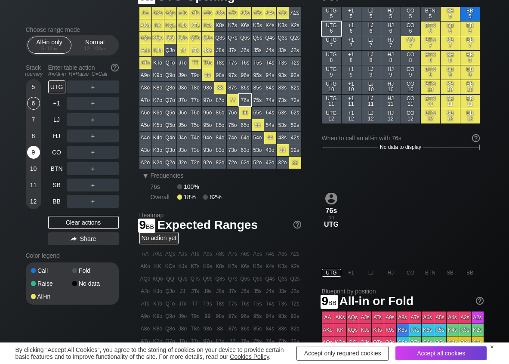
click at [33, 151] on div "9" at bounding box center [33, 152] width 13 height 13
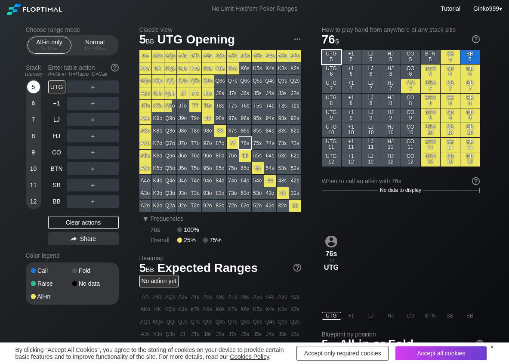
click at [29, 88] on div "5" at bounding box center [33, 87] width 13 height 13
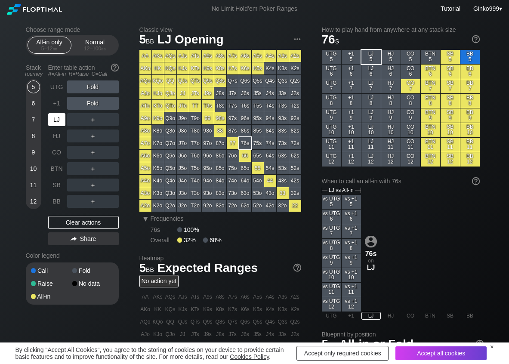
click at [58, 117] on div "LJ" at bounding box center [56, 119] width 17 height 13
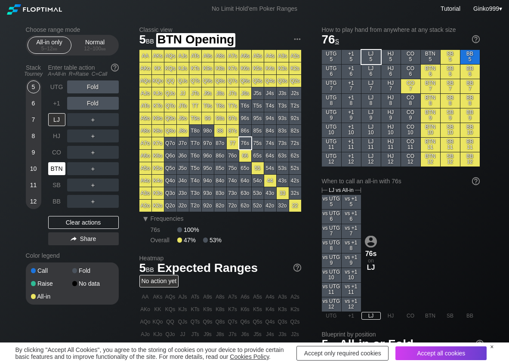
click at [56, 173] on div "BTN" at bounding box center [56, 168] width 17 height 13
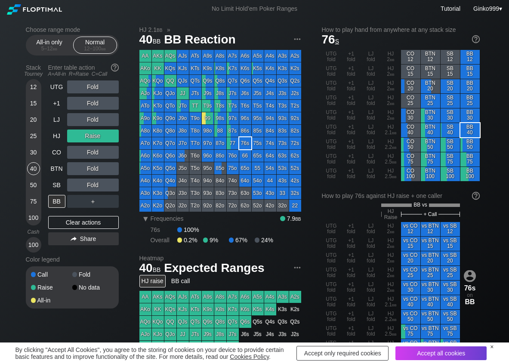
scroll to position [43, 0]
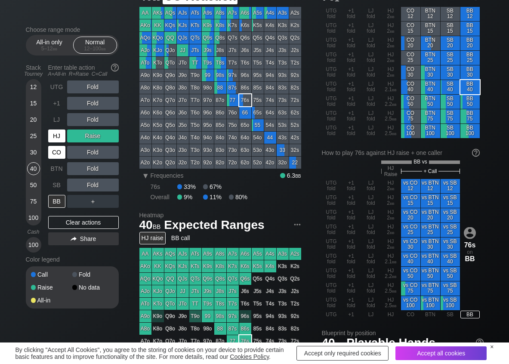
click at [54, 140] on div "HJ" at bounding box center [56, 136] width 17 height 13
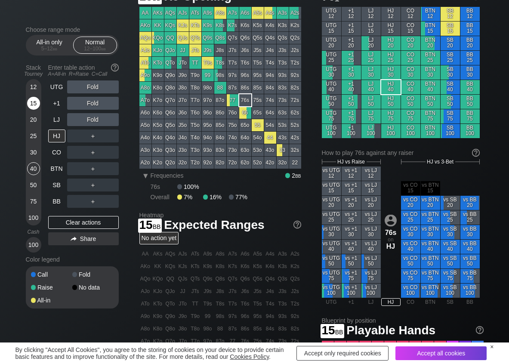
click at [37, 99] on div "15" at bounding box center [33, 103] width 13 height 13
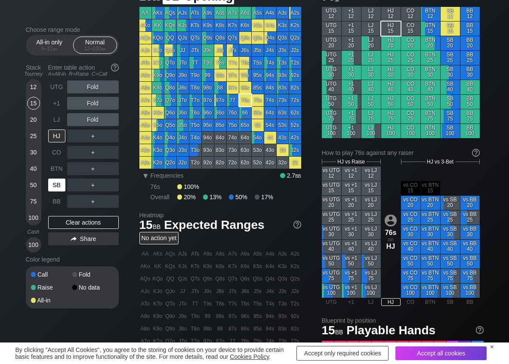
click at [56, 187] on div "SB" at bounding box center [56, 185] width 17 height 13
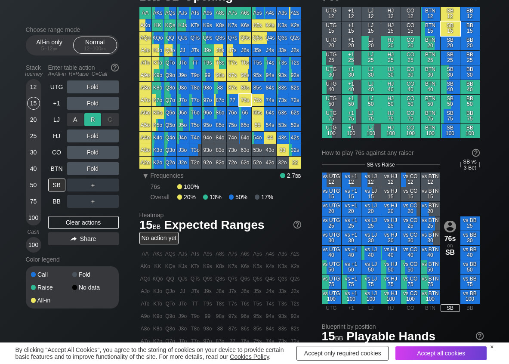
click at [95, 116] on div "R ✕" at bounding box center [92, 119] width 17 height 13
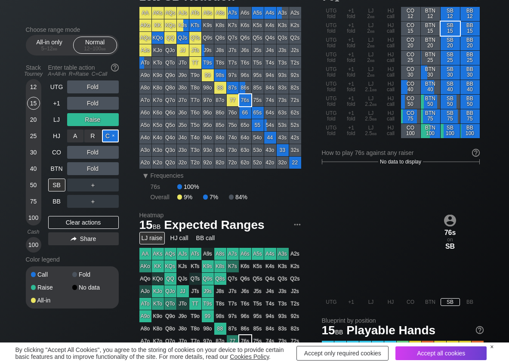
click at [111, 132] on div "C ✕" at bounding box center [110, 136] width 17 height 13
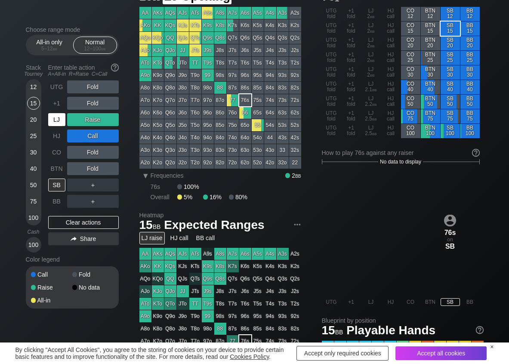
click at [63, 119] on div "LJ" at bounding box center [56, 119] width 17 height 13
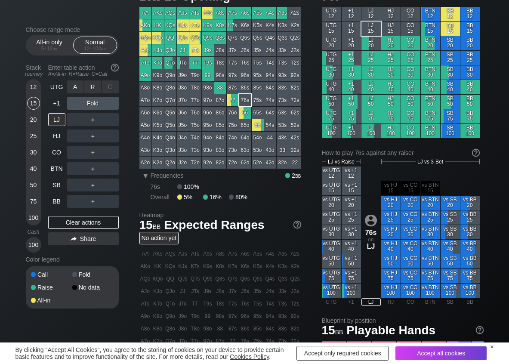
click at [93, 90] on div "R ✕" at bounding box center [92, 87] width 17 height 13
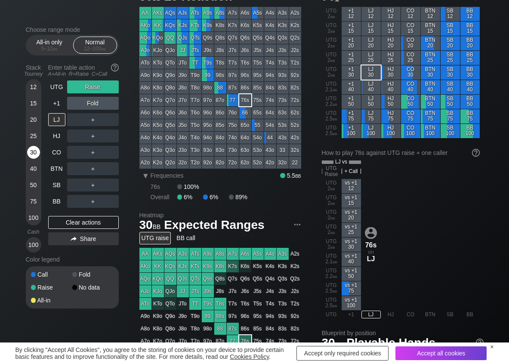
click at [30, 153] on div "30" at bounding box center [33, 152] width 13 height 13
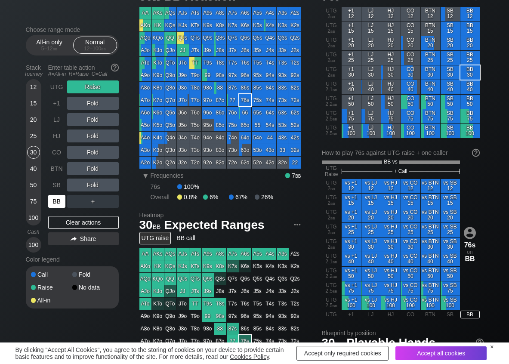
drag, startPoint x: 53, startPoint y: 206, endPoint x: 67, endPoint y: 181, distance: 28.1
click at [53, 205] on div "BB" at bounding box center [56, 201] width 17 height 13
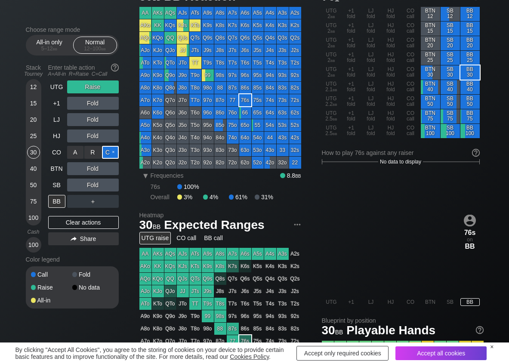
click at [105, 152] on div "C ✕" at bounding box center [110, 152] width 17 height 13
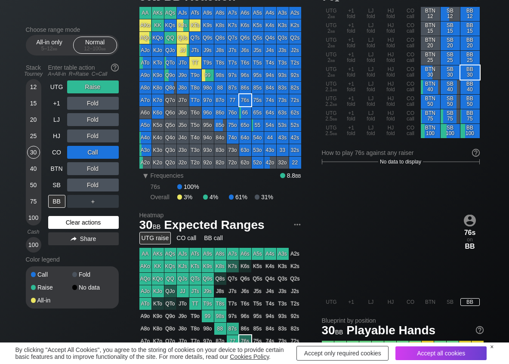
click at [62, 224] on div "Clear actions" at bounding box center [83, 222] width 71 height 13
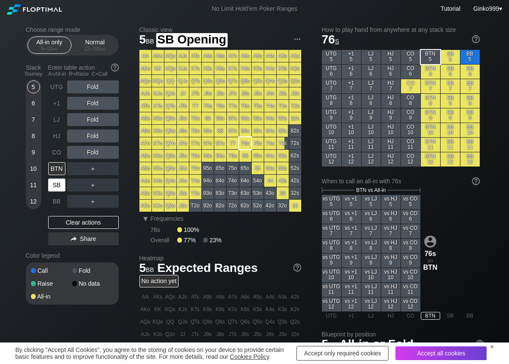
click at [57, 180] on div "SB" at bounding box center [56, 185] width 17 height 13
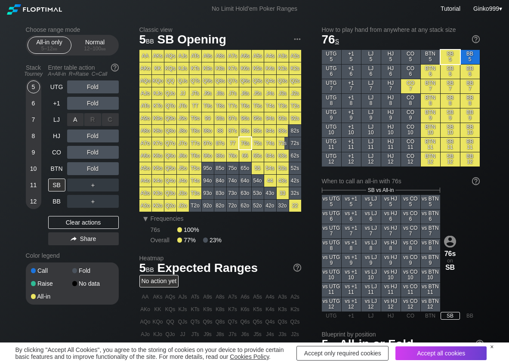
click at [78, 117] on div "A ✕" at bounding box center [75, 119] width 17 height 13
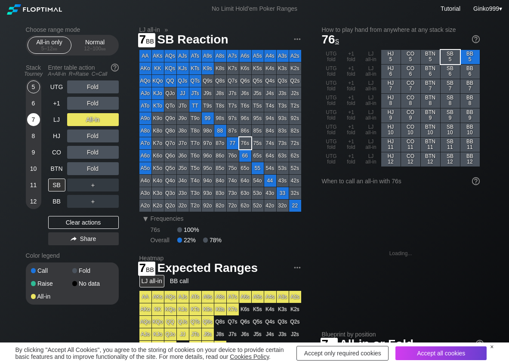
click at [35, 117] on div "7" at bounding box center [33, 119] width 13 height 13
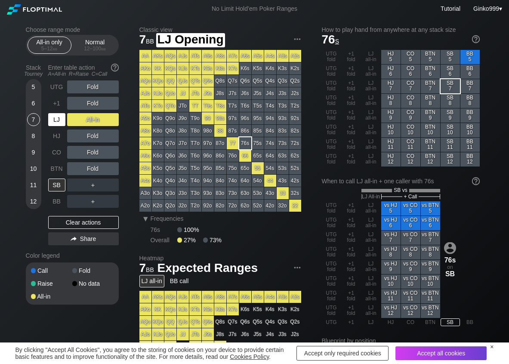
click at [56, 116] on div "LJ" at bounding box center [56, 119] width 17 height 13
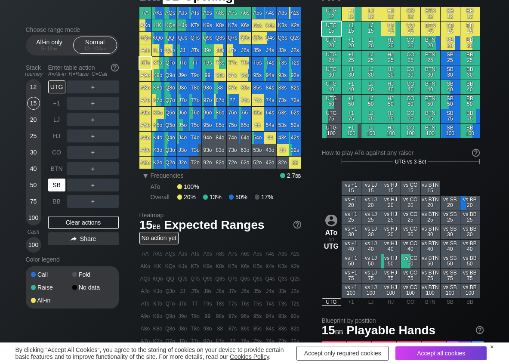
scroll to position [43, 0]
drag, startPoint x: 56, startPoint y: 187, endPoint x: 55, endPoint y: 183, distance: 4.4
click at [56, 186] on div "SB" at bounding box center [56, 185] width 17 height 13
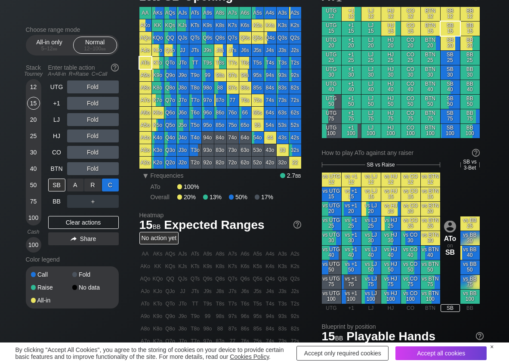
click at [104, 184] on div "C ✕" at bounding box center [110, 185] width 17 height 13
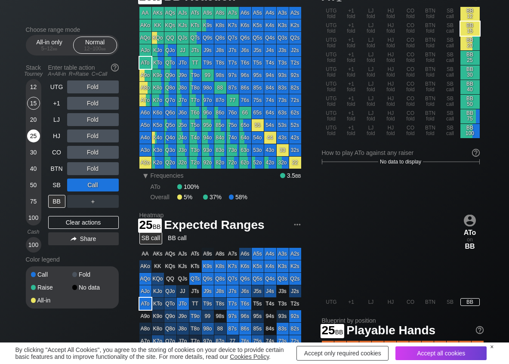
click at [33, 139] on div "25" at bounding box center [33, 136] width 13 height 13
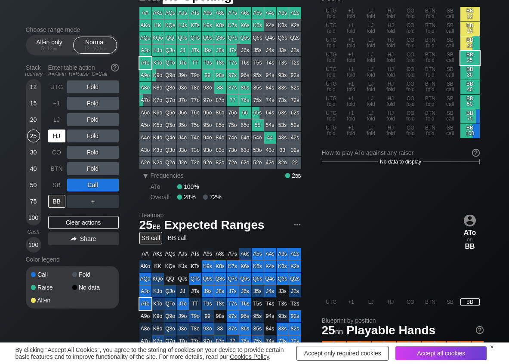
click at [53, 137] on div "HJ" at bounding box center [56, 136] width 17 height 13
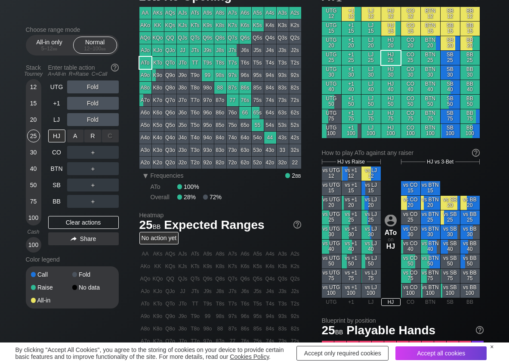
drag, startPoint x: 90, startPoint y: 139, endPoint x: 84, endPoint y: 143, distance: 7.3
click at [88, 140] on div "R ✕" at bounding box center [92, 136] width 17 height 13
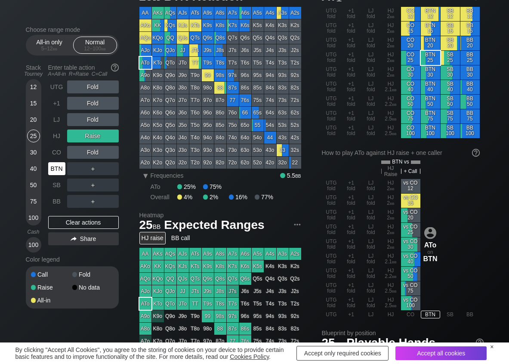
click at [59, 172] on div "BTN" at bounding box center [56, 168] width 17 height 13
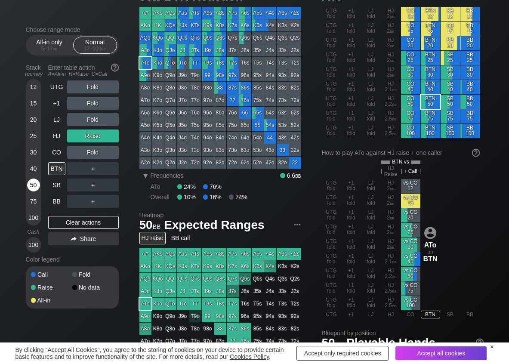
click at [32, 184] on div "50" at bounding box center [33, 185] width 13 height 13
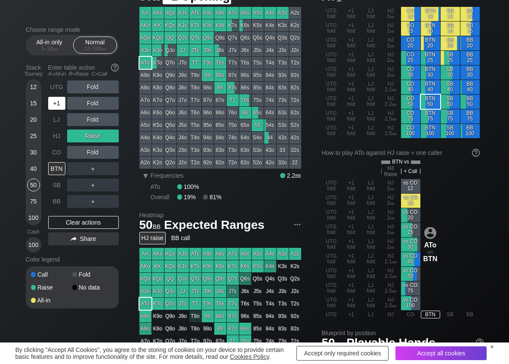
click at [53, 99] on div "+1" at bounding box center [56, 103] width 17 height 13
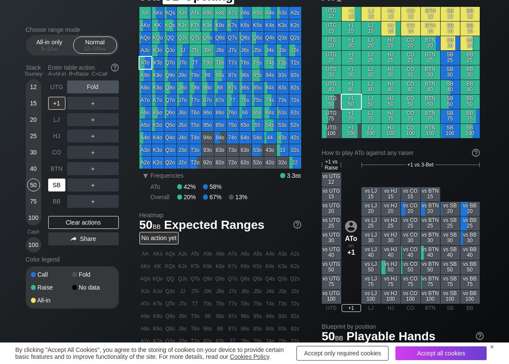
click at [56, 183] on div "SB" at bounding box center [56, 185] width 17 height 13
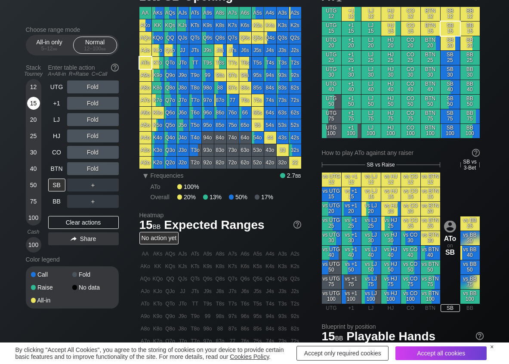
click at [34, 103] on div "15" at bounding box center [33, 103] width 13 height 13
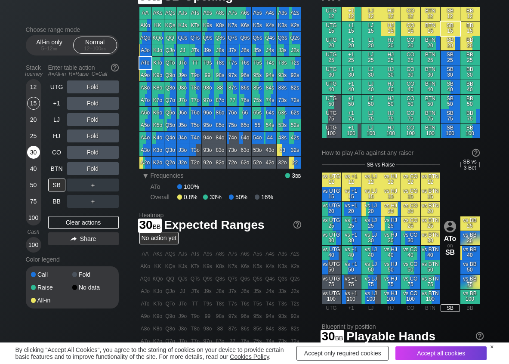
click at [34, 148] on div "30" at bounding box center [33, 152] width 13 height 13
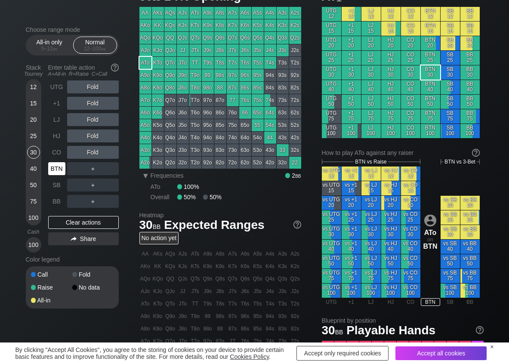
click at [51, 167] on div "BTN" at bounding box center [56, 168] width 17 height 13
click at [93, 168] on div "R ✕" at bounding box center [92, 168] width 17 height 13
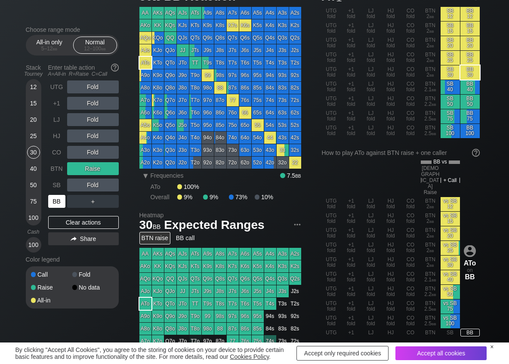
click at [54, 205] on div "BB" at bounding box center [56, 201] width 17 height 13
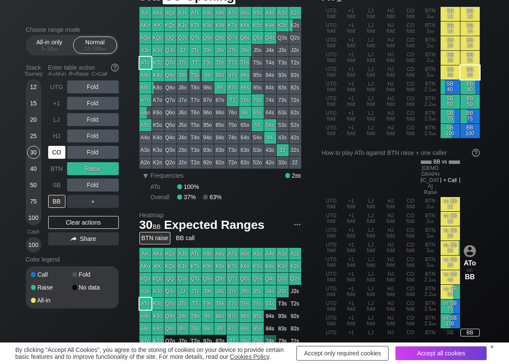
click at [57, 155] on div "CO" at bounding box center [56, 152] width 17 height 13
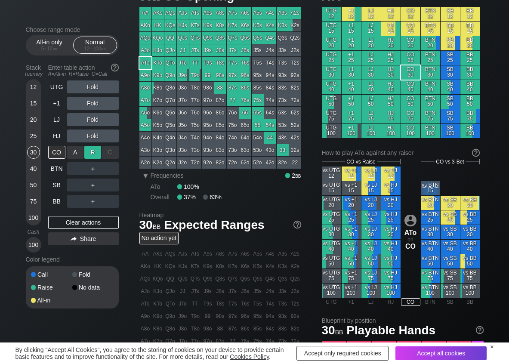
click at [95, 154] on div "R ✕" at bounding box center [92, 152] width 17 height 13
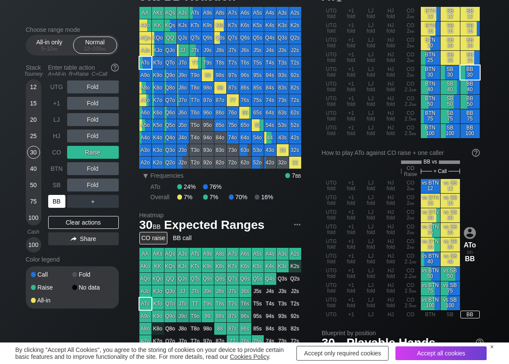
click at [52, 200] on div "BB" at bounding box center [56, 201] width 17 height 13
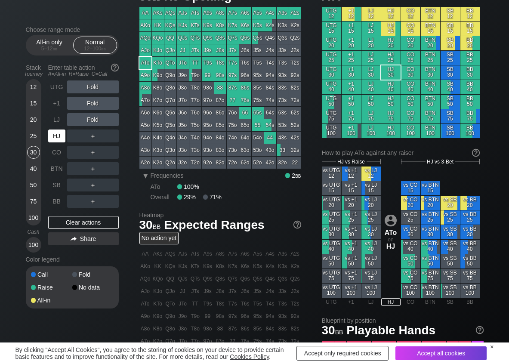
click at [56, 136] on div "HJ" at bounding box center [56, 136] width 17 height 13
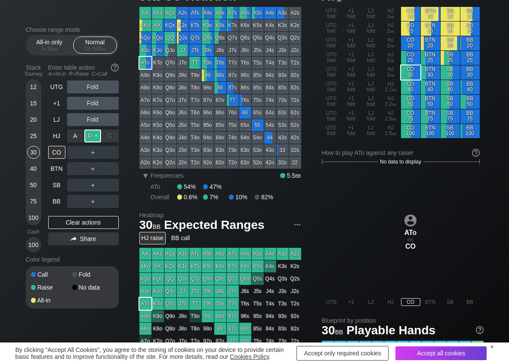
click at [89, 132] on div "R ✕" at bounding box center [92, 136] width 17 height 13
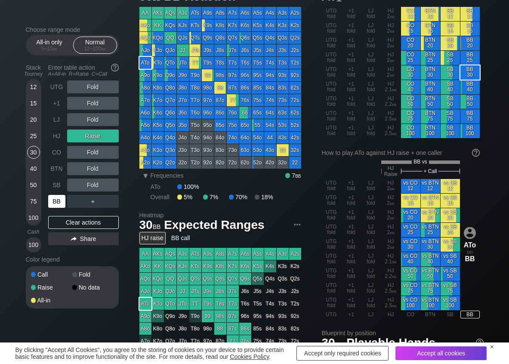
click at [61, 201] on div "BB" at bounding box center [56, 201] width 17 height 13
drag, startPoint x: 79, startPoint y: 156, endPoint x: 69, endPoint y: 141, distance: 18.6
click at [76, 155] on div "A ✕" at bounding box center [75, 152] width 17 height 13
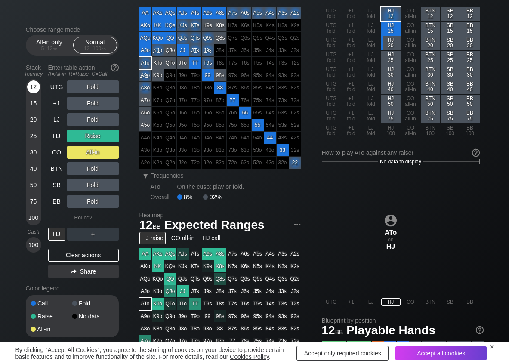
click at [34, 90] on div "12" at bounding box center [33, 87] width 13 height 13
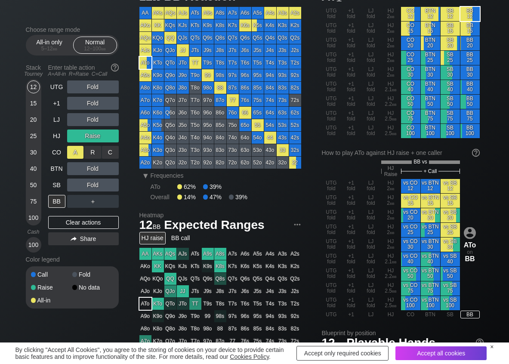
click at [70, 152] on div "A ✕" at bounding box center [75, 152] width 17 height 13
click at [78, 205] on div "A ✕" at bounding box center [75, 201] width 17 height 13
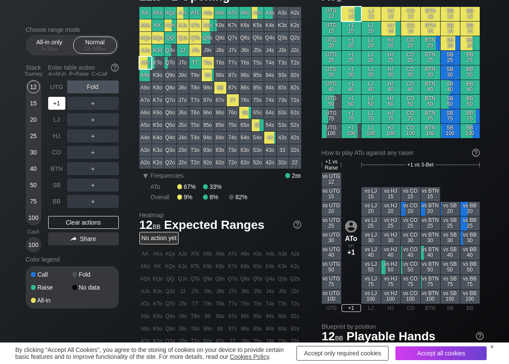
click at [59, 102] on div "+1" at bounding box center [56, 103] width 17 height 13
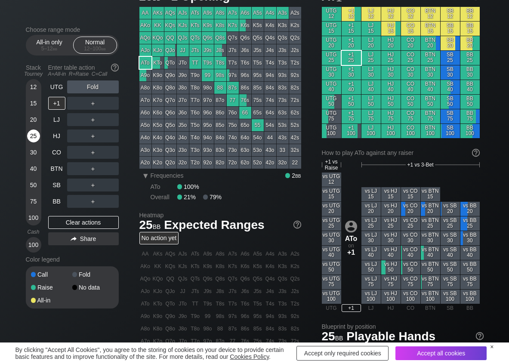
click at [36, 134] on div "25" at bounding box center [33, 136] width 13 height 13
click at [87, 101] on div "R ✕" at bounding box center [92, 103] width 17 height 13
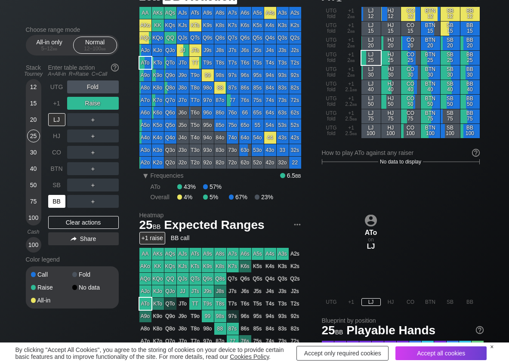
click at [55, 199] on div "BB" at bounding box center [56, 201] width 17 height 13
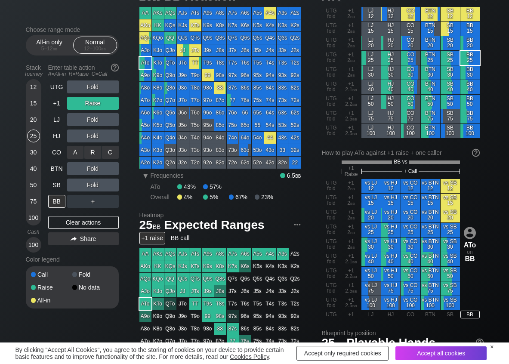
click at [110, 154] on div "C ✕" at bounding box center [110, 152] width 17 height 13
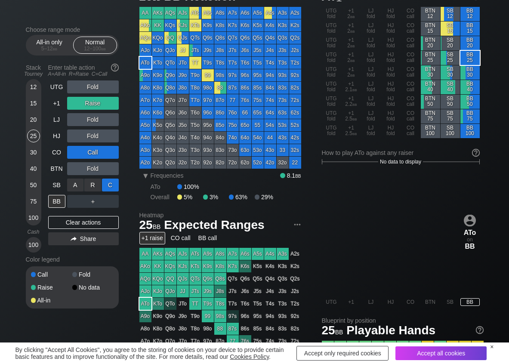
click at [112, 185] on div "C ✕" at bounding box center [110, 185] width 17 height 13
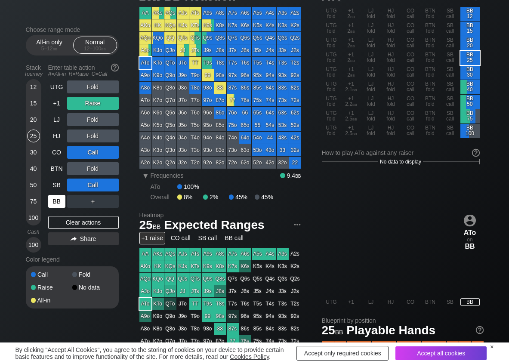
drag, startPoint x: 52, startPoint y: 226, endPoint x: 49, endPoint y: 207, distance: 18.7
click at [52, 225] on div "Clear actions" at bounding box center [83, 222] width 71 height 13
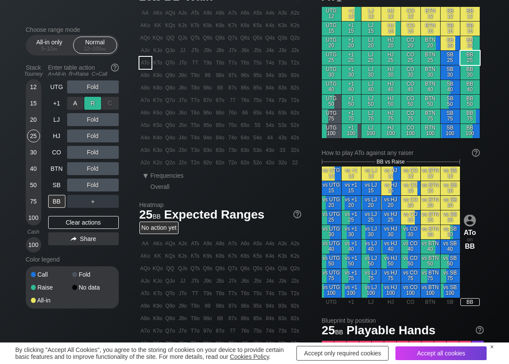
click at [93, 103] on div "R ✕" at bounding box center [92, 103] width 17 height 13
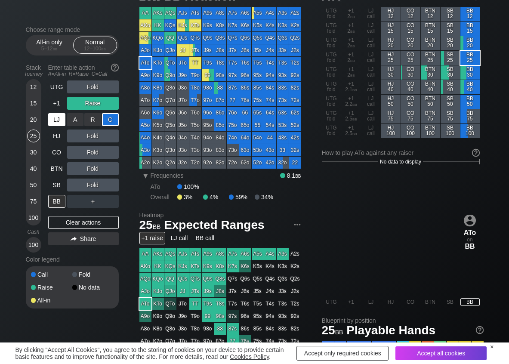
drag, startPoint x: 107, startPoint y: 123, endPoint x: 60, endPoint y: 126, distance: 47.1
click at [107, 122] on div "C ✕" at bounding box center [110, 119] width 17 height 13
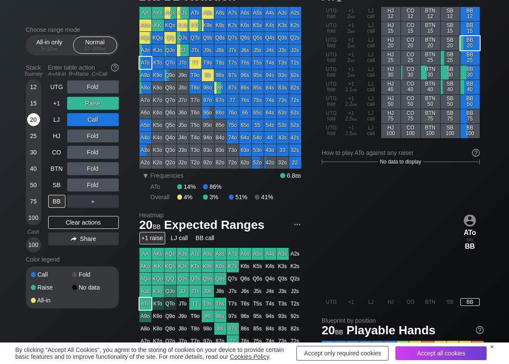
click at [32, 119] on div "20" at bounding box center [33, 119] width 13 height 13
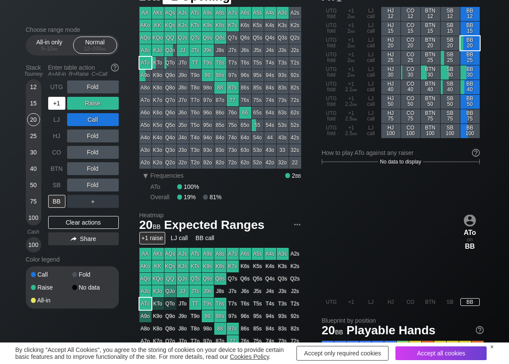
click at [58, 102] on div "+1" at bounding box center [56, 103] width 17 height 13
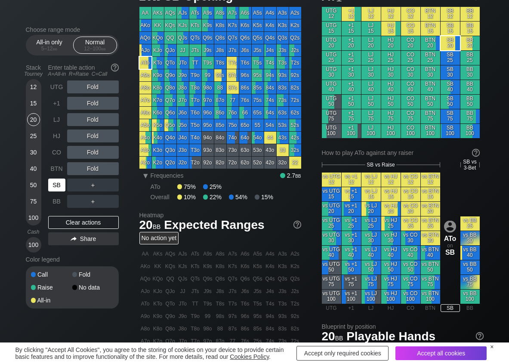
click at [53, 184] on div "SB" at bounding box center [56, 185] width 17 height 13
click at [89, 99] on div "R ✕" at bounding box center [92, 103] width 17 height 13
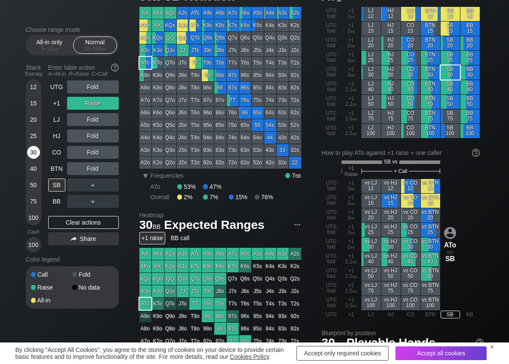
click at [35, 146] on div "30" at bounding box center [33, 152] width 13 height 13
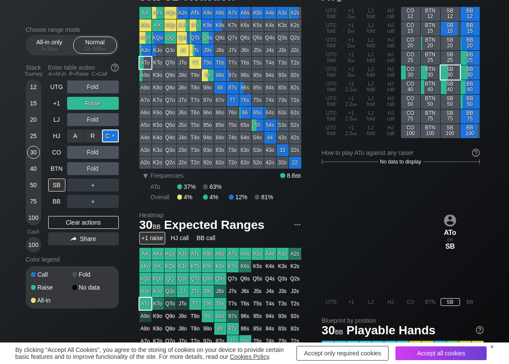
click at [115, 138] on div "C ✕" at bounding box center [110, 136] width 17 height 13
click at [52, 219] on div "Clear actions" at bounding box center [83, 222] width 71 height 13
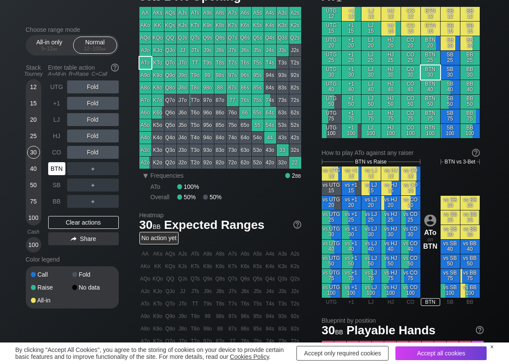
click at [51, 168] on div "BTN" at bounding box center [56, 168] width 17 height 13
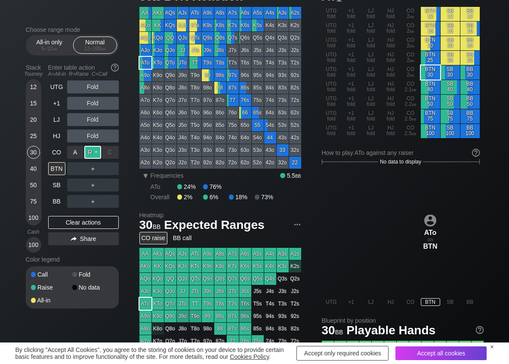
click at [87, 151] on div "R ✕" at bounding box center [92, 152] width 17 height 13
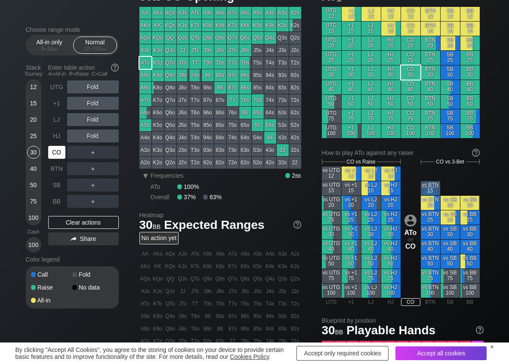
click at [53, 150] on div "CO" at bounding box center [56, 152] width 17 height 13
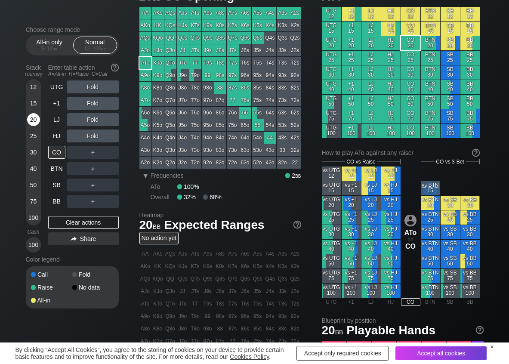
click at [34, 124] on div "20" at bounding box center [33, 119] width 13 height 13
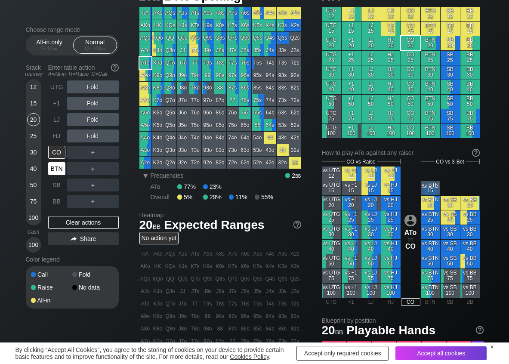
click at [56, 172] on div "BTN" at bounding box center [56, 168] width 17 height 13
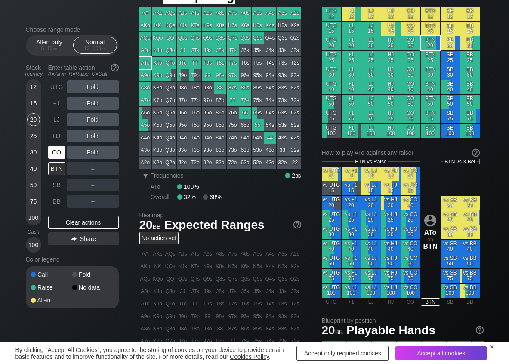
click at [57, 155] on div "CO" at bounding box center [56, 152] width 17 height 13
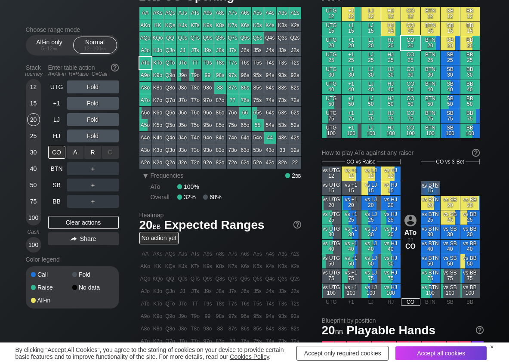
click at [90, 152] on div "R ✕" at bounding box center [92, 152] width 17 height 13
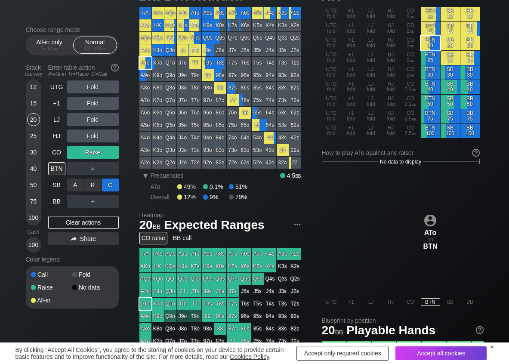
click at [106, 183] on div "C ✕" at bounding box center [110, 185] width 17 height 13
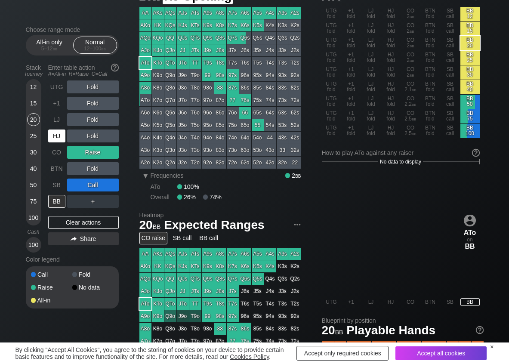
click at [50, 139] on div "HJ" at bounding box center [56, 136] width 17 height 13
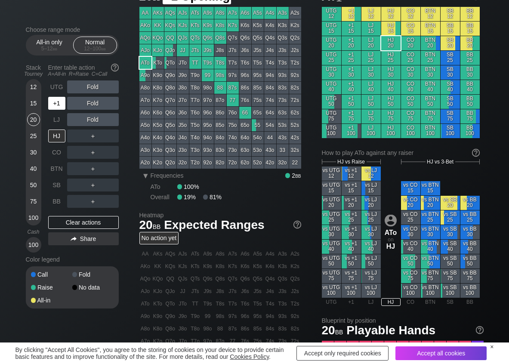
click at [63, 107] on div "+1" at bounding box center [56, 103] width 17 height 13
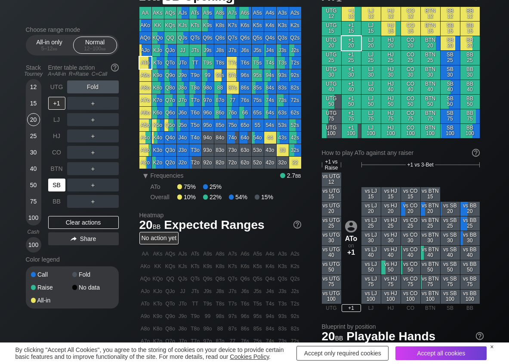
click at [52, 183] on div "SB" at bounding box center [56, 185] width 17 height 13
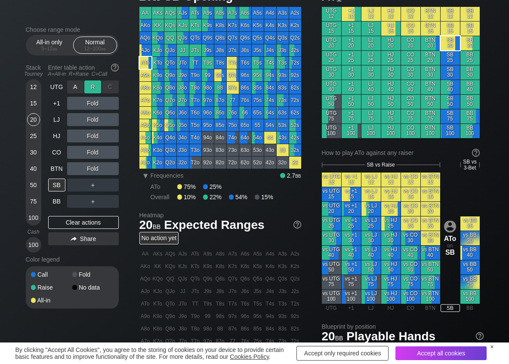
click at [92, 85] on div "R ✕" at bounding box center [92, 87] width 17 height 13
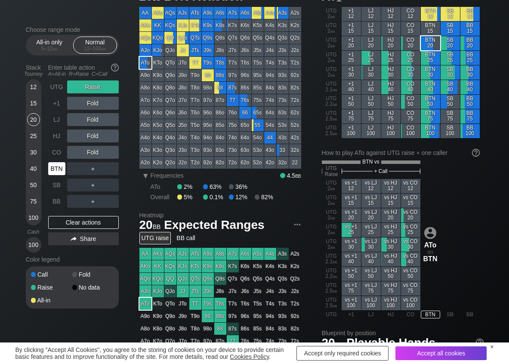
click at [58, 170] on div "BTN" at bounding box center [56, 168] width 17 height 13
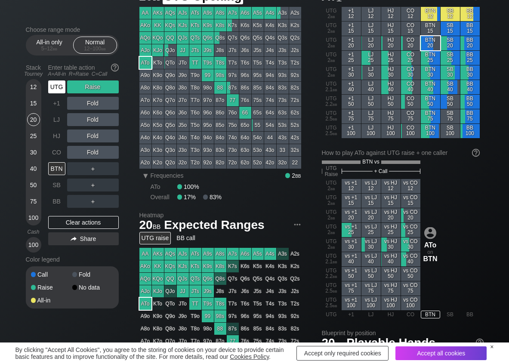
click at [51, 84] on div "UTG" at bounding box center [56, 87] width 17 height 13
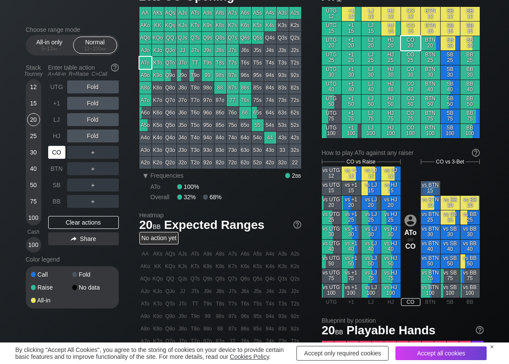
click at [51, 150] on div "CO" at bounding box center [56, 152] width 17 height 13
click at [91, 136] on div "R ✕" at bounding box center [92, 136] width 17 height 13
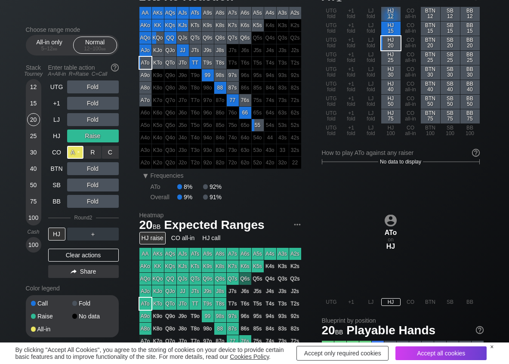
click at [78, 155] on div "A ✕" at bounding box center [75, 152] width 17 height 13
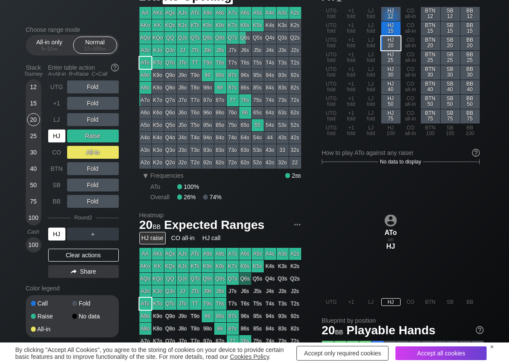
click at [56, 133] on div "HJ" at bounding box center [56, 136] width 17 height 13
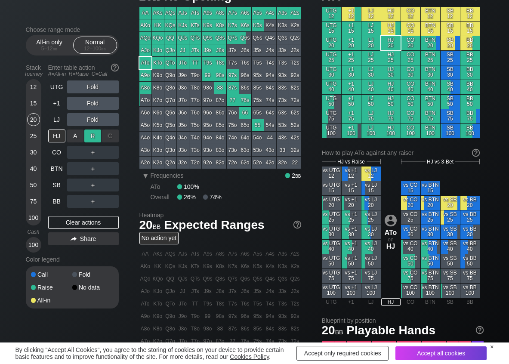
click at [91, 133] on div "R ✕" at bounding box center [92, 136] width 17 height 13
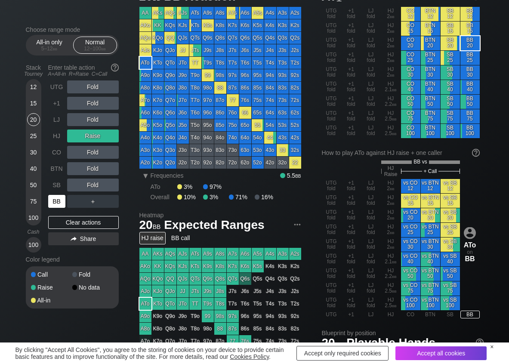
click at [57, 200] on div "BB" at bounding box center [56, 201] width 17 height 13
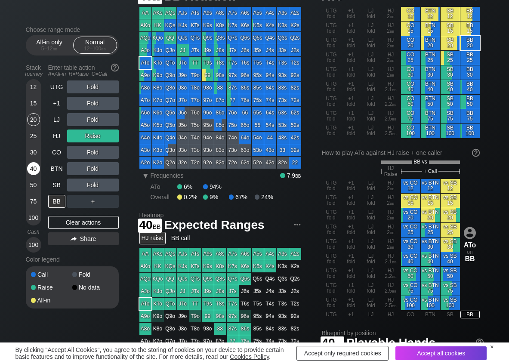
click at [39, 174] on div "40" at bounding box center [33, 170] width 13 height 16
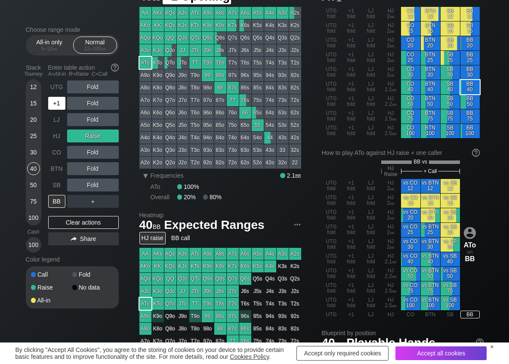
click at [63, 99] on div "+1" at bounding box center [56, 103] width 17 height 13
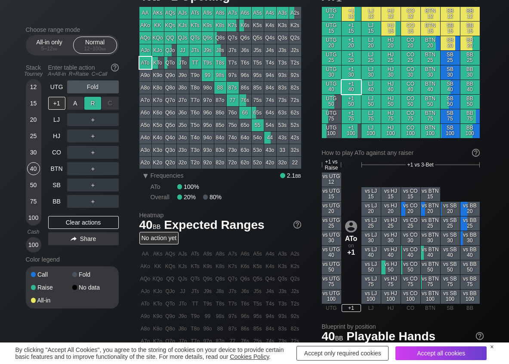
click at [95, 102] on div "R ✕" at bounding box center [92, 103] width 17 height 13
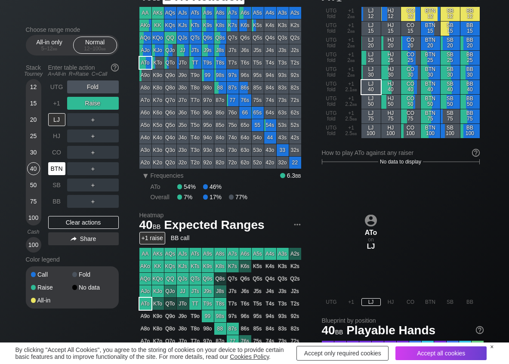
click at [51, 169] on div "BTN" at bounding box center [56, 168] width 17 height 13
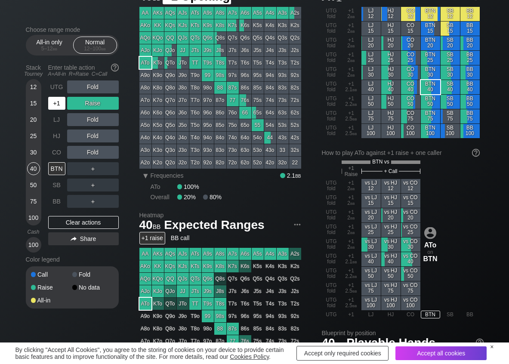
click at [64, 105] on div "+1" at bounding box center [56, 103] width 17 height 13
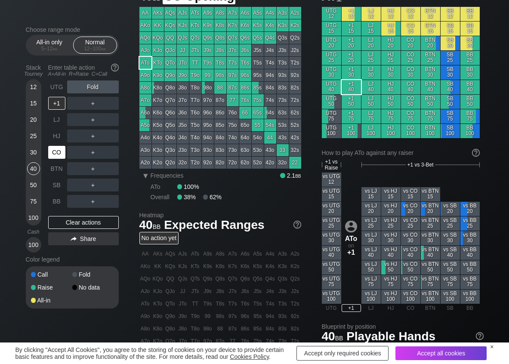
click at [51, 151] on div "CO" at bounding box center [56, 152] width 17 height 13
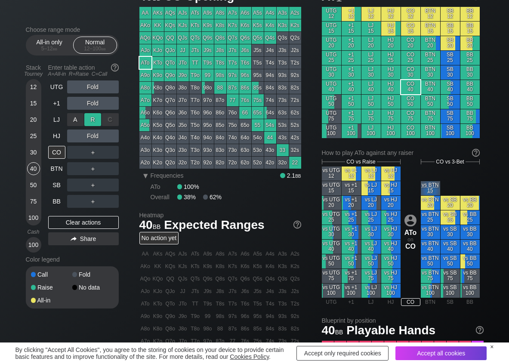
click at [88, 120] on div "R ✕" at bounding box center [92, 119] width 17 height 13
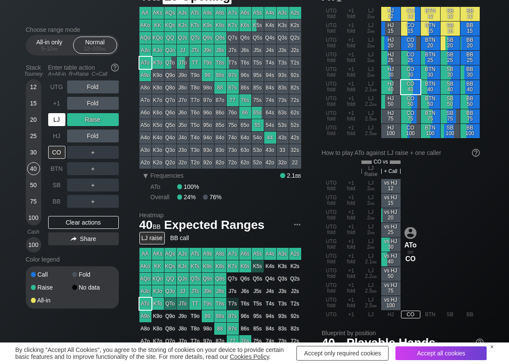
click at [64, 117] on div "LJ" at bounding box center [56, 119] width 17 height 13
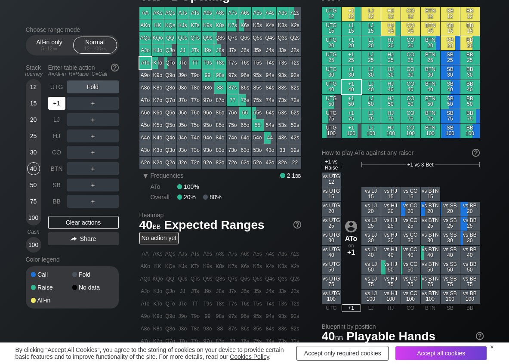
click at [52, 105] on div "+1" at bounding box center [56, 103] width 17 height 13
drag, startPoint x: 92, startPoint y: 101, endPoint x: 88, endPoint y: 104, distance: 5.0
click at [90, 102] on div "R ✕" at bounding box center [92, 103] width 17 height 13
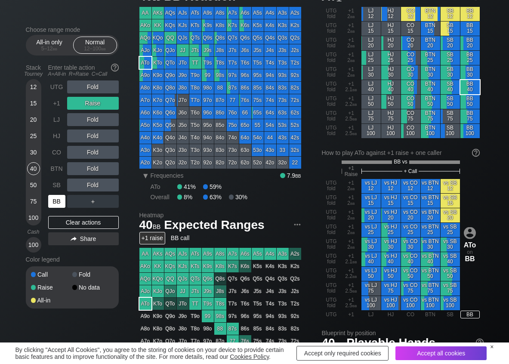
click at [56, 199] on div "BB" at bounding box center [56, 201] width 17 height 13
click at [114, 170] on div "C ✕" at bounding box center [110, 168] width 17 height 13
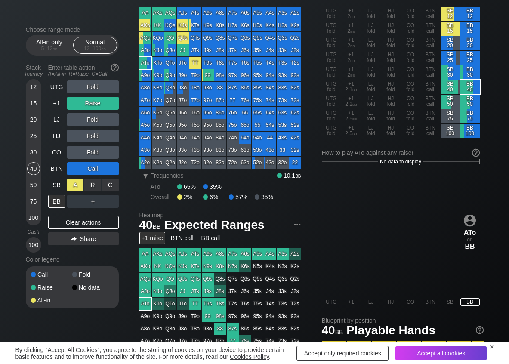
click at [79, 184] on div "A ✕" at bounding box center [75, 185] width 17 height 13
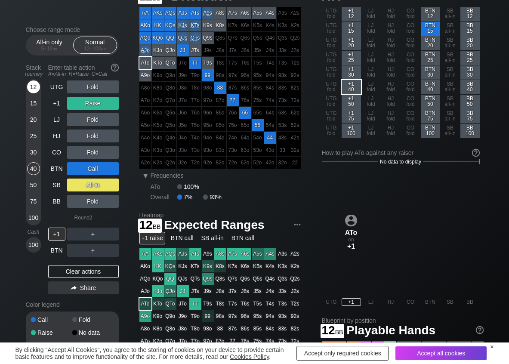
click at [31, 86] on div "12" at bounding box center [33, 87] width 13 height 13
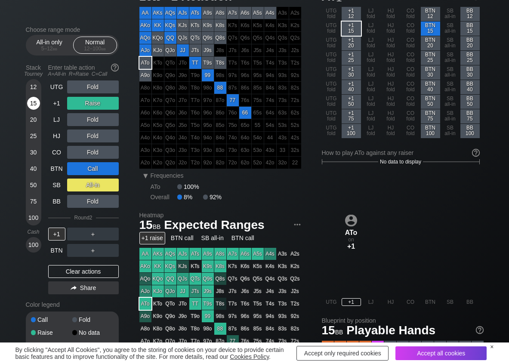
click at [31, 101] on div "15" at bounding box center [33, 103] width 13 height 13
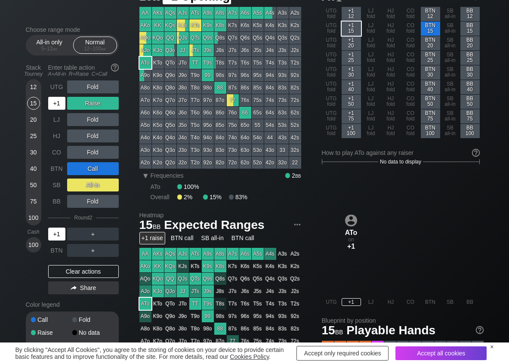
click at [57, 109] on div "+1" at bounding box center [56, 103] width 17 height 13
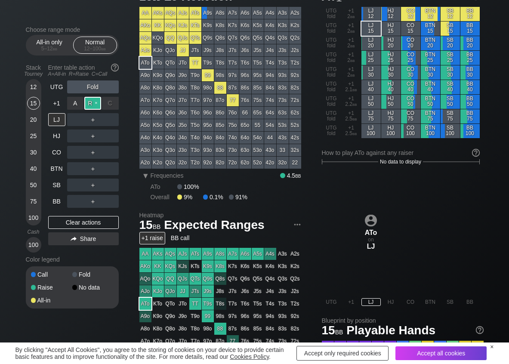
click at [92, 105] on div "R ✕" at bounding box center [92, 103] width 17 height 13
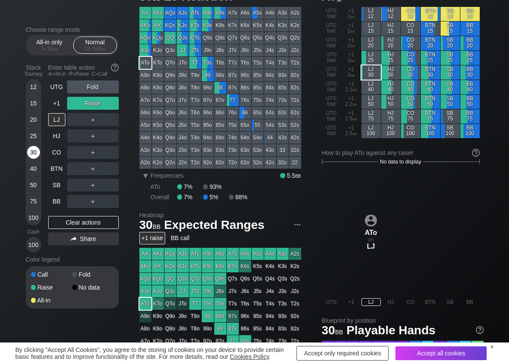
click at [31, 150] on div "30" at bounding box center [33, 152] width 13 height 13
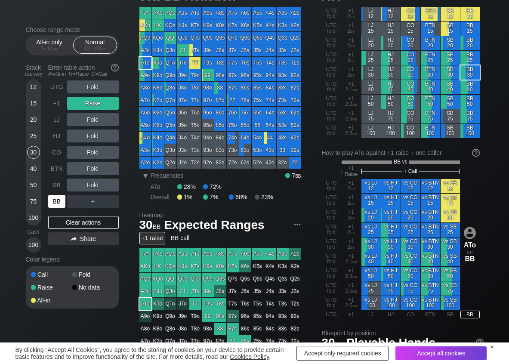
click at [57, 199] on div "BB" at bounding box center [56, 201] width 17 height 13
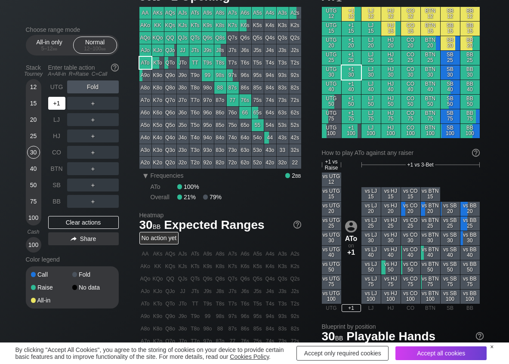
click at [61, 102] on div "+1" at bounding box center [56, 103] width 17 height 13
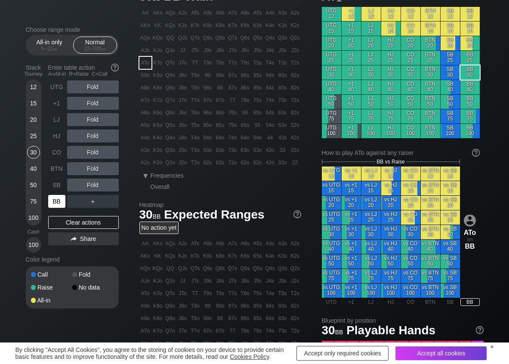
click at [56, 202] on div "BB" at bounding box center [56, 201] width 17 height 13
